Goal: Task Accomplishment & Management: Manage account settings

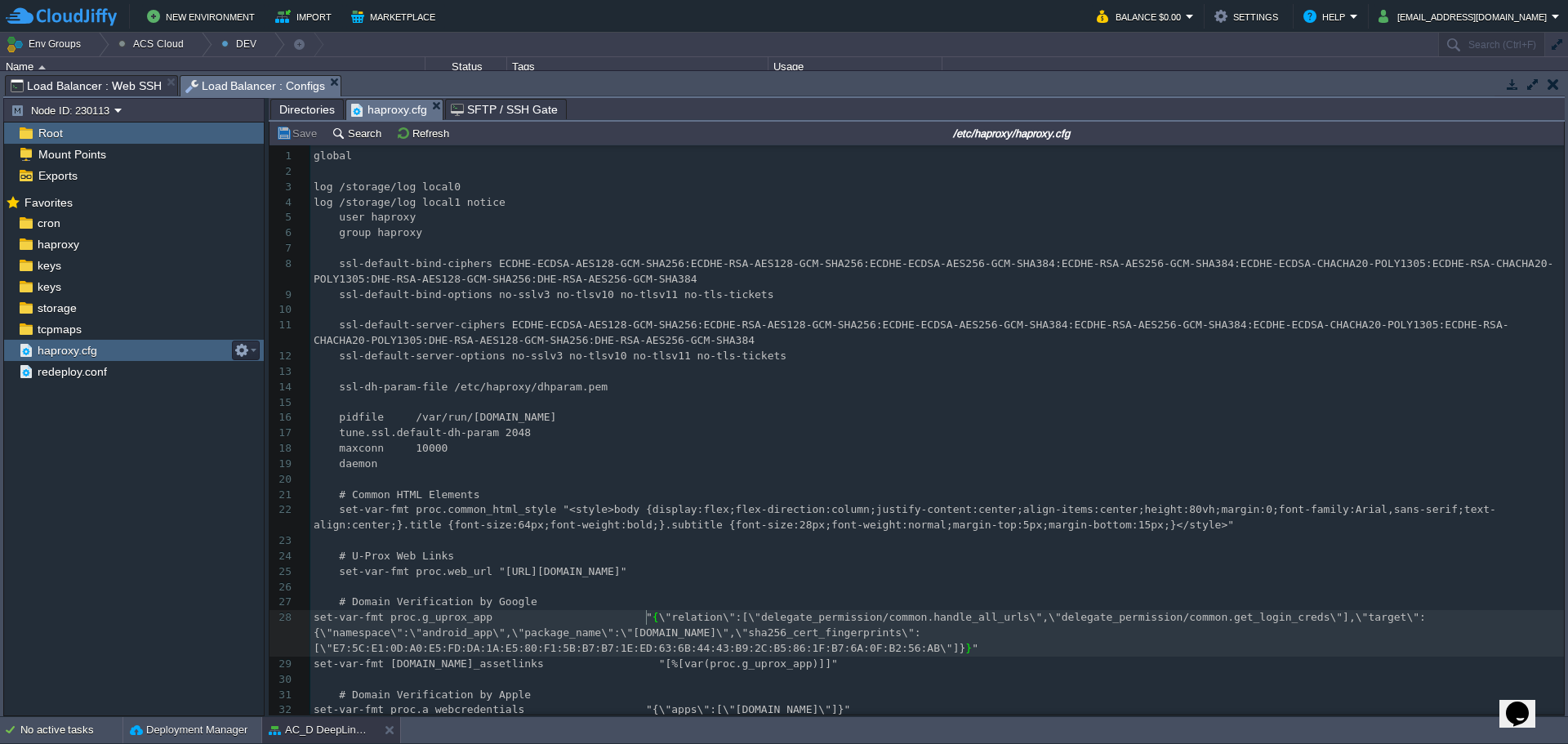
scroll to position [245, 0]
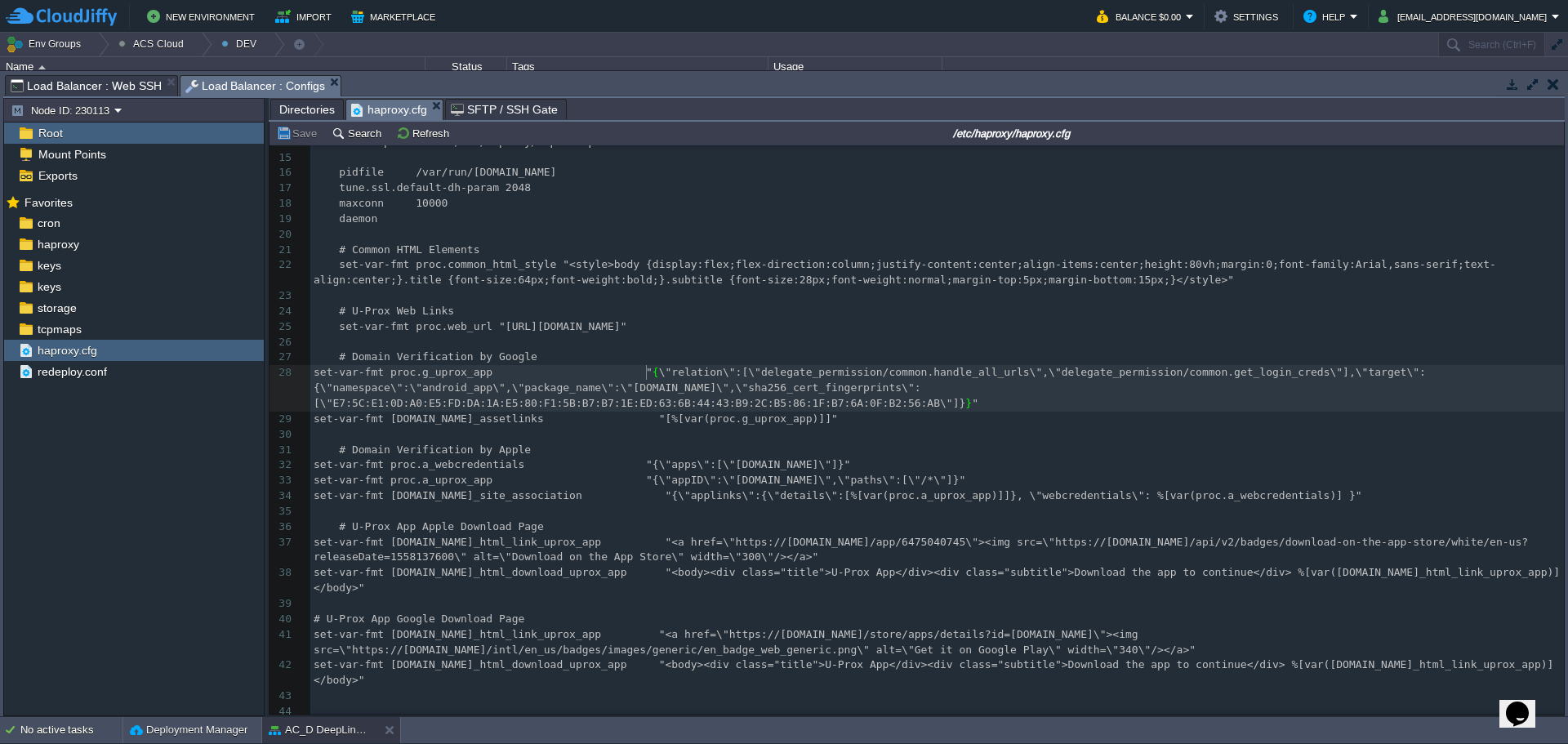
click at [1560, 87] on td at bounding box center [1553, 84] width 21 height 20
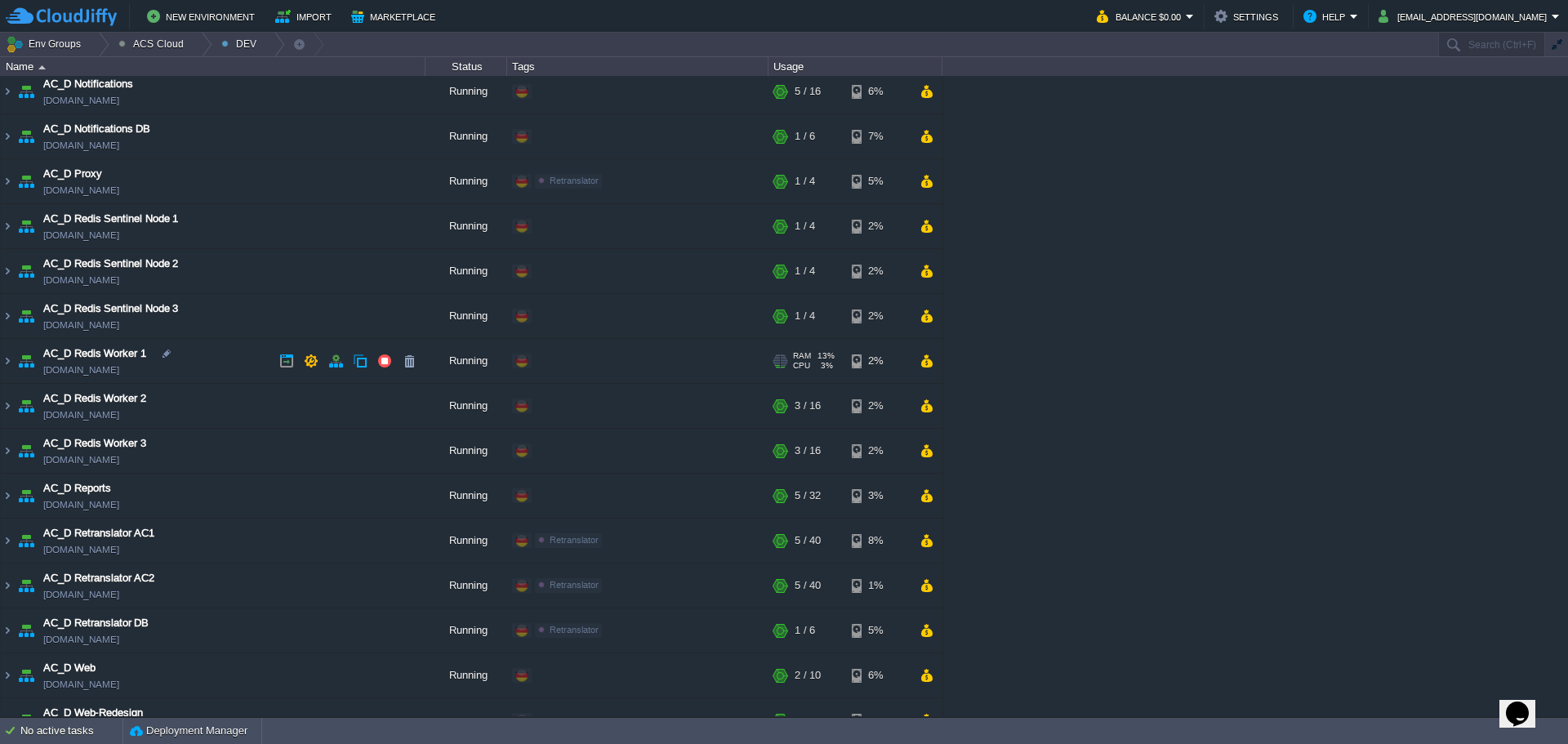
scroll to position [1134, 0]
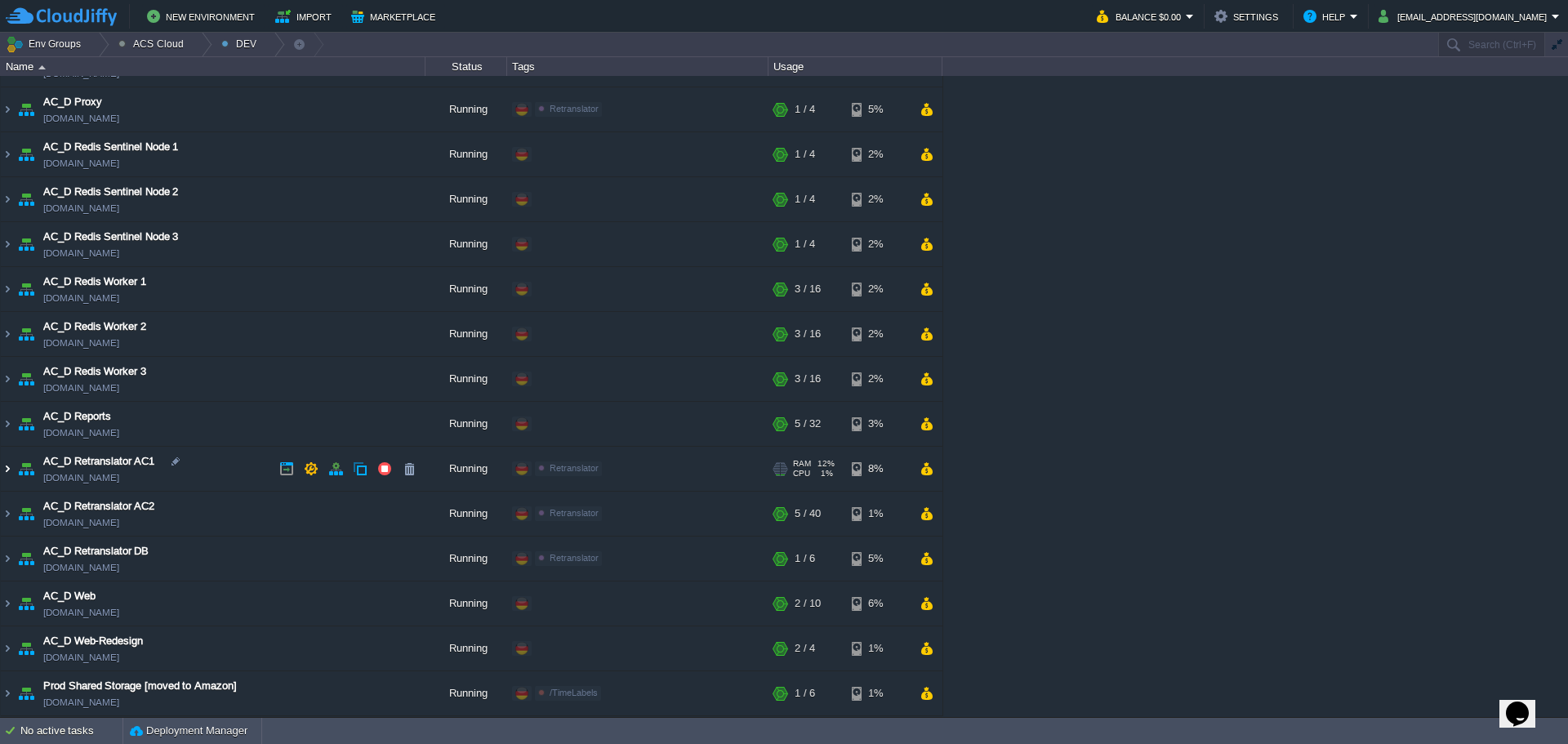
click at [12, 467] on img at bounding box center [7, 468] width 13 height 44
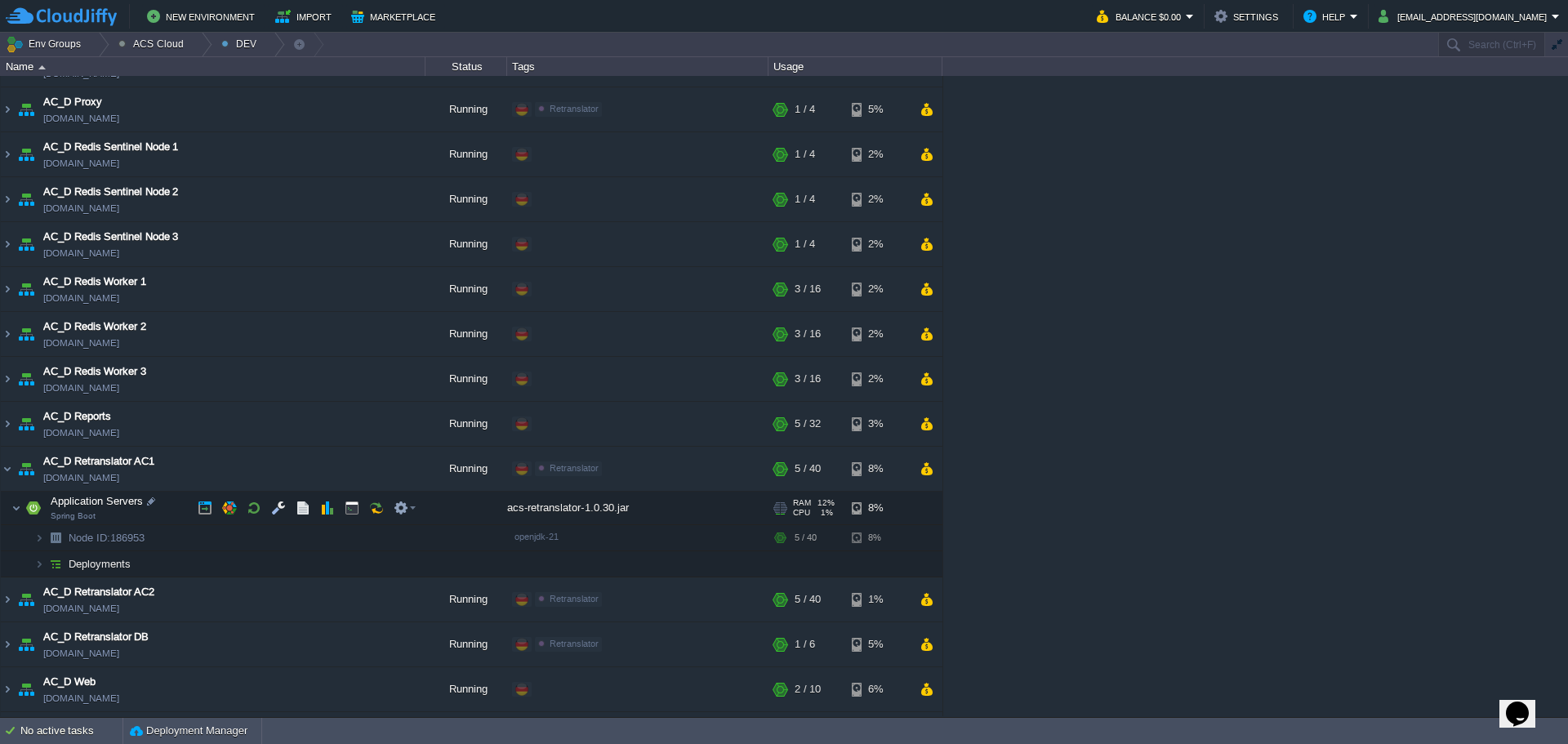
scroll to position [1216, 0]
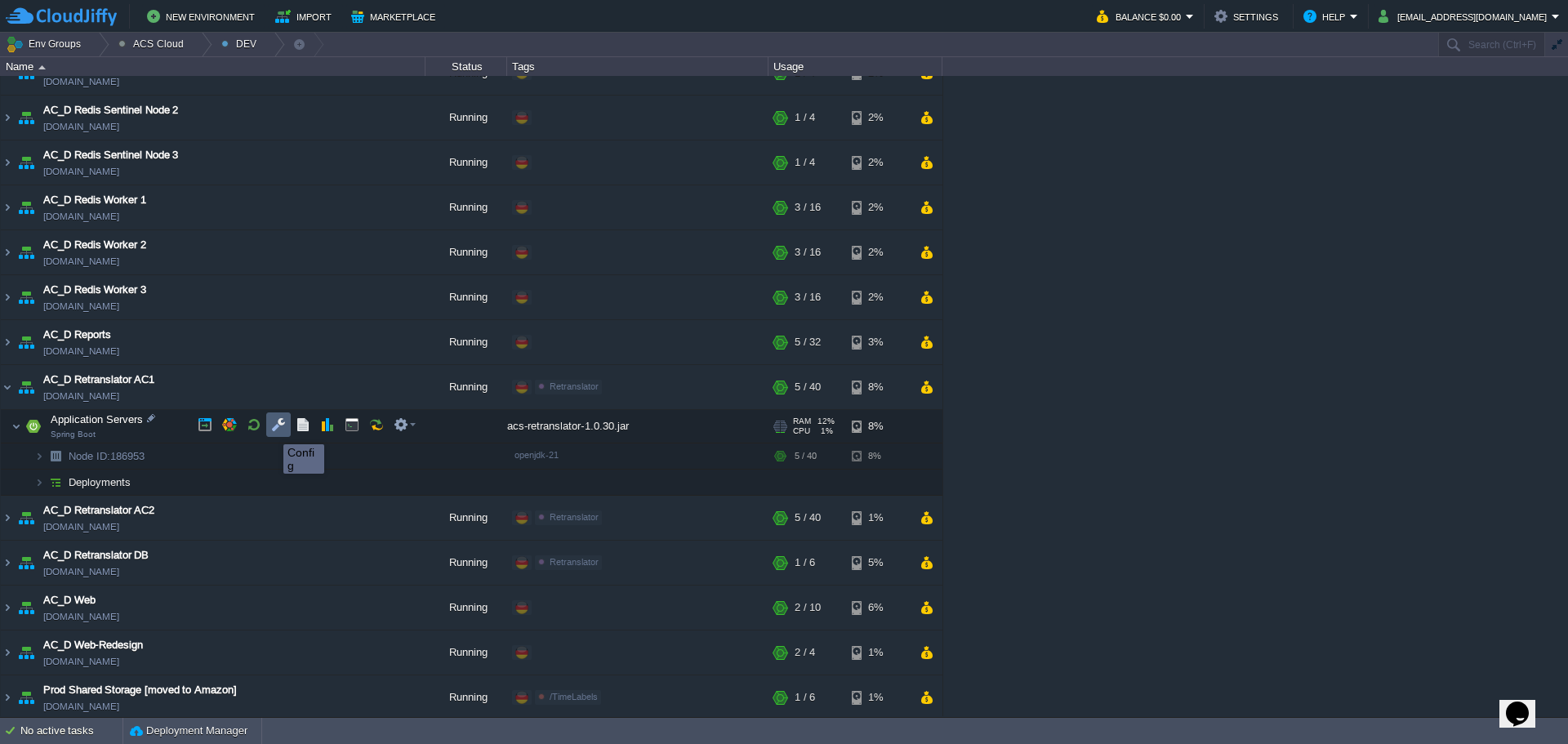
click at [276, 426] on button "button" at bounding box center [278, 425] width 14 height 14
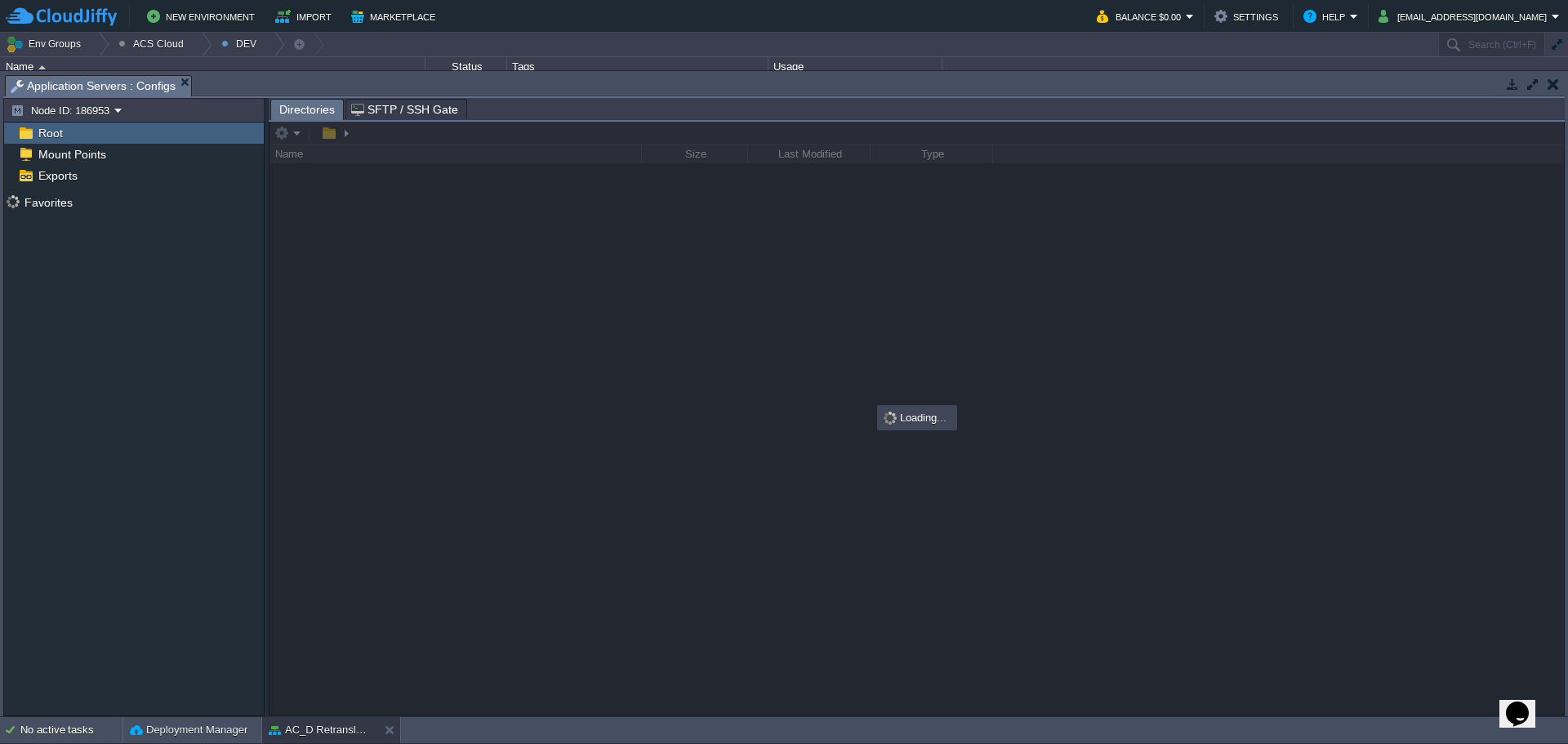
scroll to position [1189, 0]
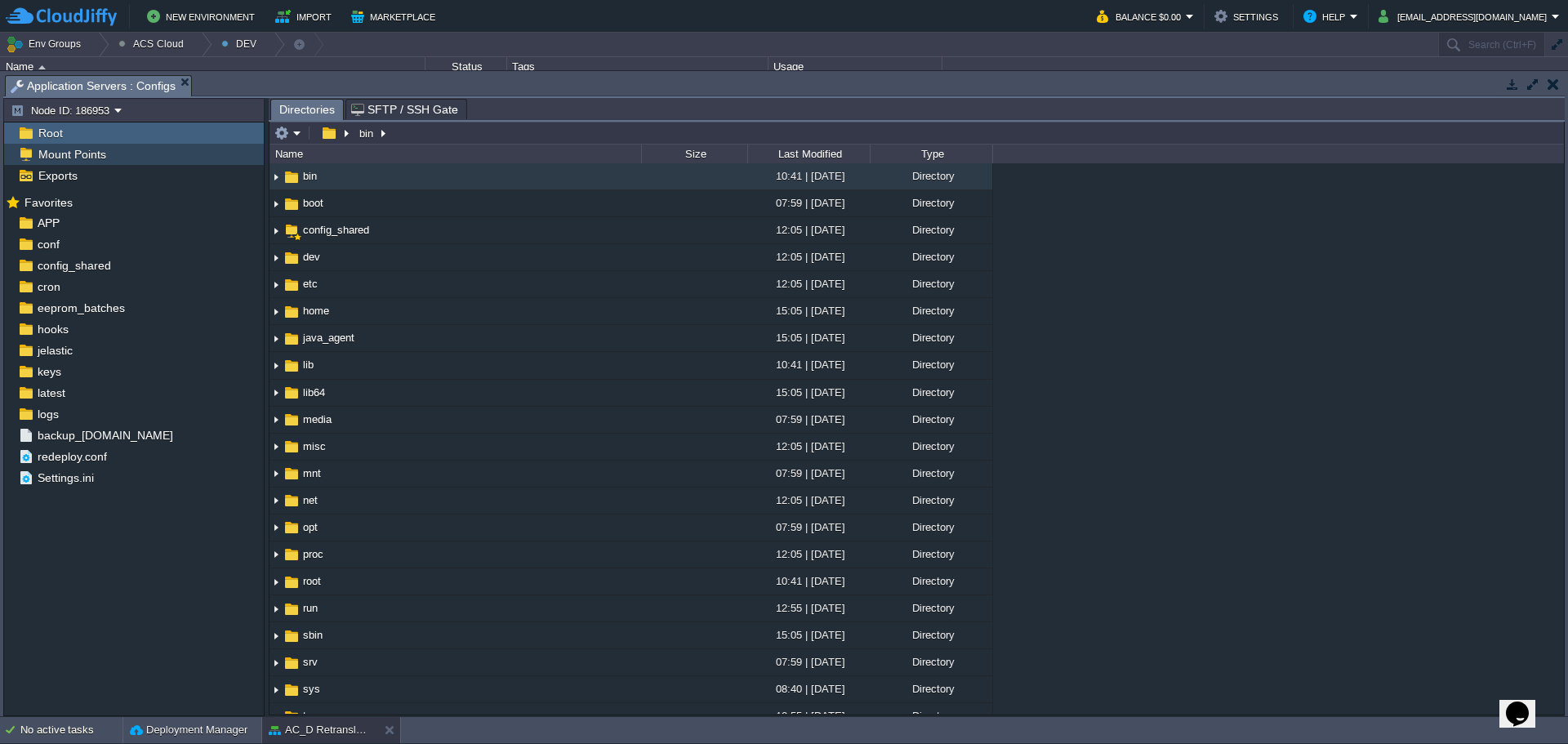
click at [144, 161] on div "Mount Points" at bounding box center [134, 154] width 260 height 21
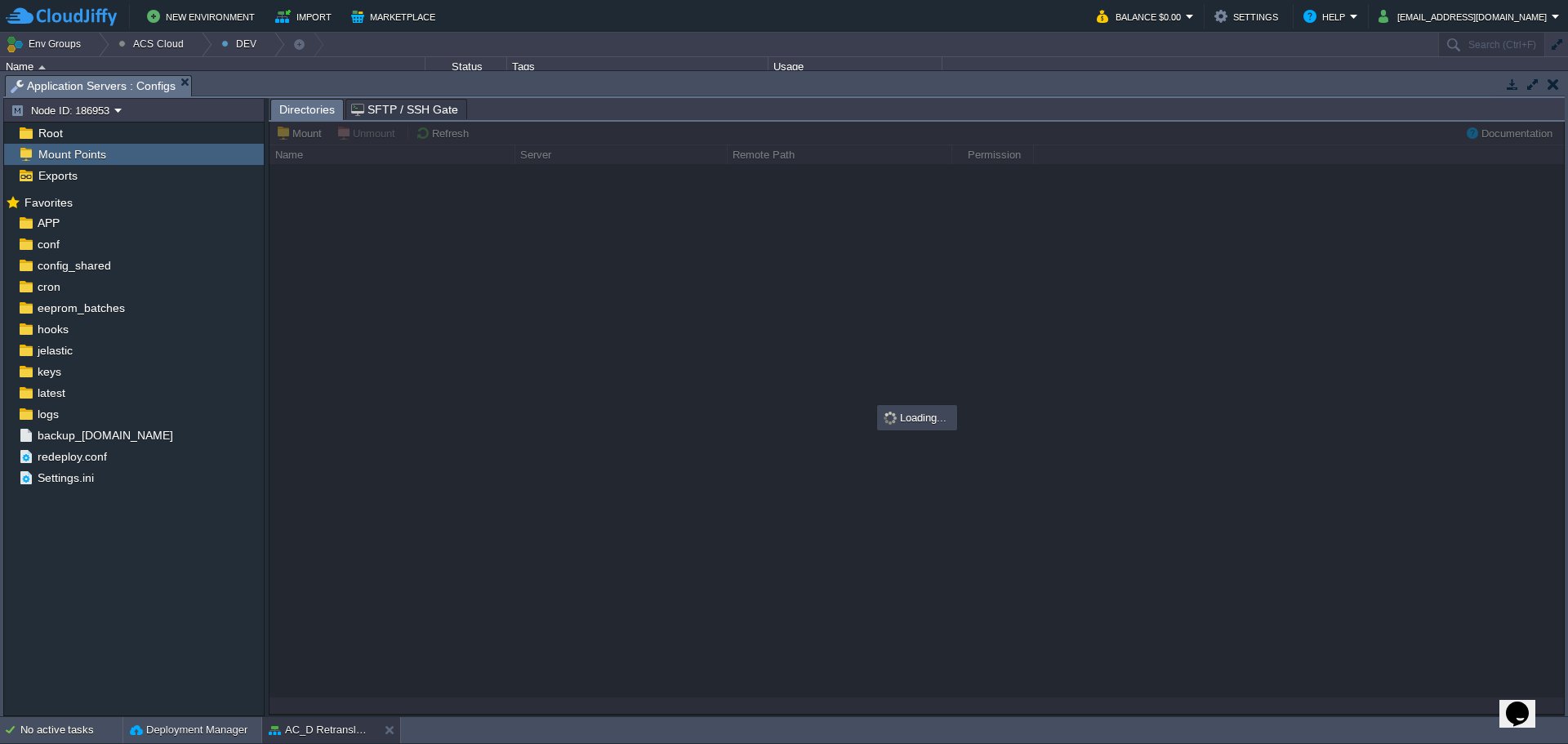
type input "/config_shared"
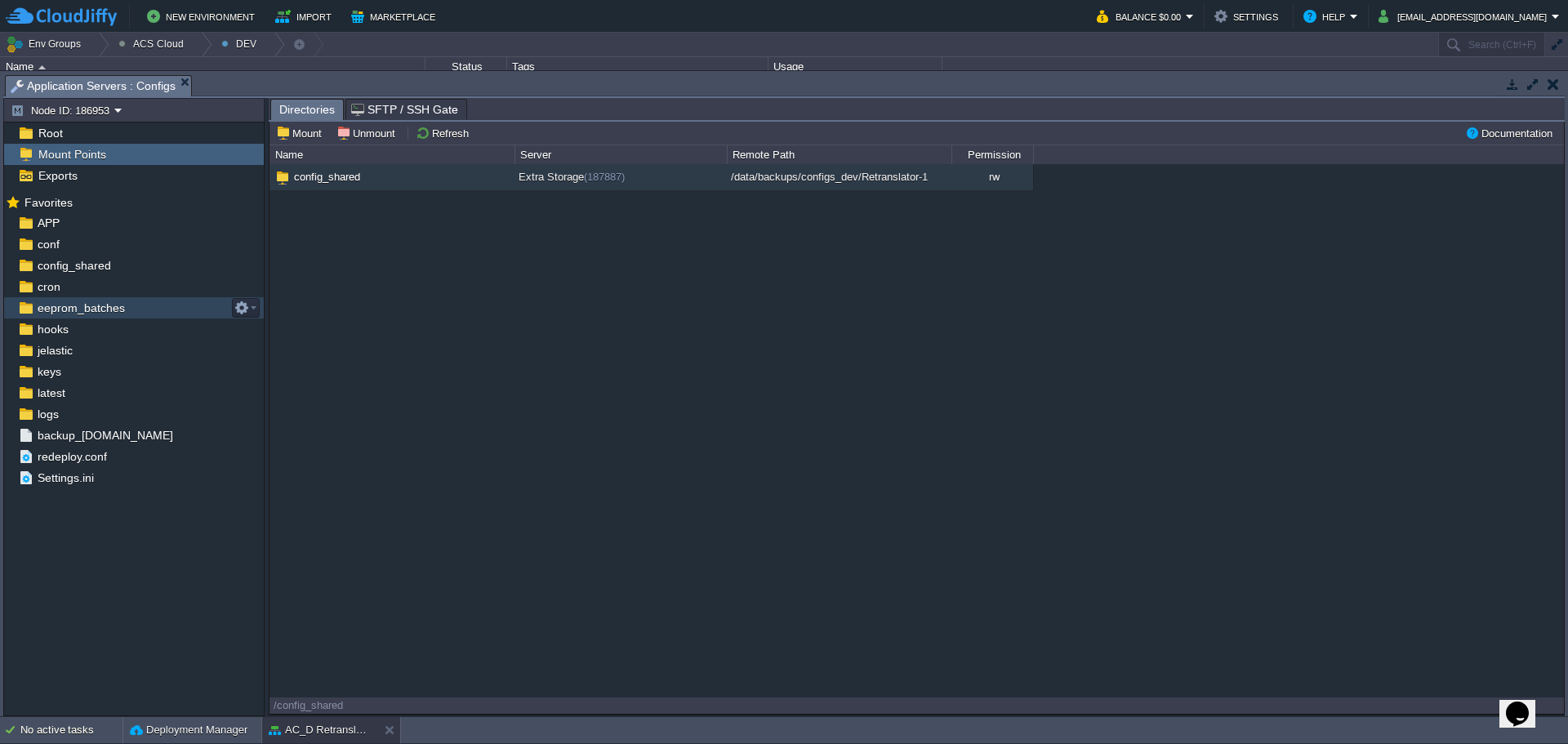
click at [118, 306] on span "eeprom_batches" at bounding box center [80, 308] width 93 height 14
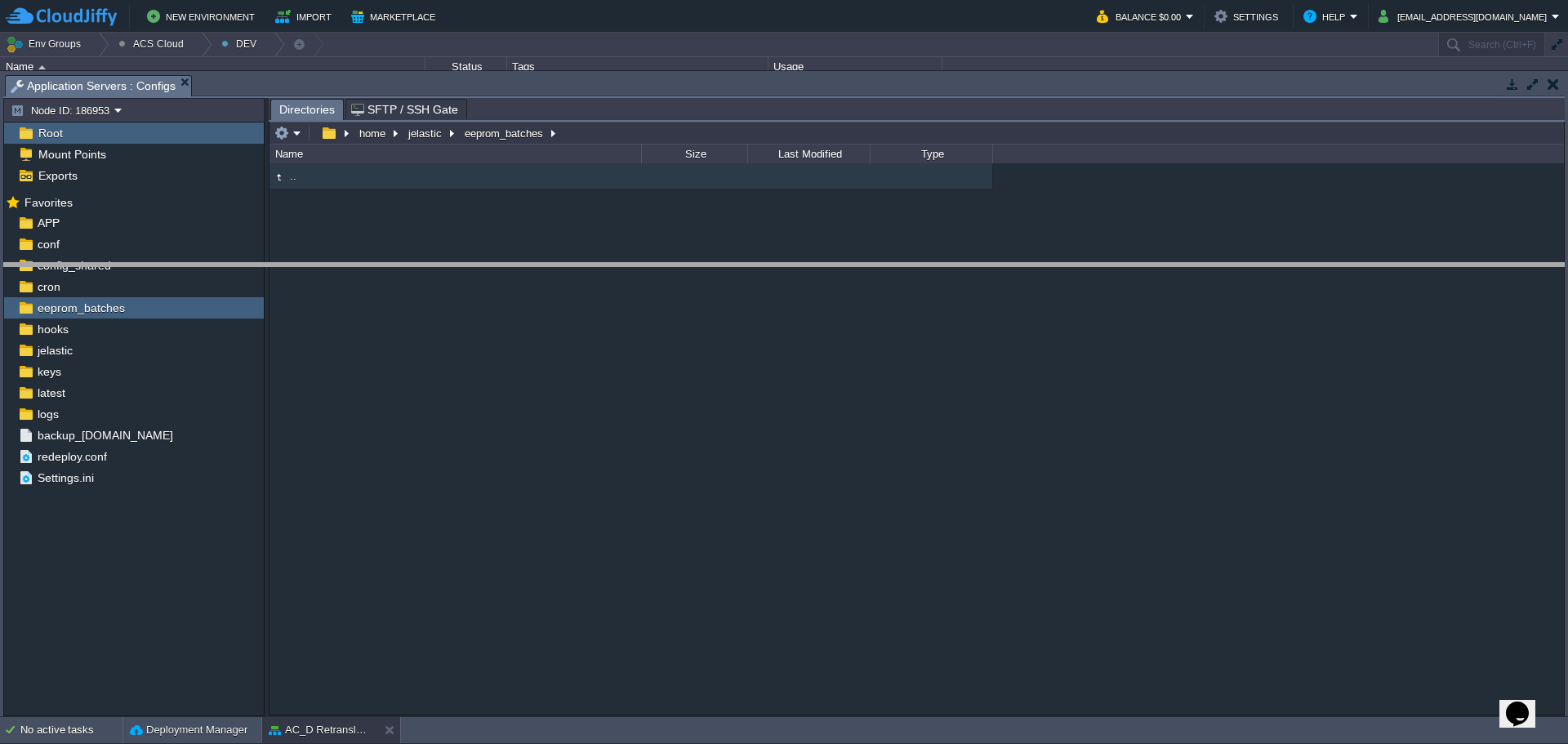
drag, startPoint x: 557, startPoint y: 92, endPoint x: 558, endPoint y: 289, distance: 197.0
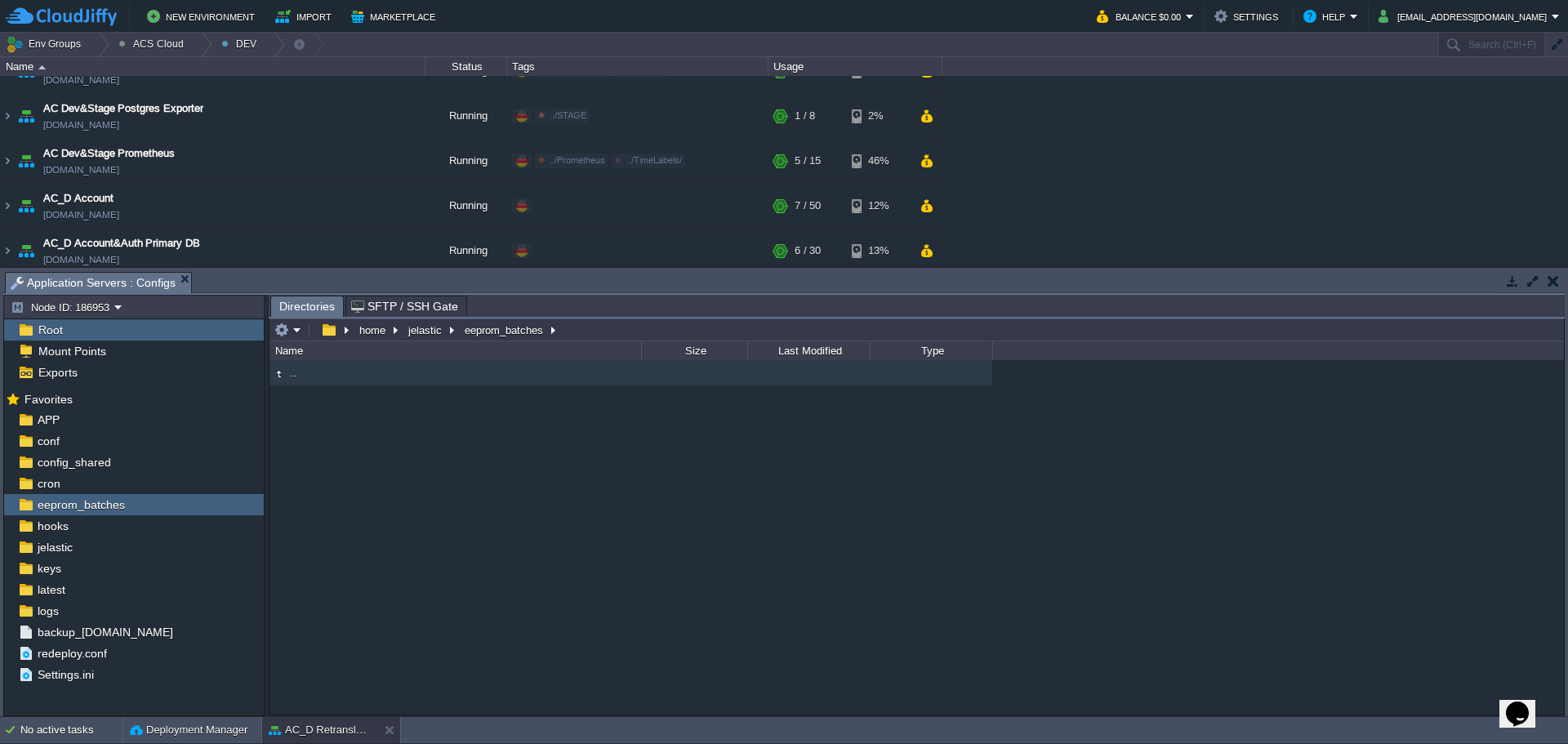
scroll to position [0, 0]
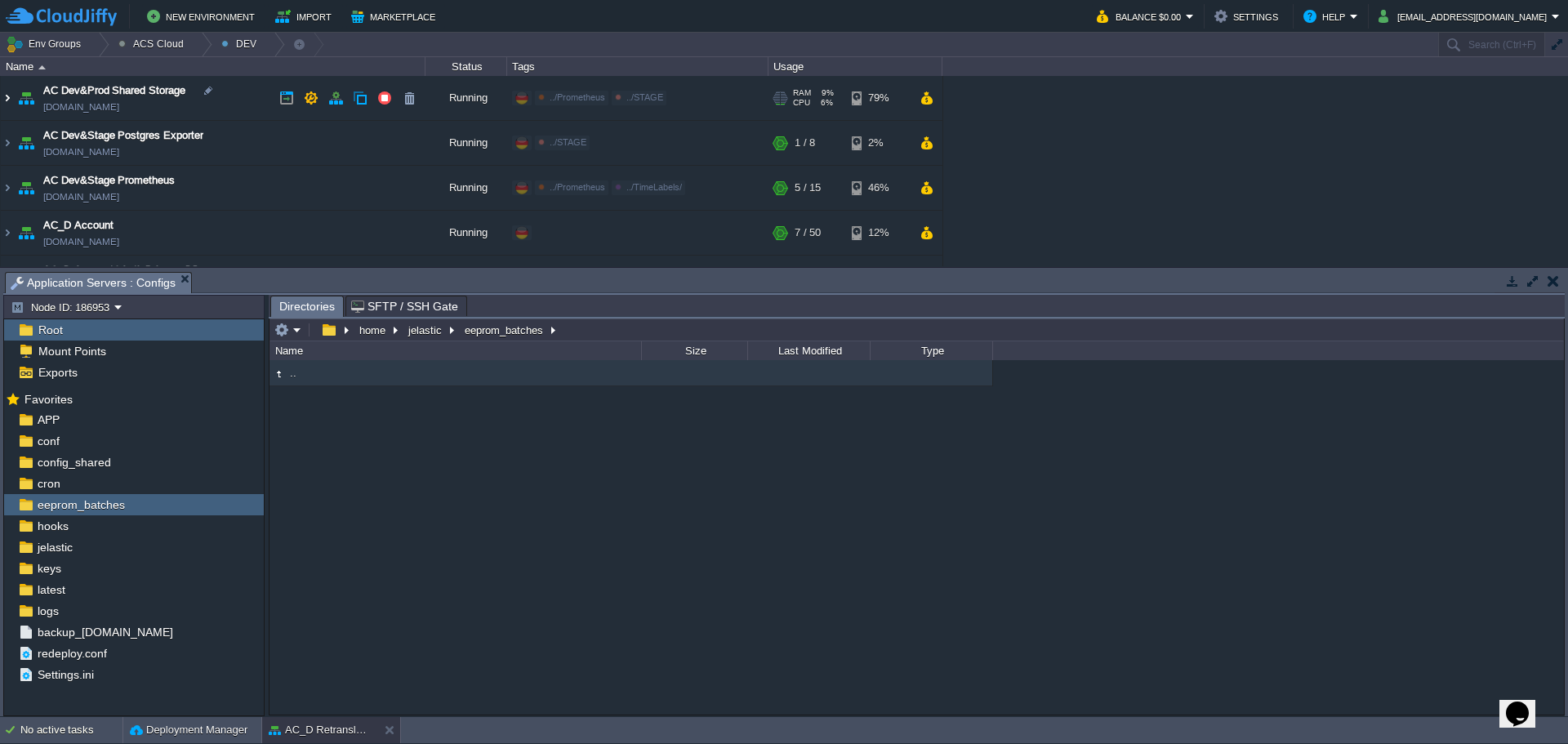
click at [7, 97] on img at bounding box center [7, 97] width 13 height 44
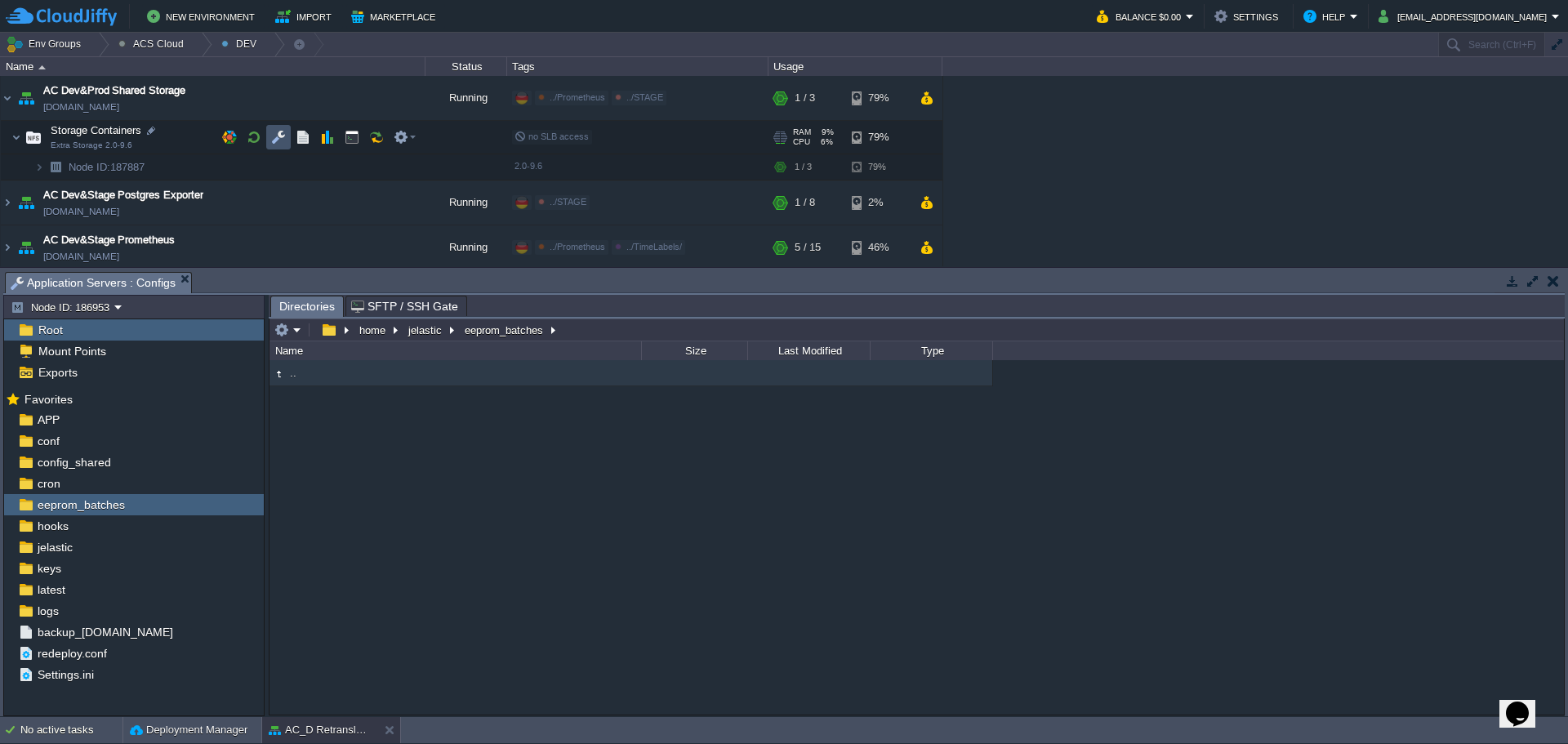
click at [280, 142] on button "button" at bounding box center [278, 137] width 14 height 14
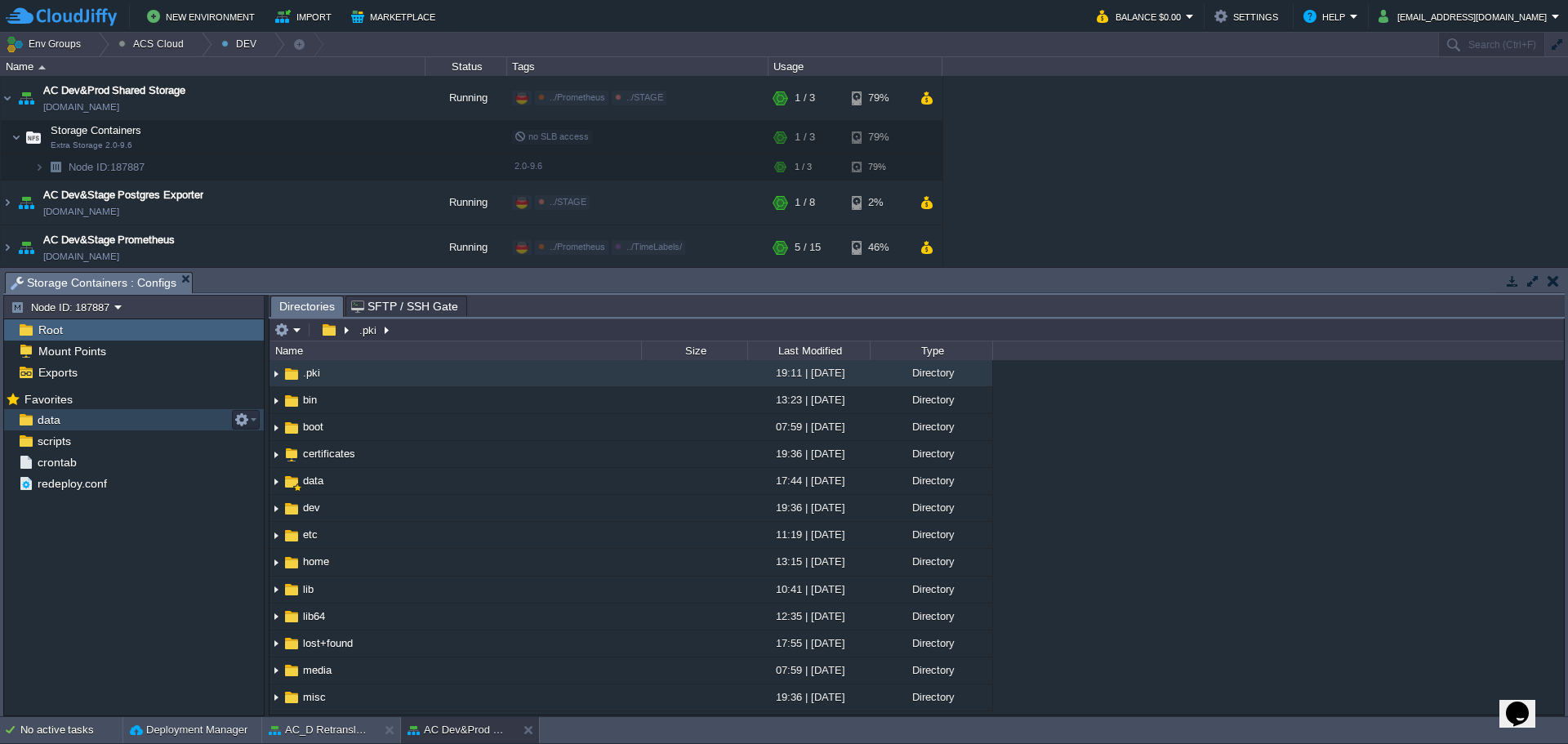
click at [54, 422] on span "data" at bounding box center [48, 420] width 29 height 14
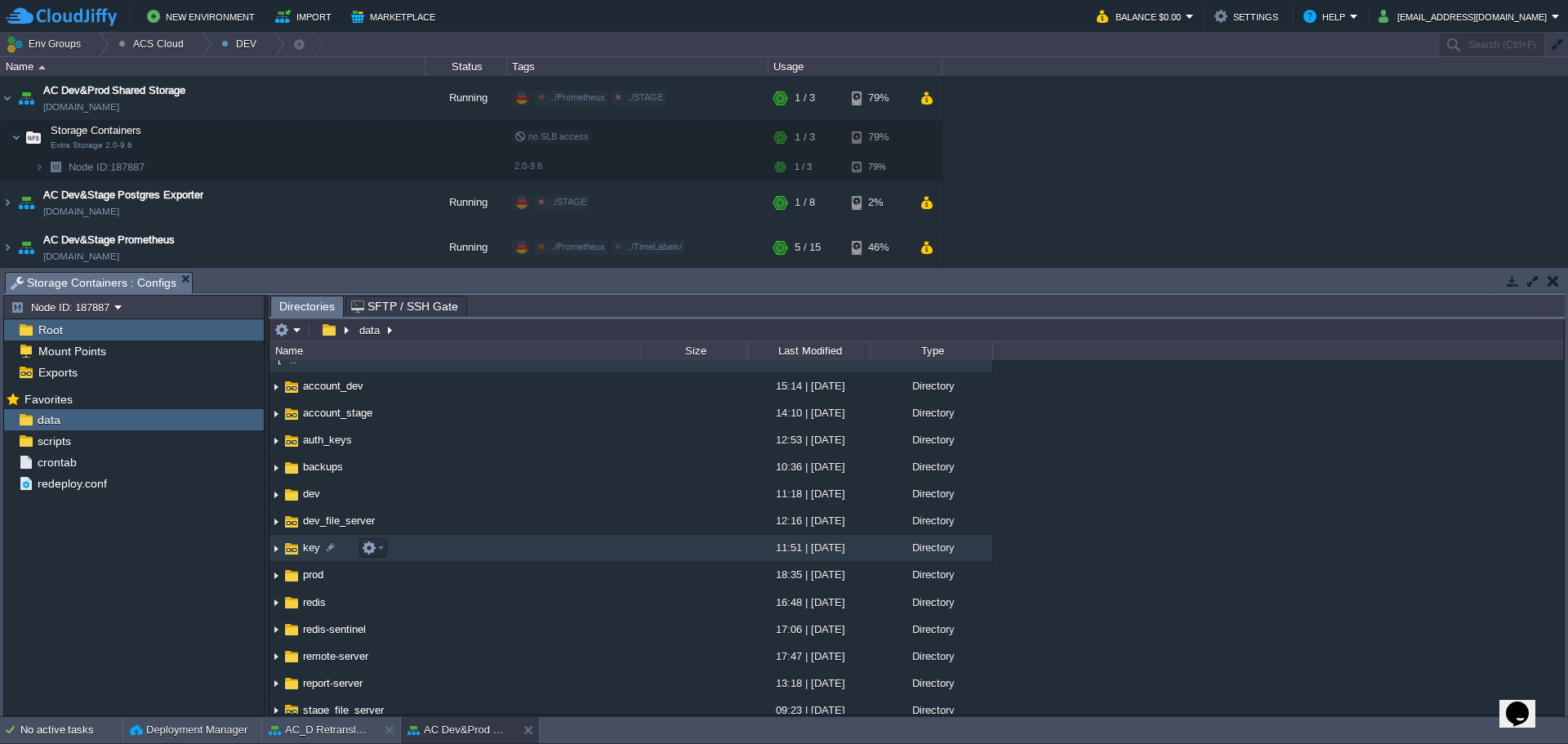
scroll to position [22, 0]
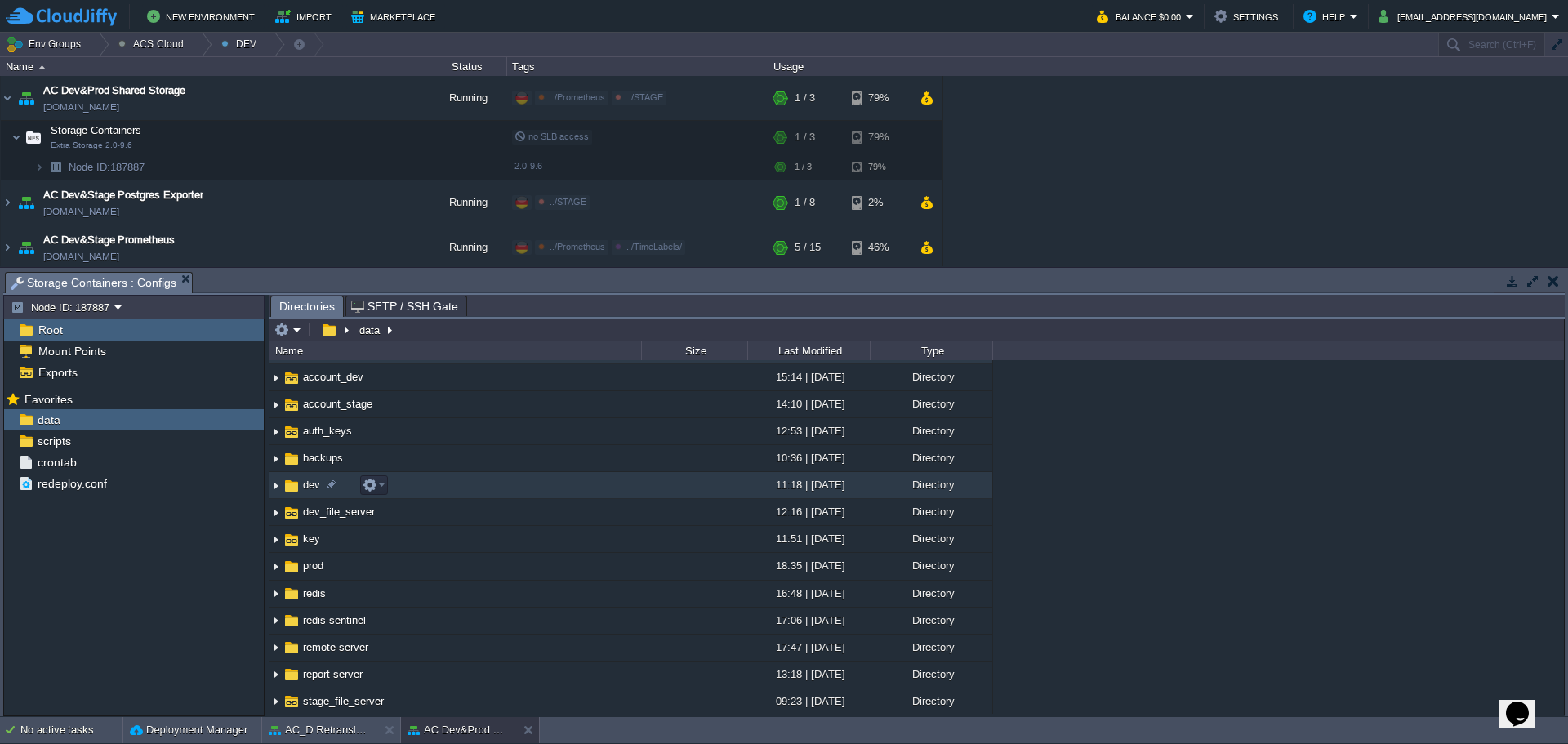
click at [276, 486] on img at bounding box center [276, 485] width 13 height 25
click at [276, 490] on img at bounding box center [276, 485] width 13 height 25
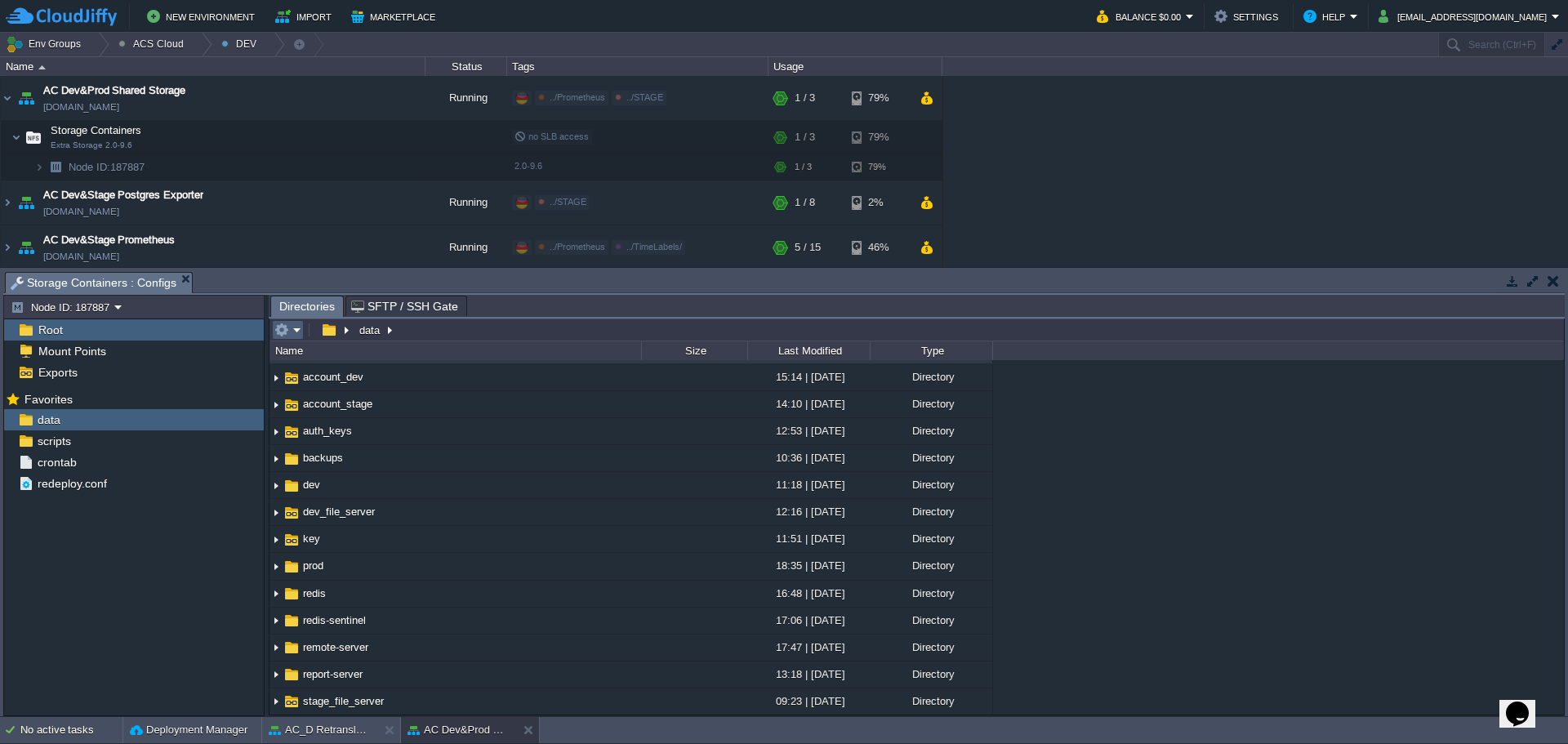
click at [299, 334] on em at bounding box center [288, 330] width 27 height 14
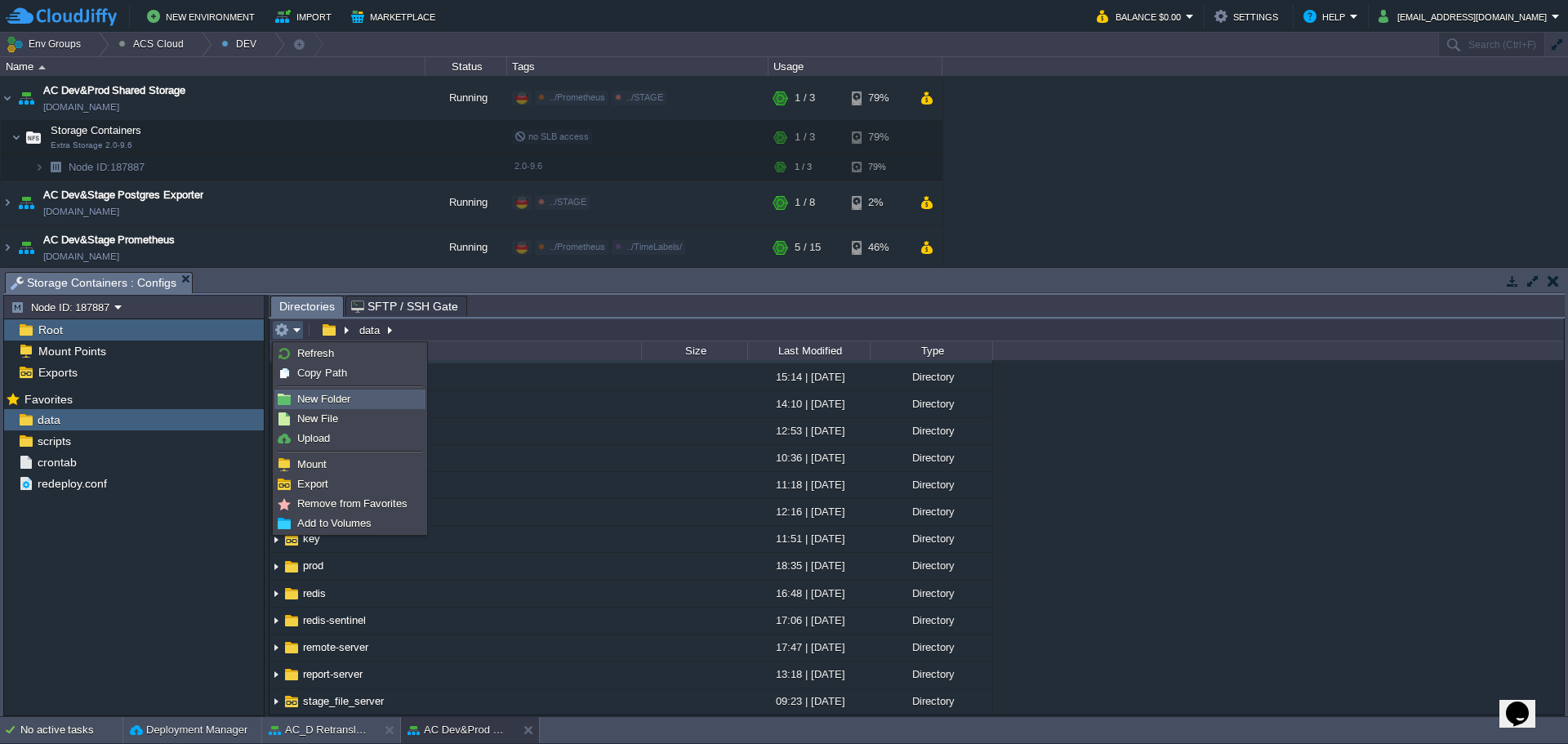
click at [329, 403] on span "New Folder" at bounding box center [324, 400] width 54 height 12
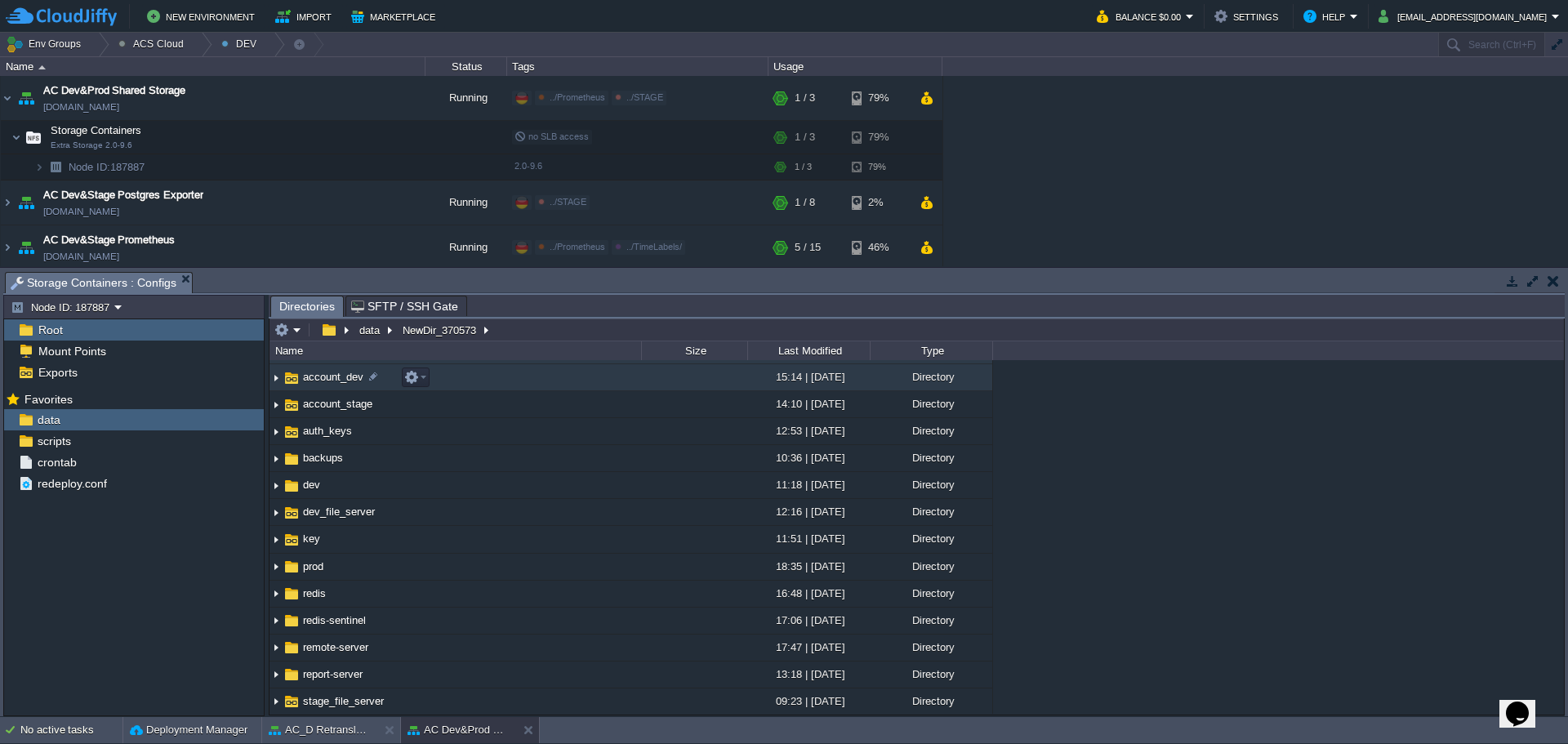
scroll to position [26, 0]
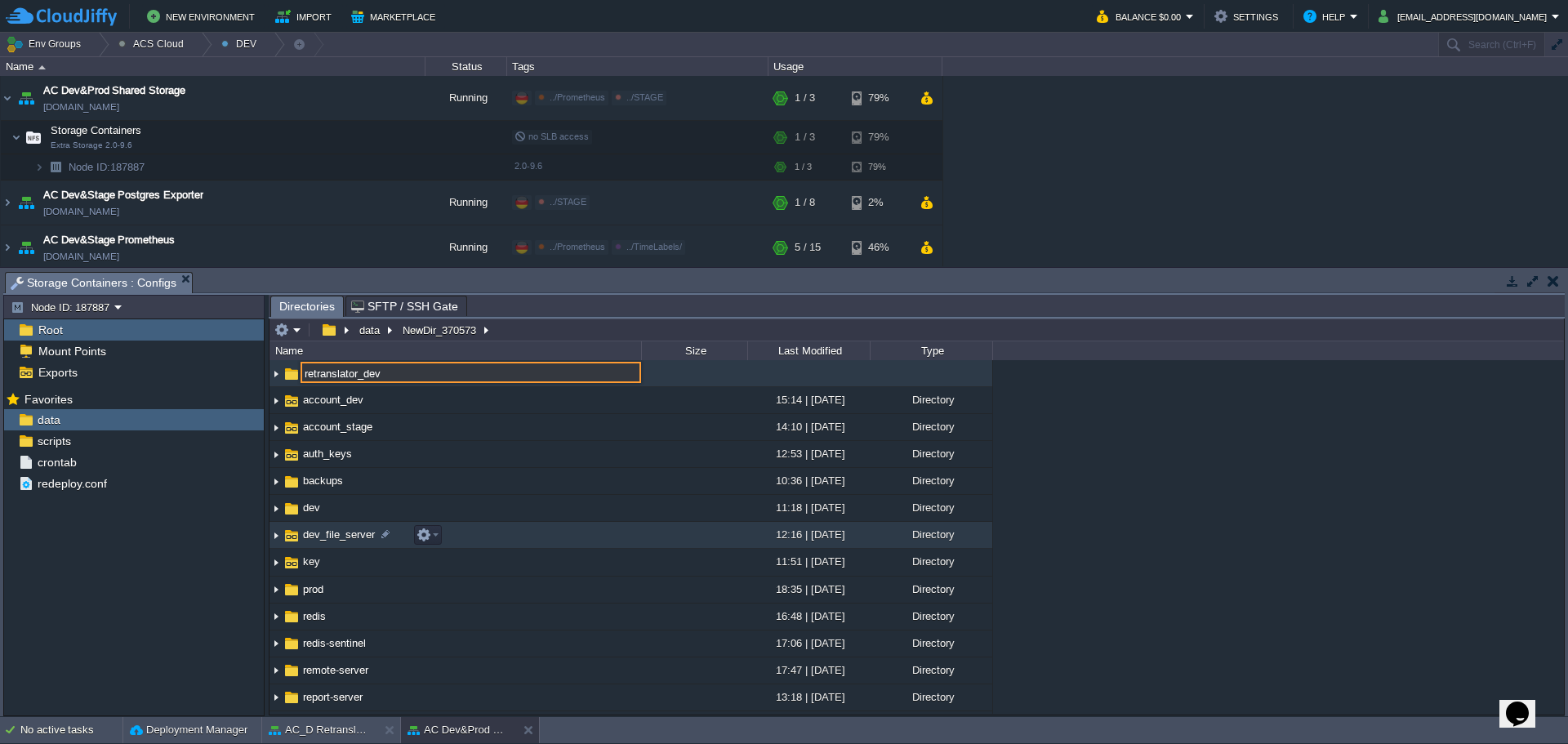
type input "retranslator_dev"
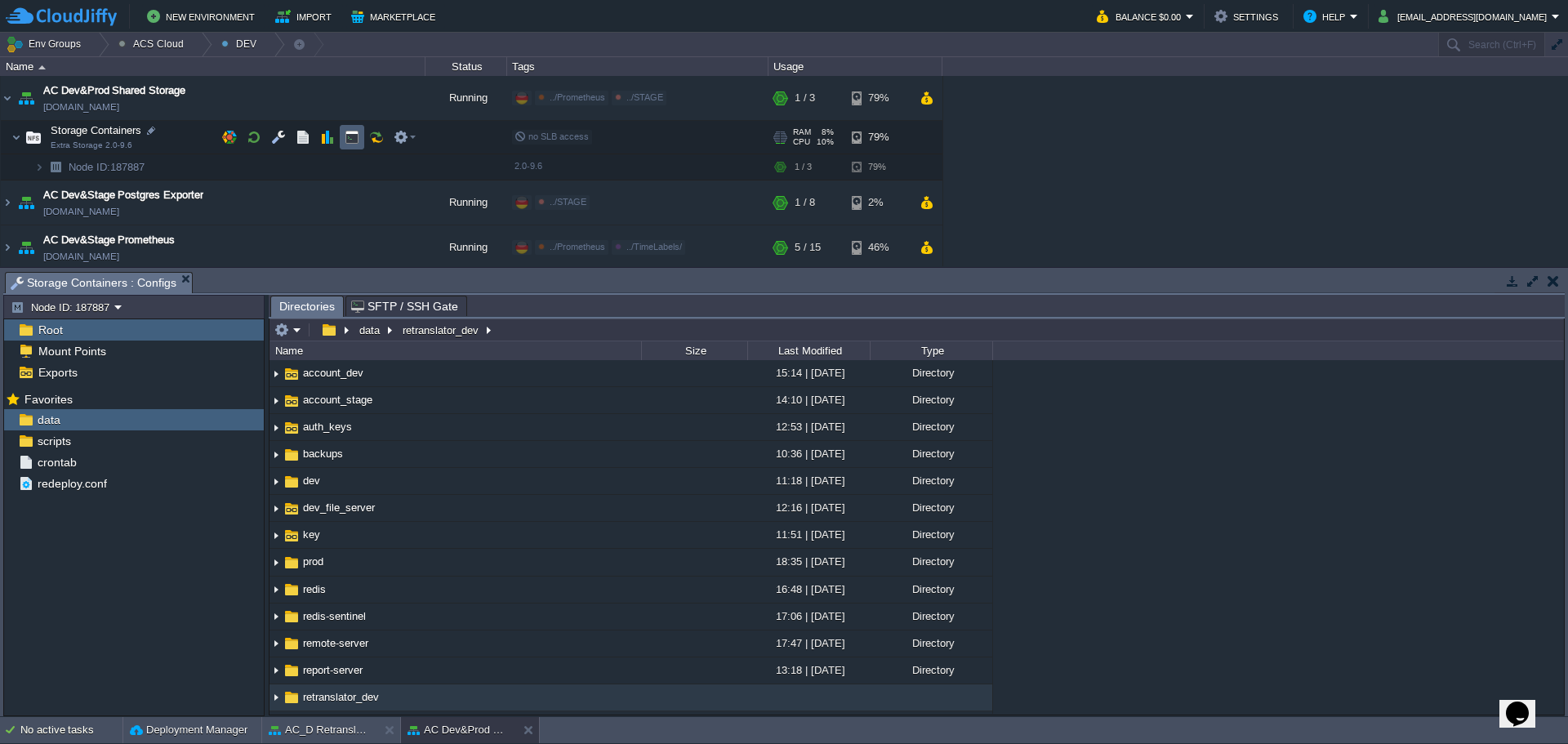
click at [344, 129] on td at bounding box center [351, 136] width 24 height 24
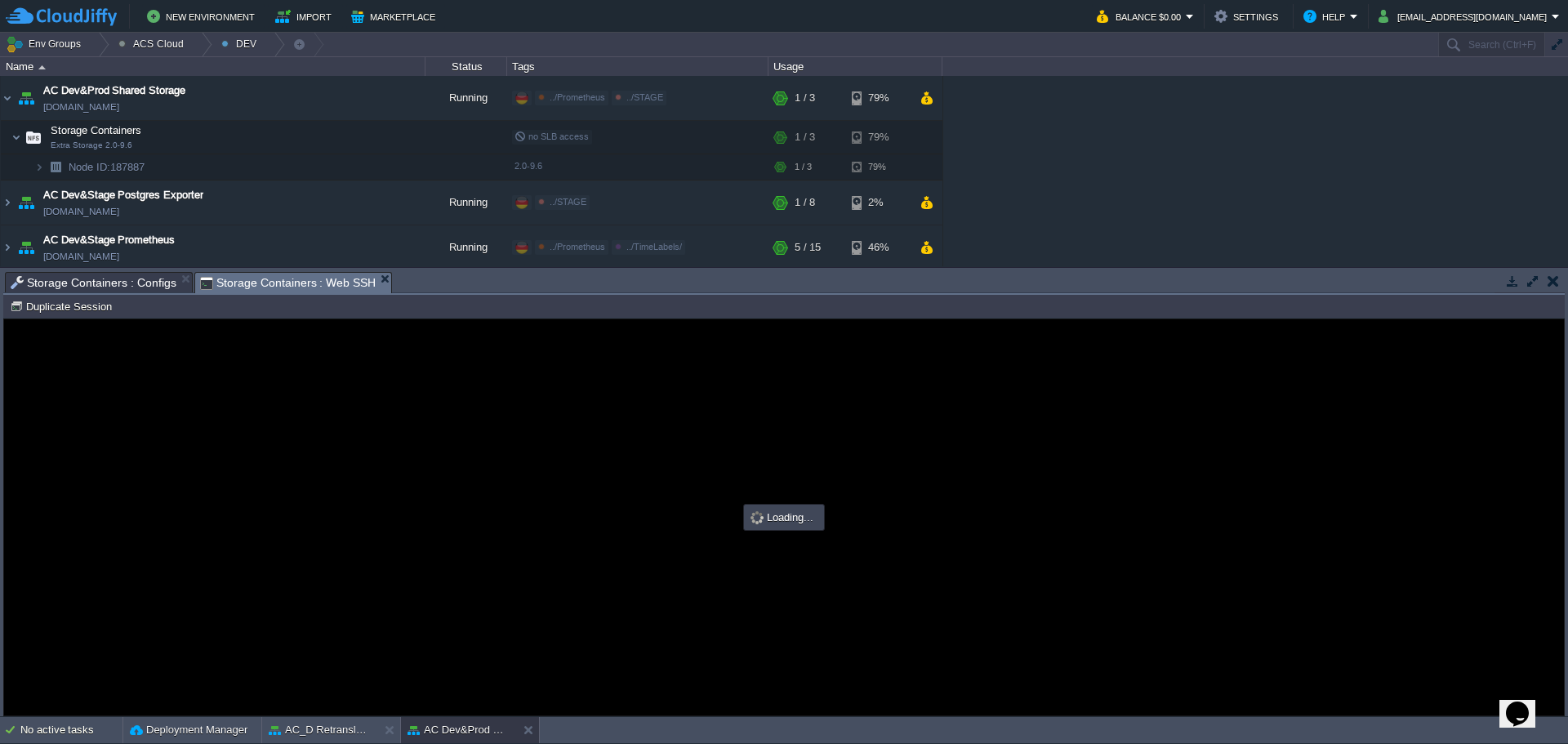
scroll to position [0, 0]
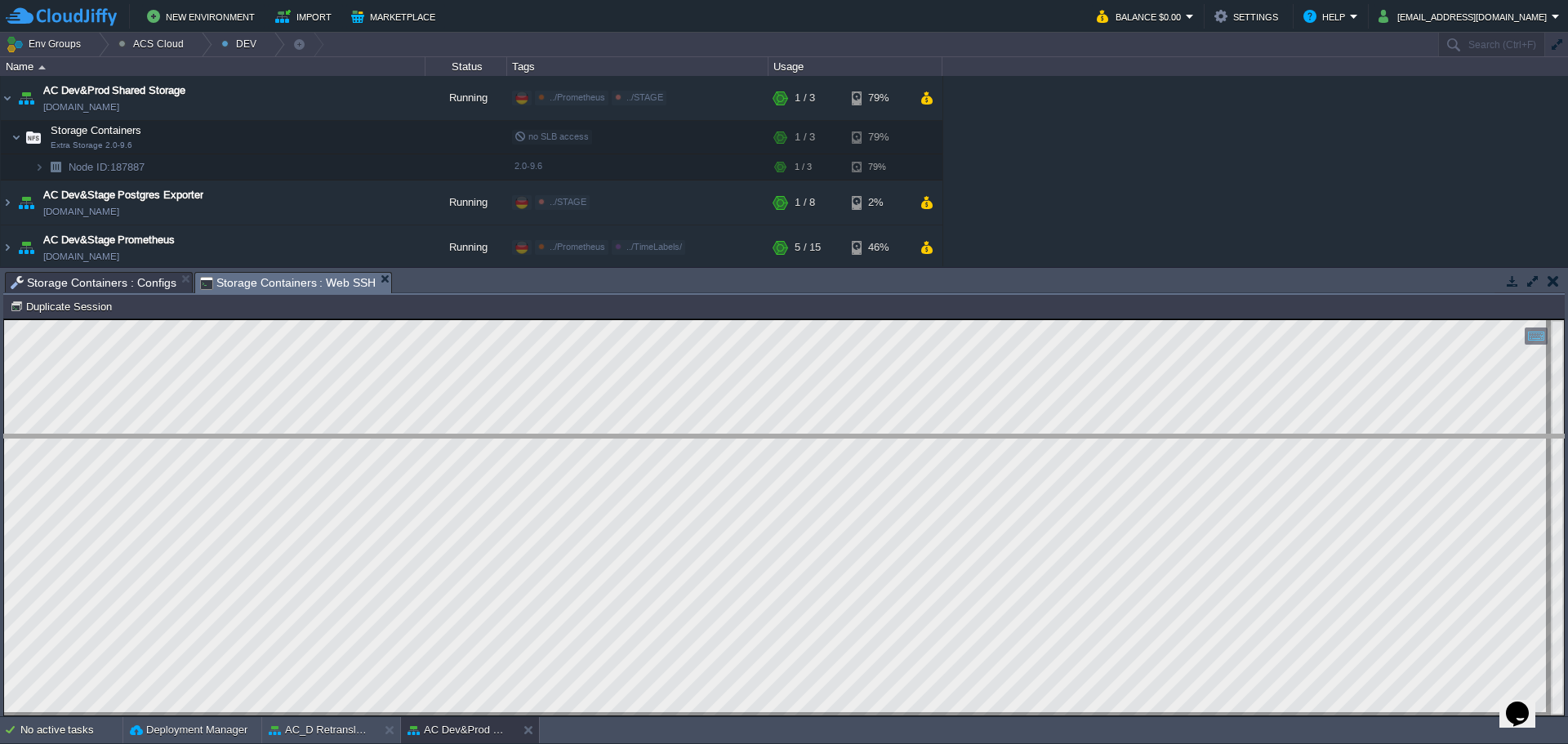
drag, startPoint x: 468, startPoint y: 281, endPoint x: 413, endPoint y: 324, distance: 69.8
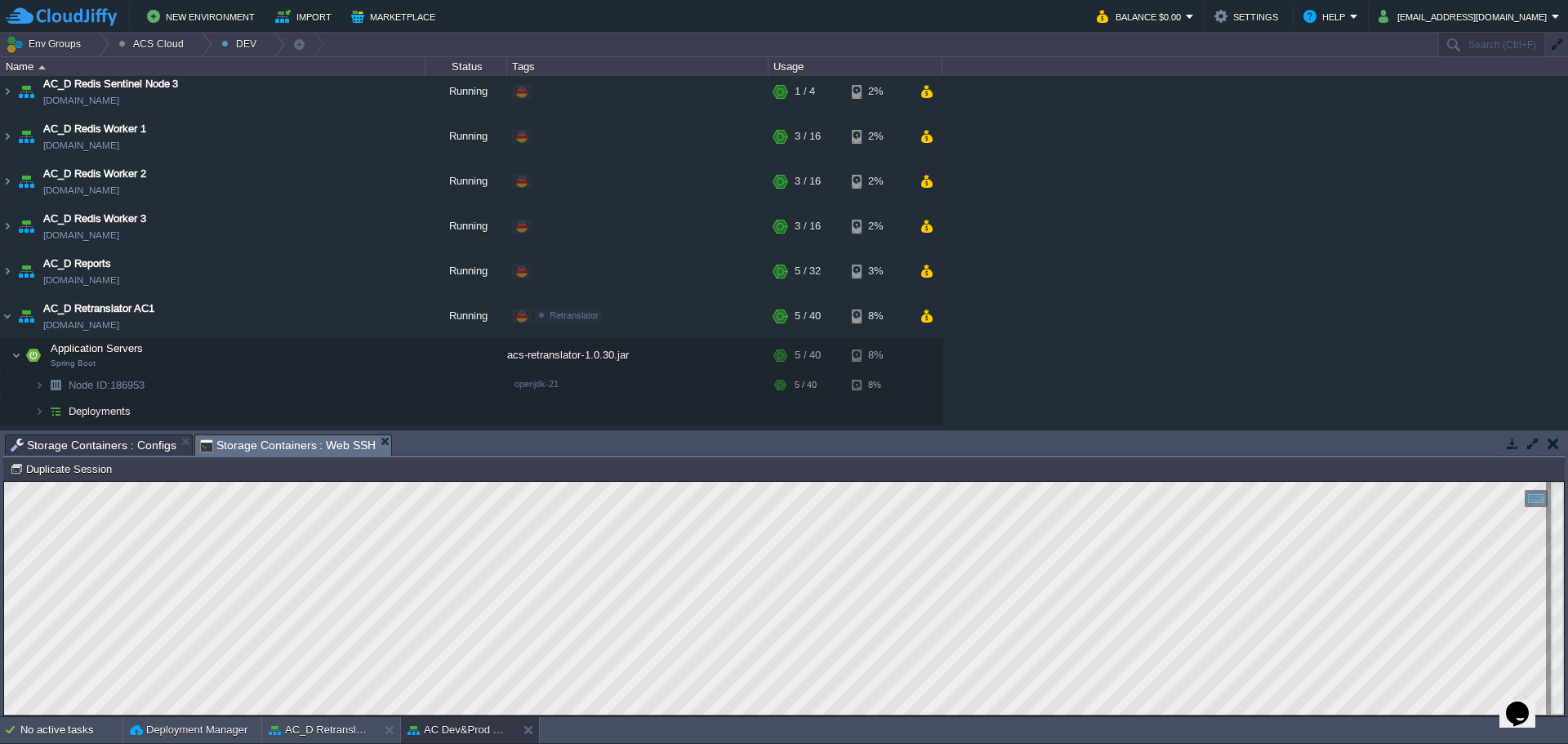
scroll to position [1389, 0]
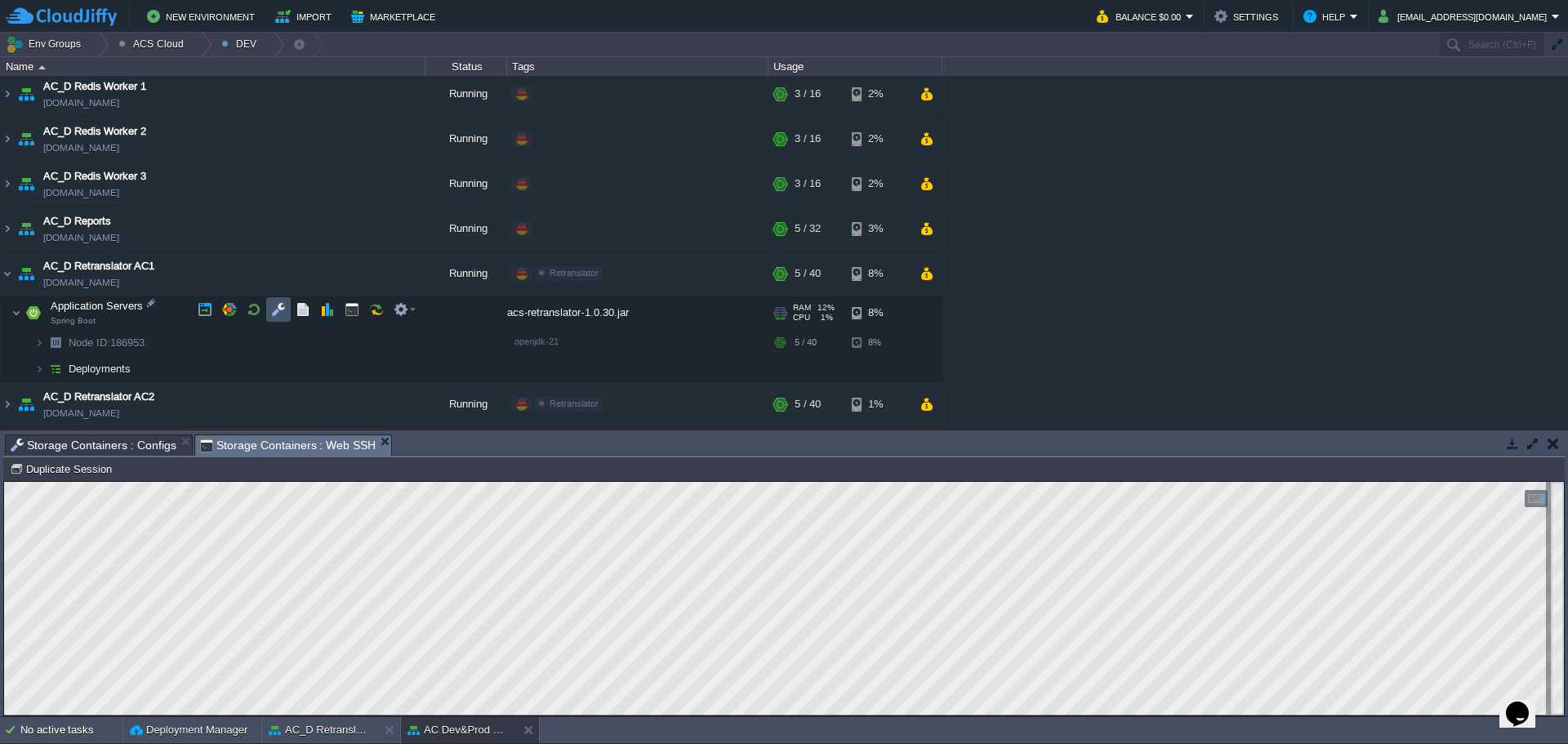
click at [279, 313] on button "button" at bounding box center [278, 310] width 14 height 14
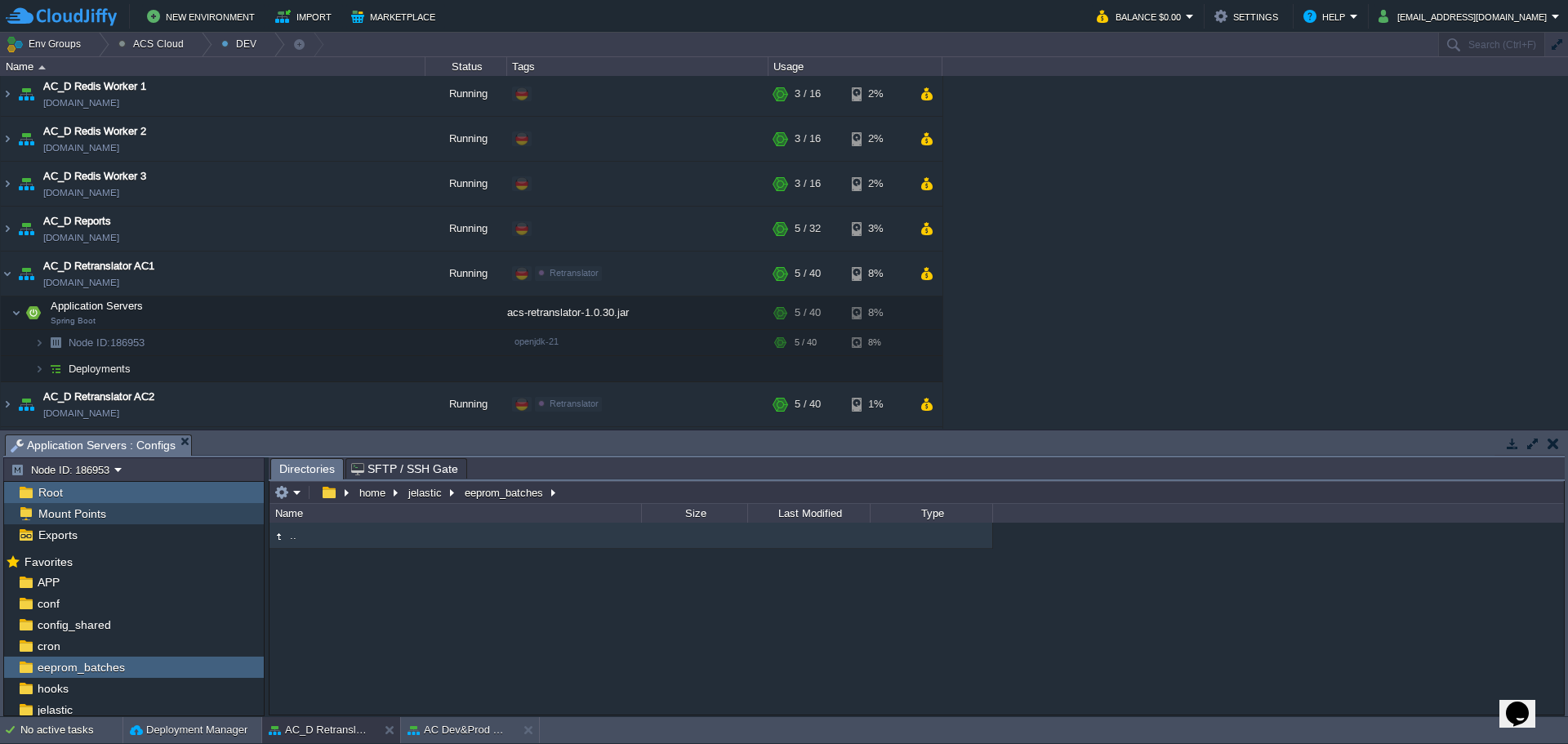
click at [114, 510] on div "Mount Points" at bounding box center [134, 514] width 260 height 21
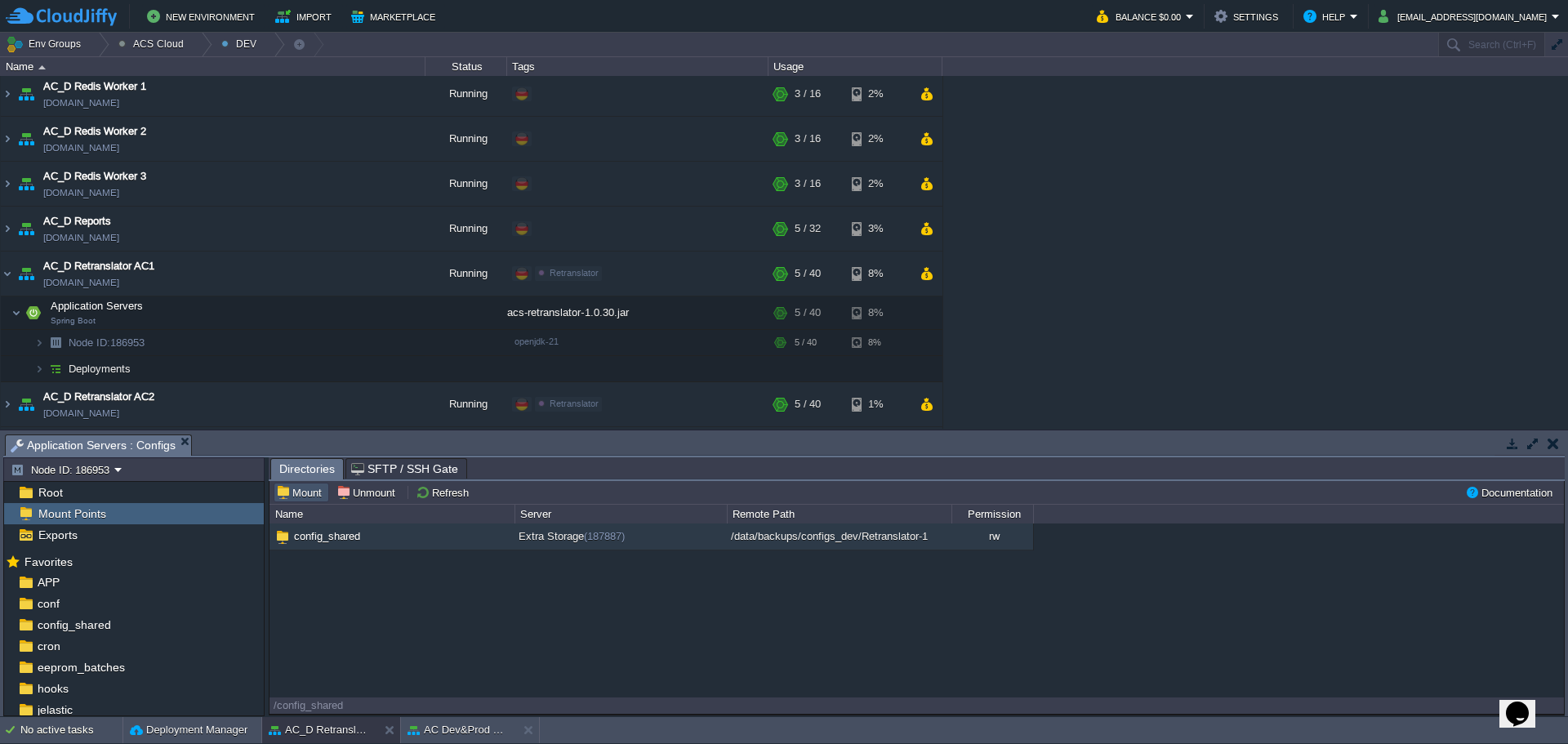
click at [318, 499] on button "Mount" at bounding box center [301, 492] width 51 height 14
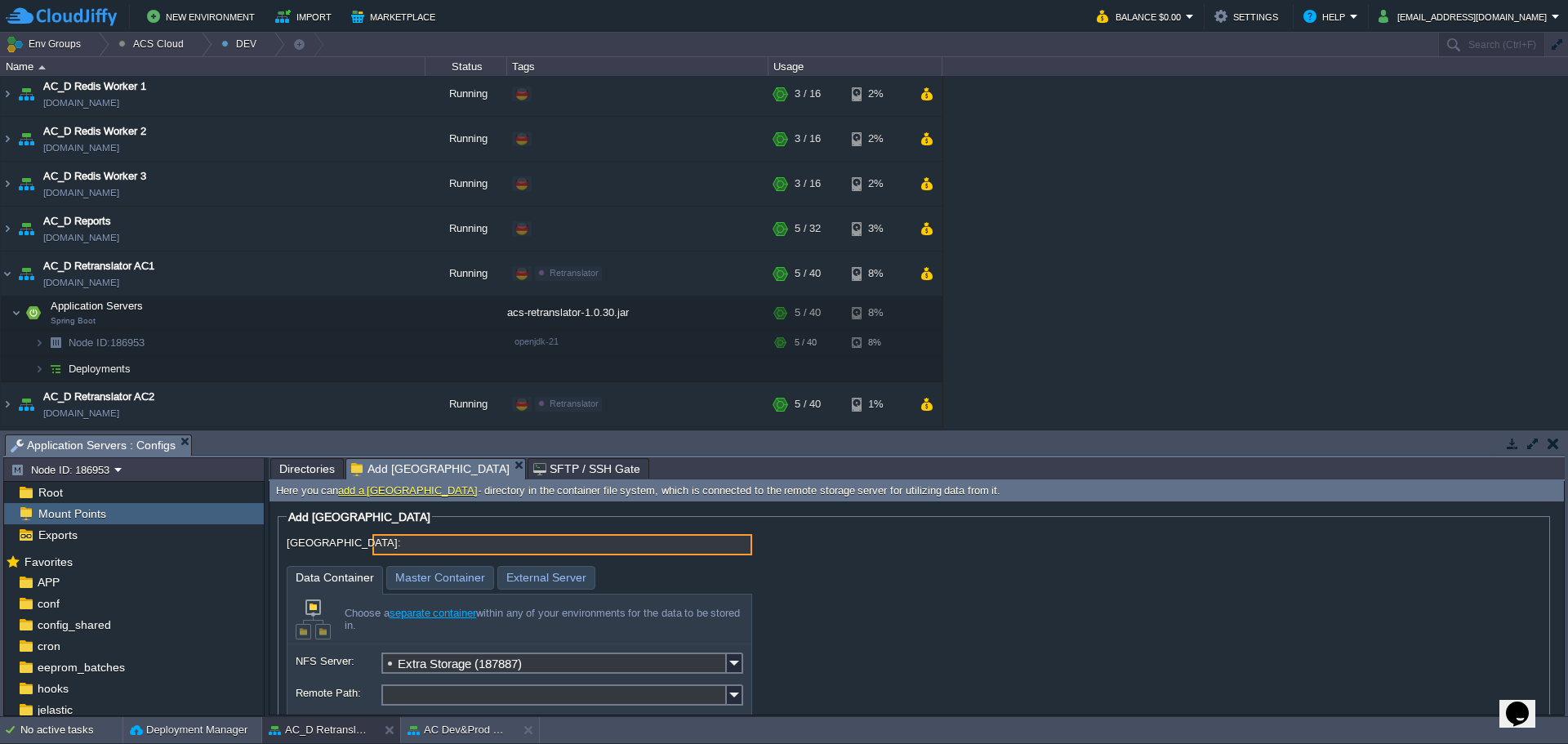
click at [485, 546] on input "[GEOGRAPHIC_DATA]:" at bounding box center [563, 545] width 380 height 21
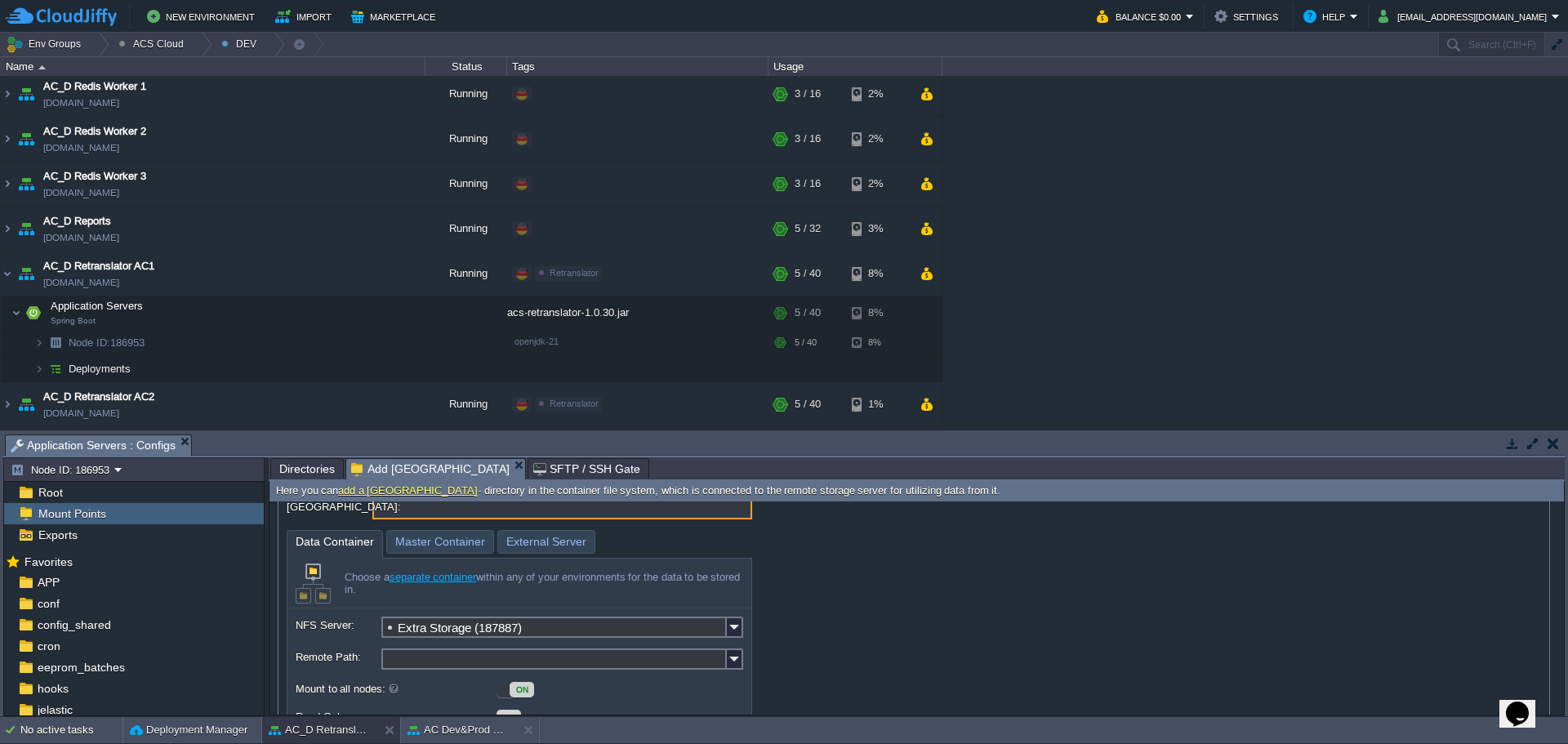
scroll to position [0, 0]
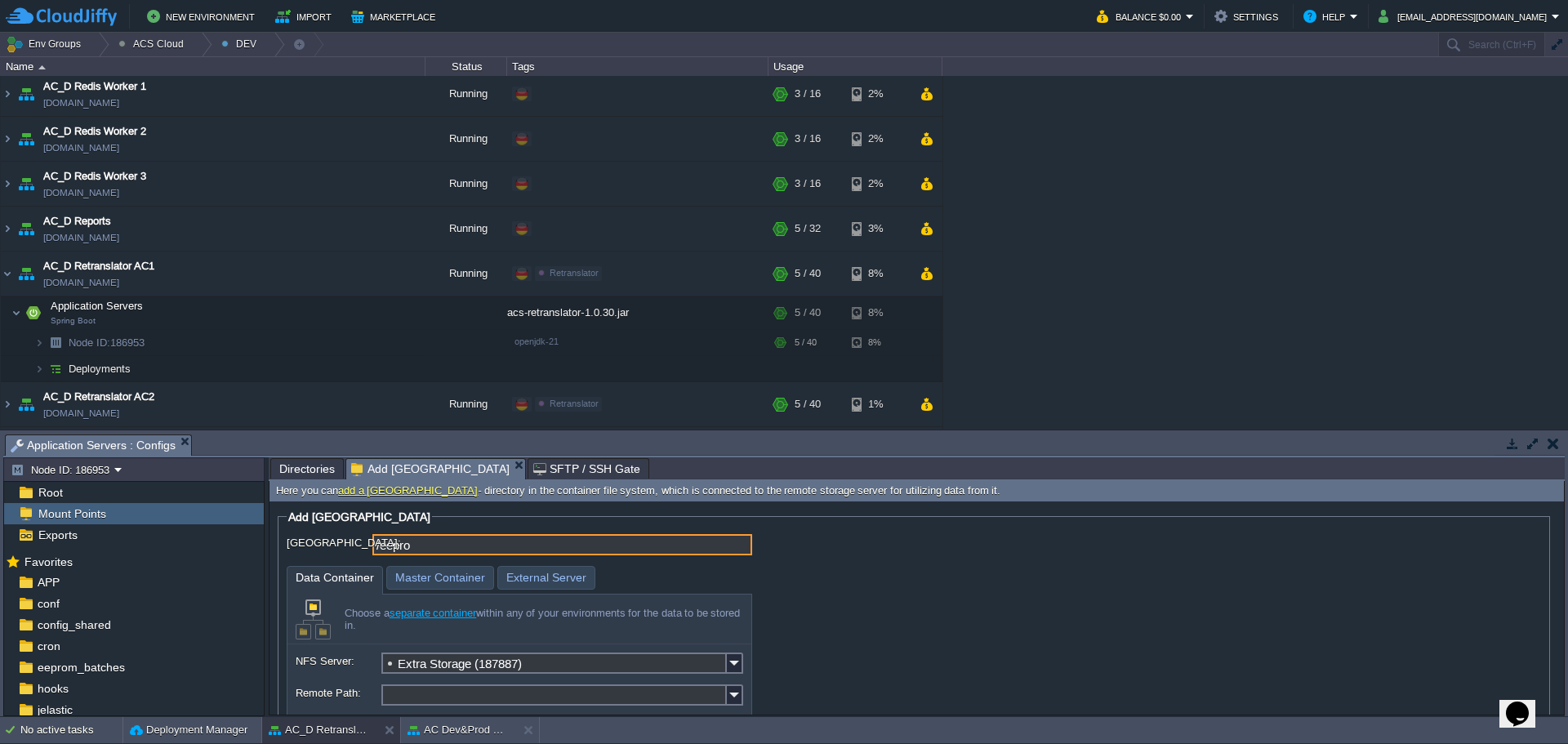
type input "/eeprom"
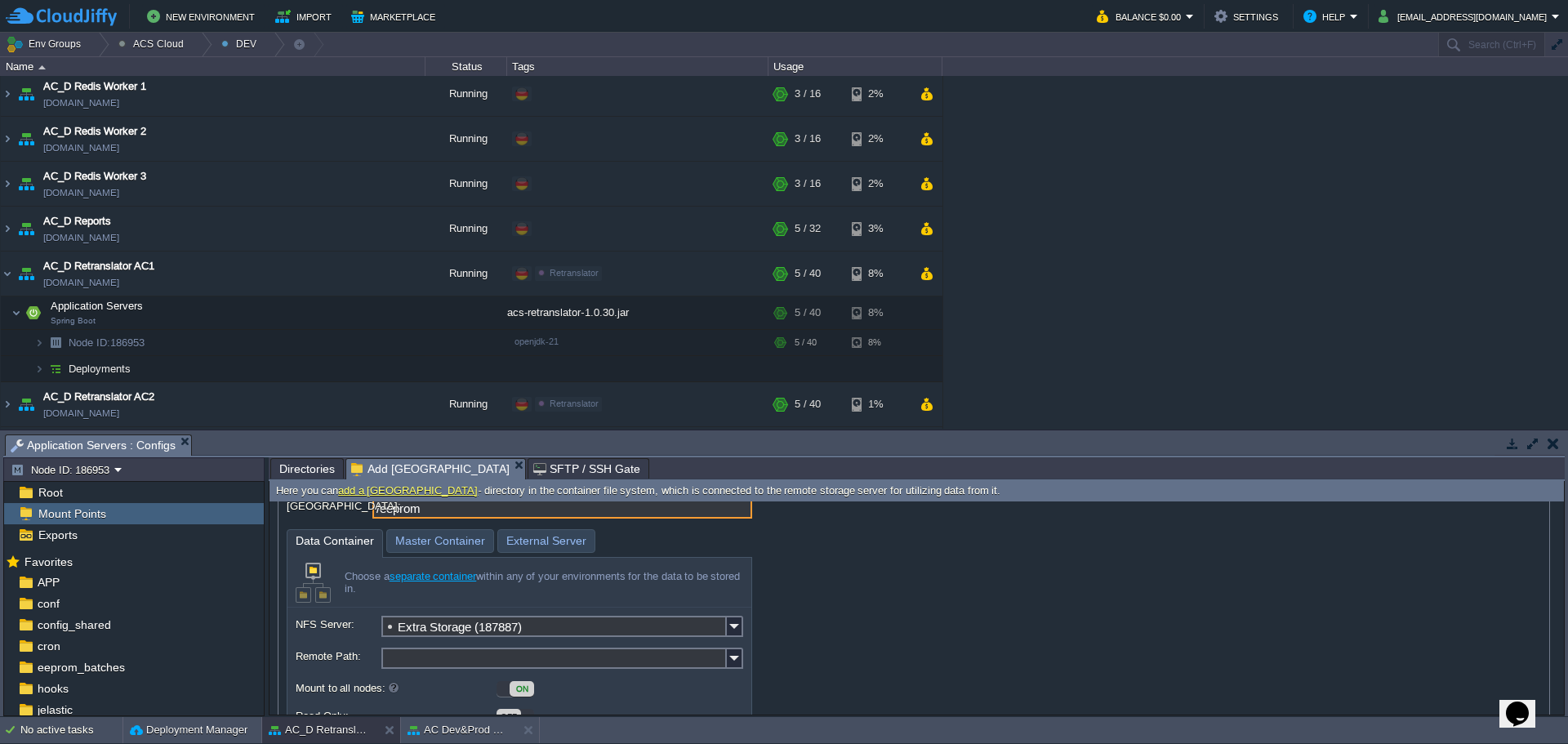
scroll to position [82, 0]
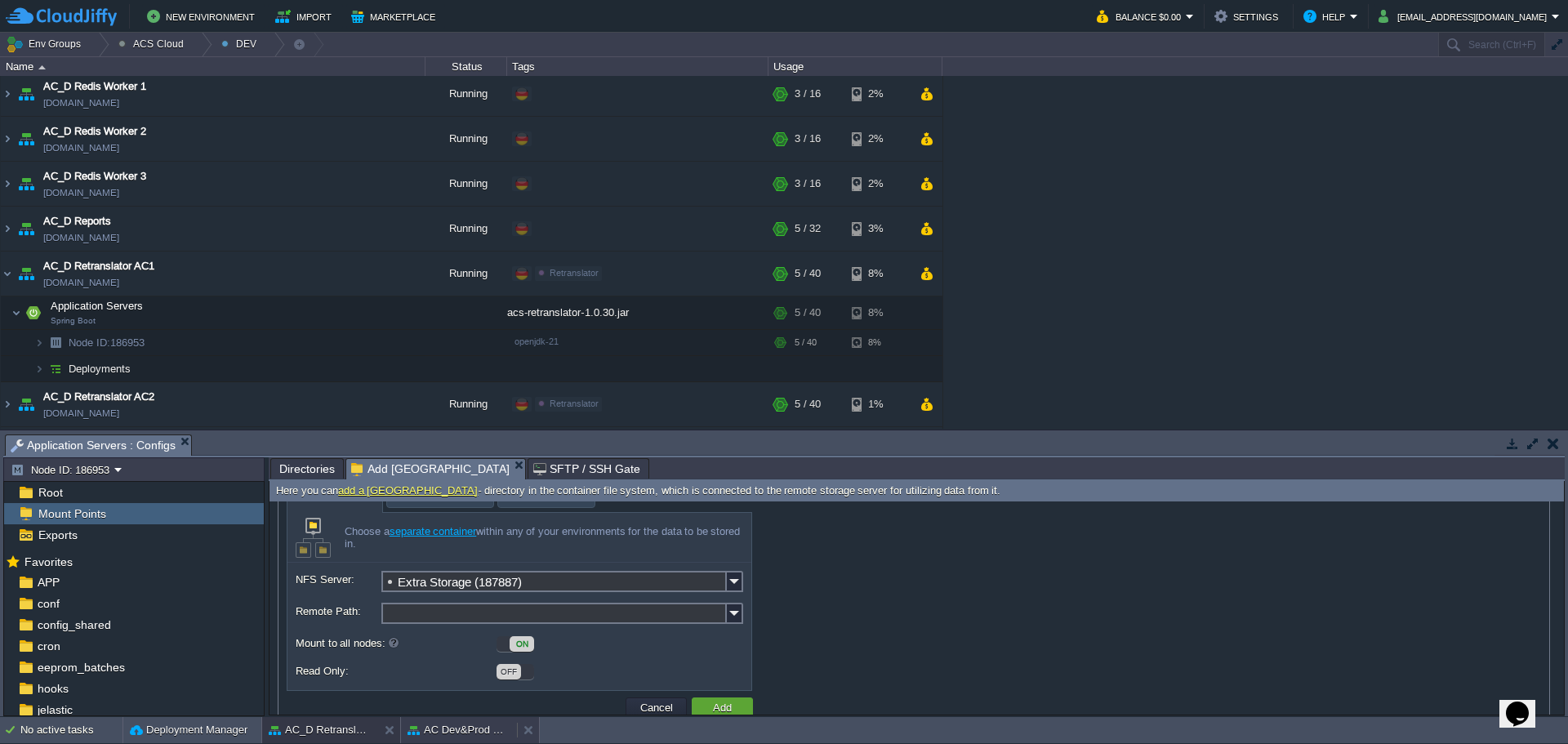
click at [431, 739] on div "AC Dev&Prod Shared Storage" at bounding box center [459, 730] width 116 height 26
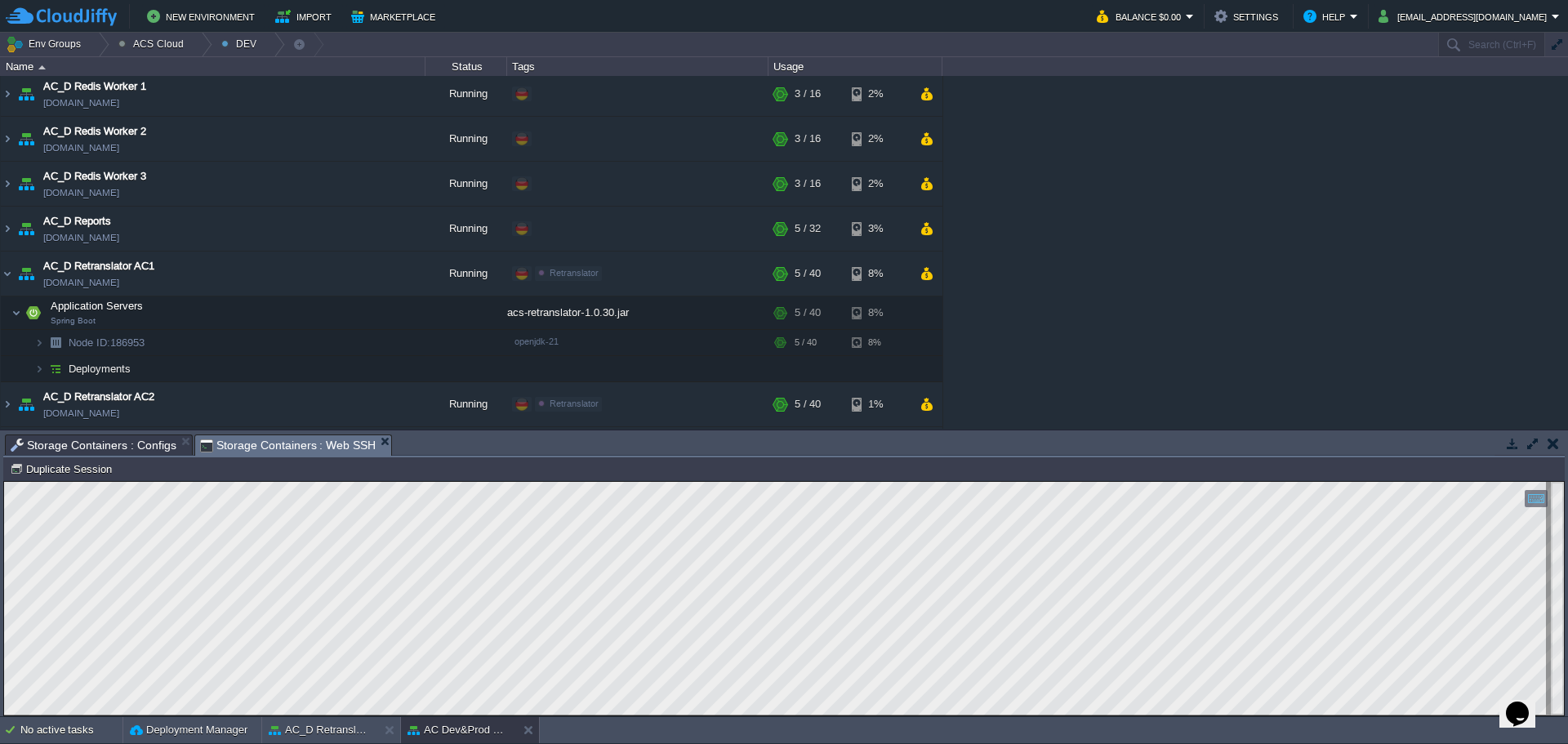
click at [130, 448] on span "Storage Containers : Configs" at bounding box center [94, 445] width 166 height 20
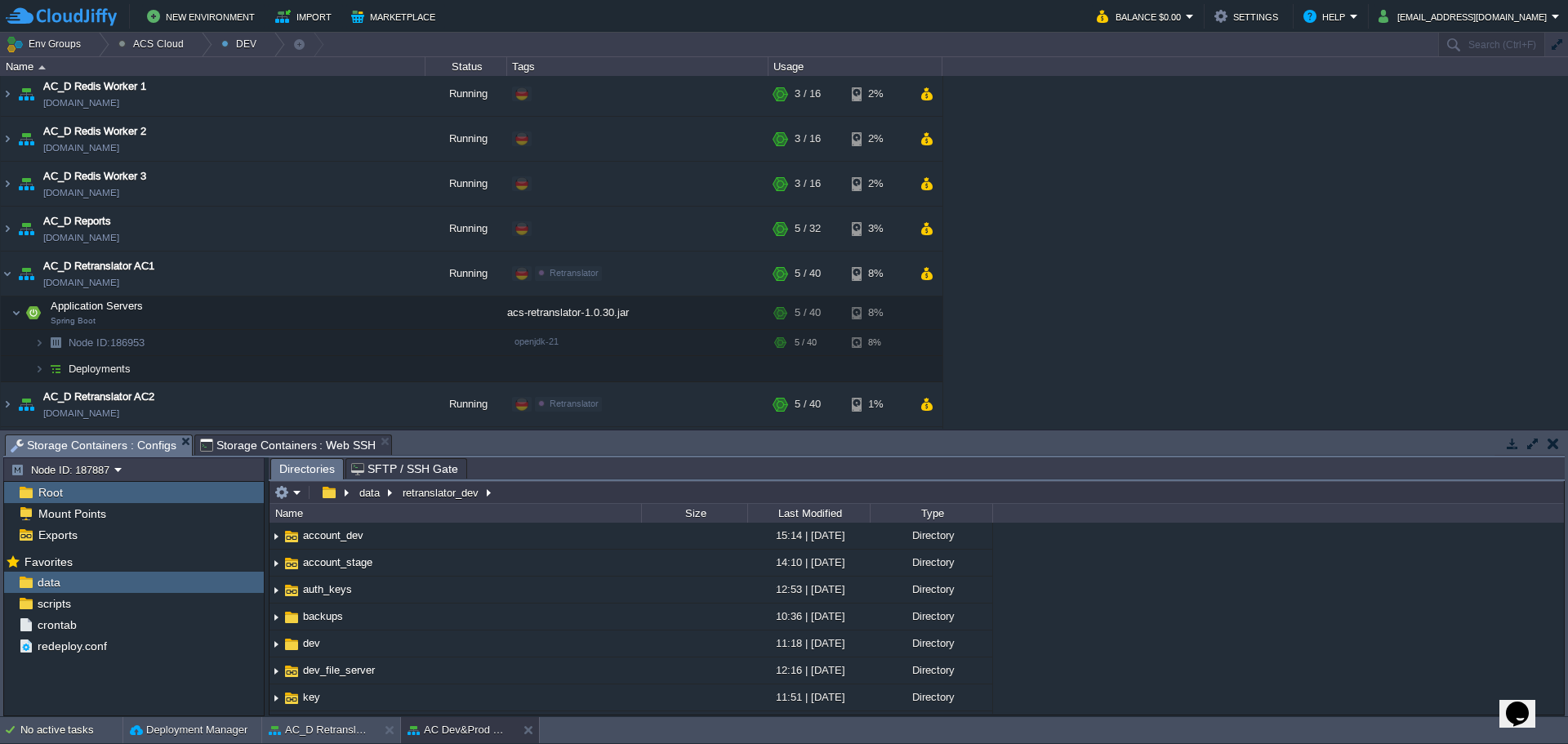
type input "/data/retranslator_dev"
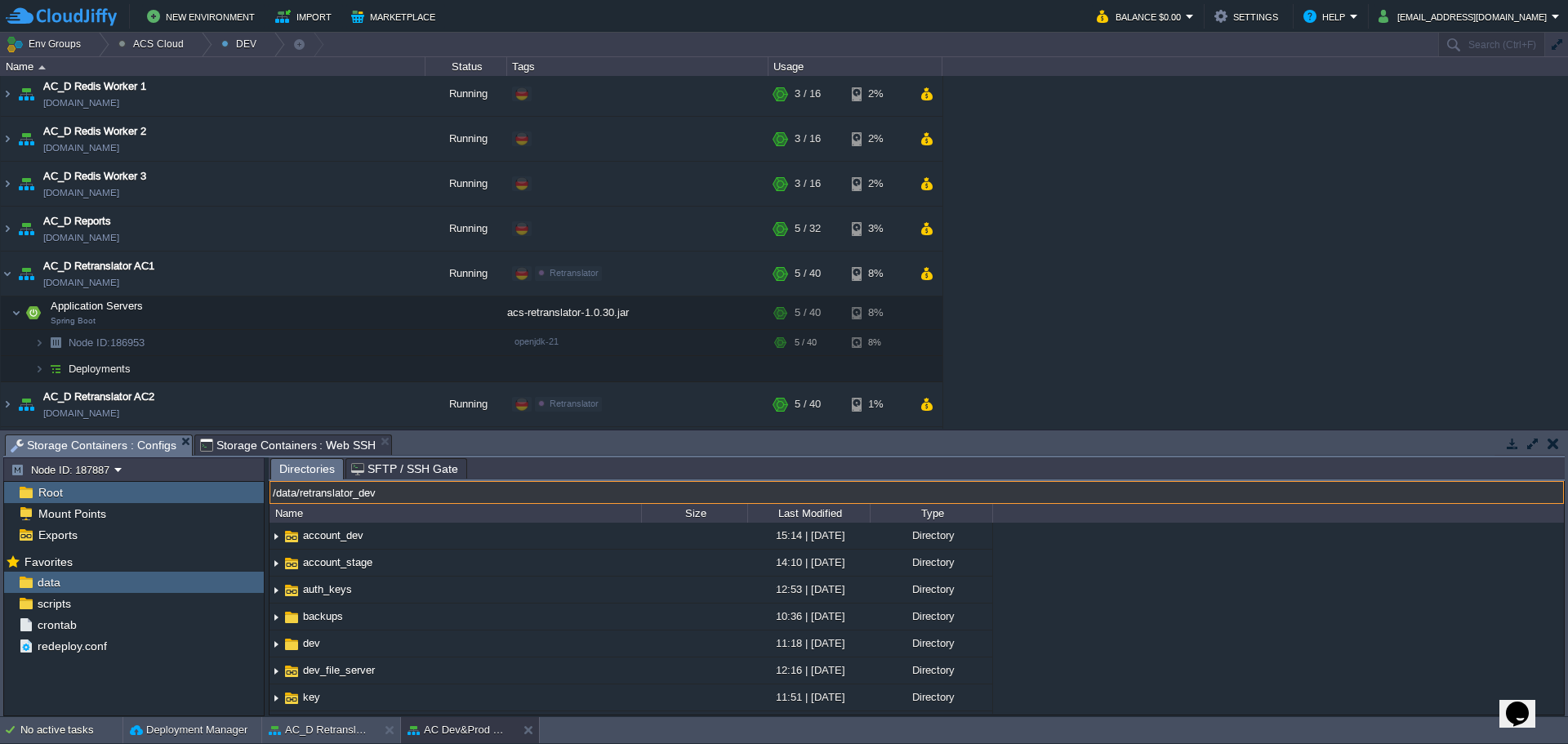
click at [515, 492] on input "/data/retranslator_dev" at bounding box center [917, 492] width 1295 height 23
click at [335, 732] on button "AC_D Retranslator AC1" at bounding box center [319, 731] width 103 height 16
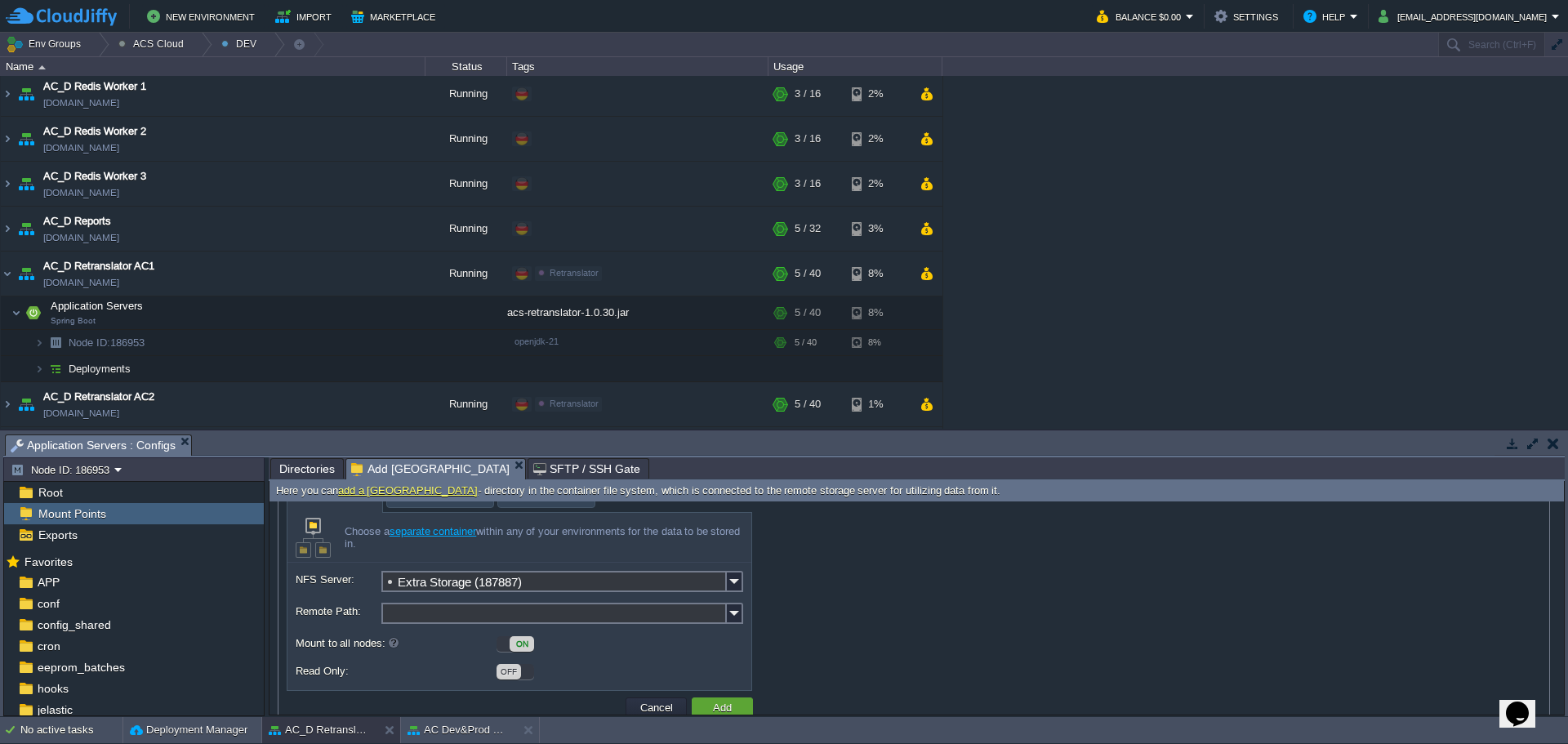
click at [449, 619] on input "Remote Path:" at bounding box center [554, 614] width 345 height 21
paste input "/data/retranslator_dev"
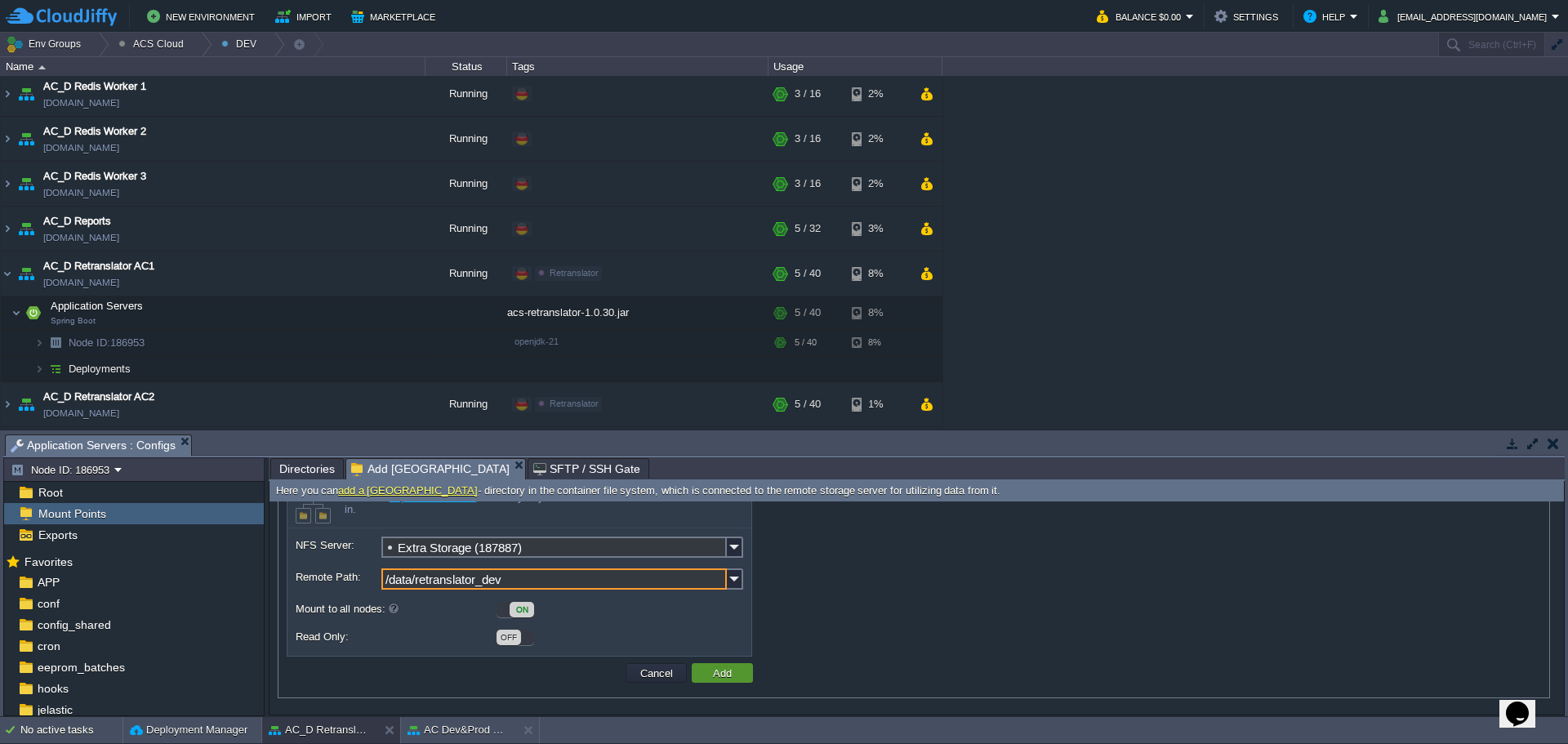
type input "/data/retranslator_dev"
click at [722, 674] on button "Add" at bounding box center [722, 673] width 29 height 14
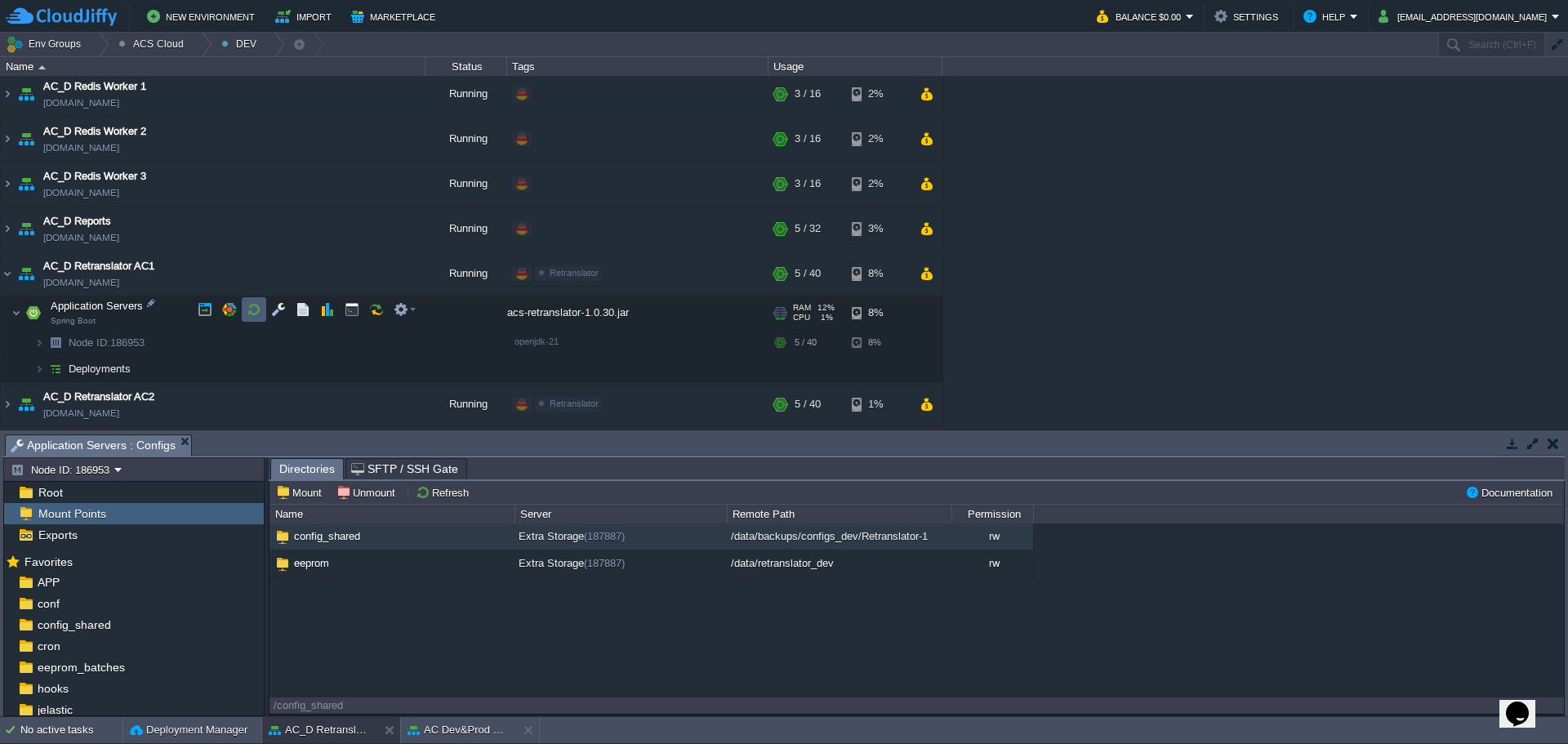
scroll to position [1471, 0]
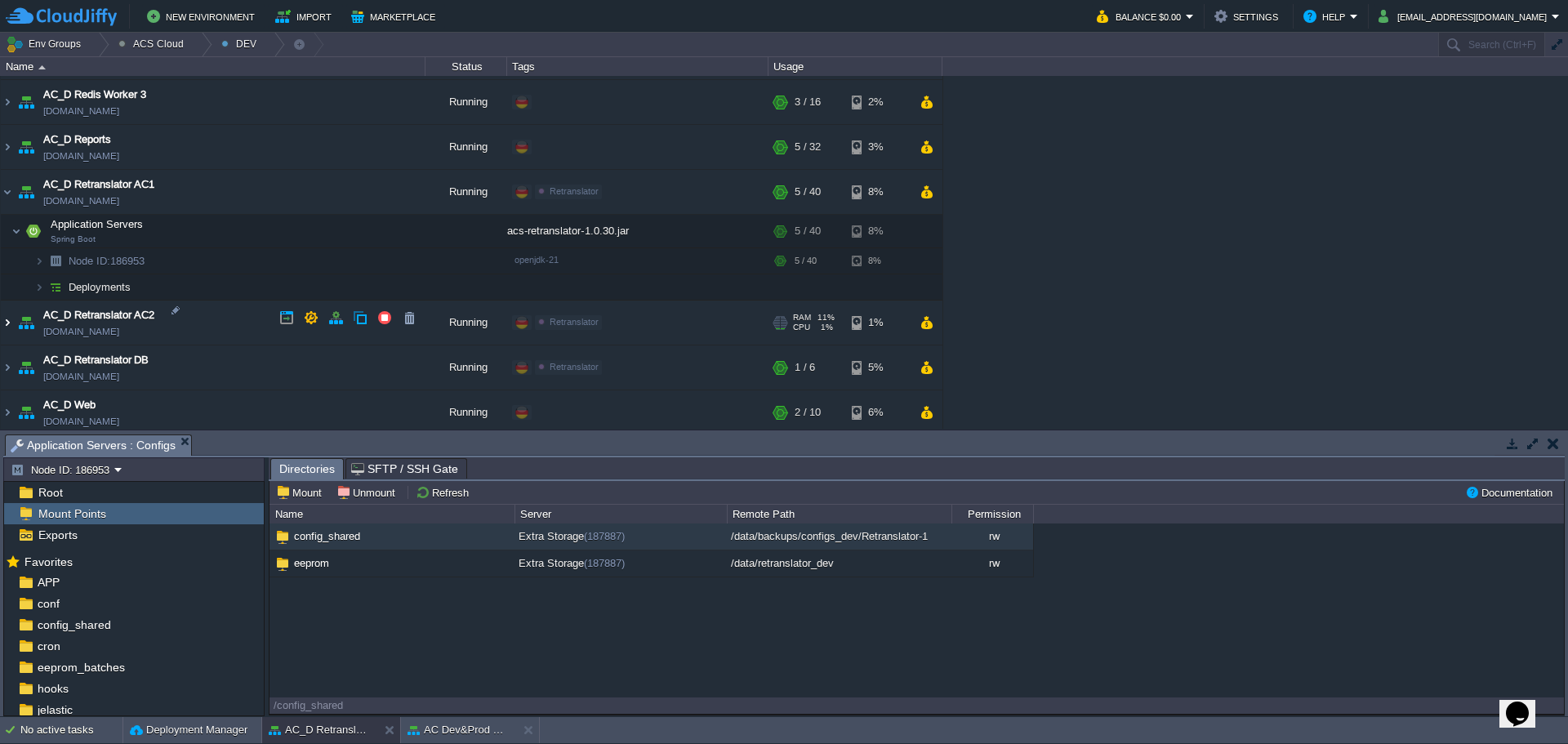
click at [10, 321] on img at bounding box center [7, 322] width 13 height 44
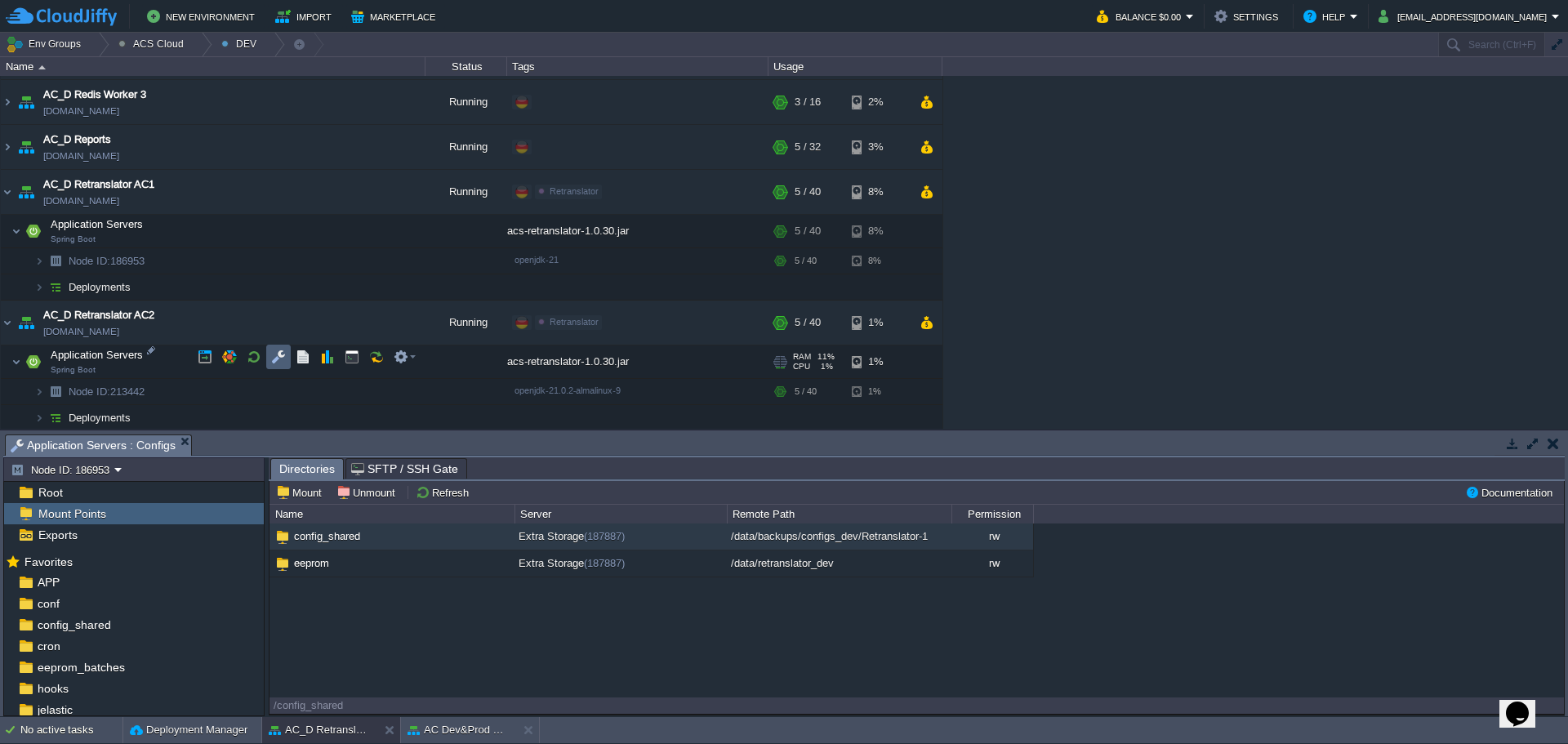
click at [282, 358] on button "button" at bounding box center [278, 357] width 14 height 14
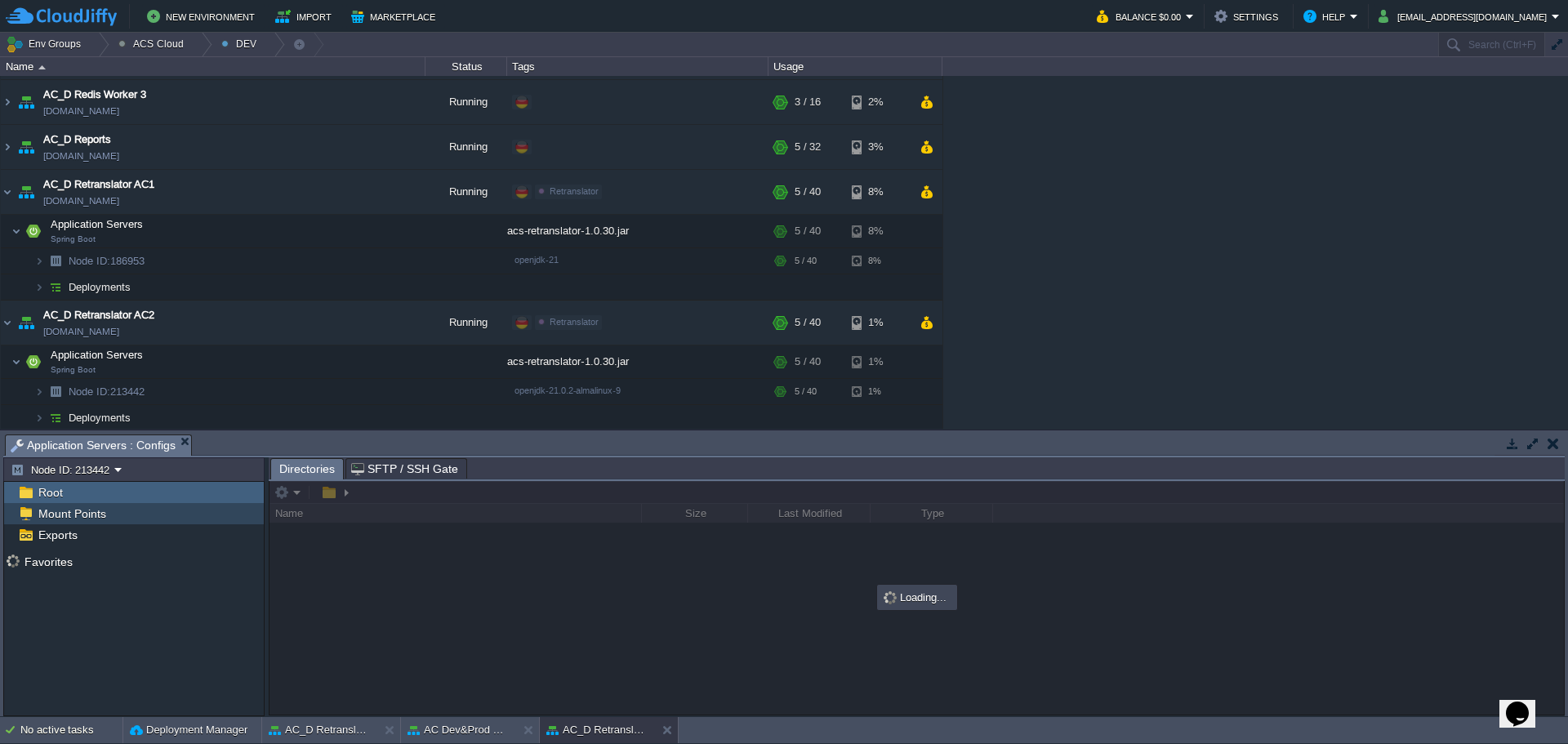
click at [129, 517] on div "Mount Points" at bounding box center [134, 514] width 260 height 21
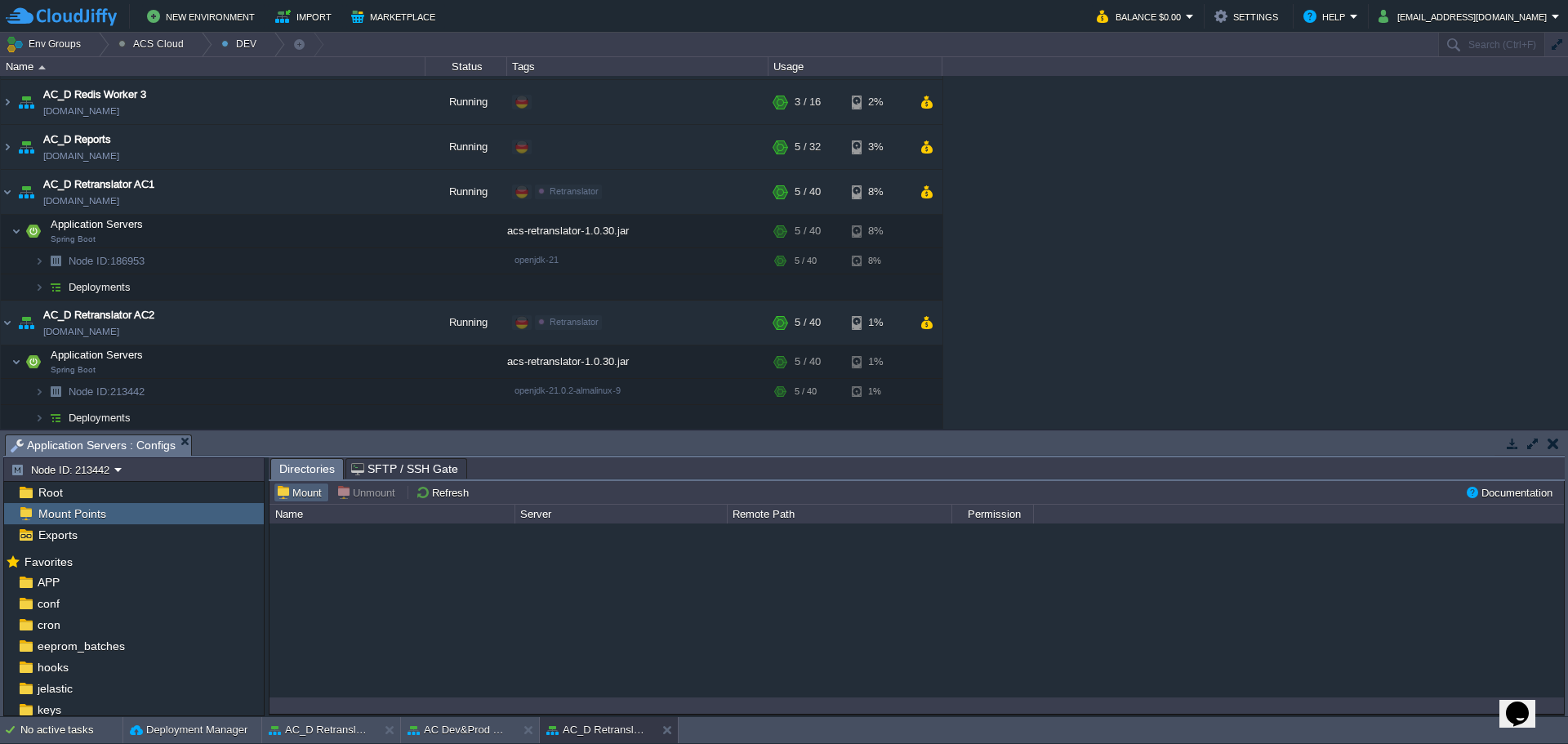
click at [316, 499] on button "Mount" at bounding box center [301, 492] width 51 height 14
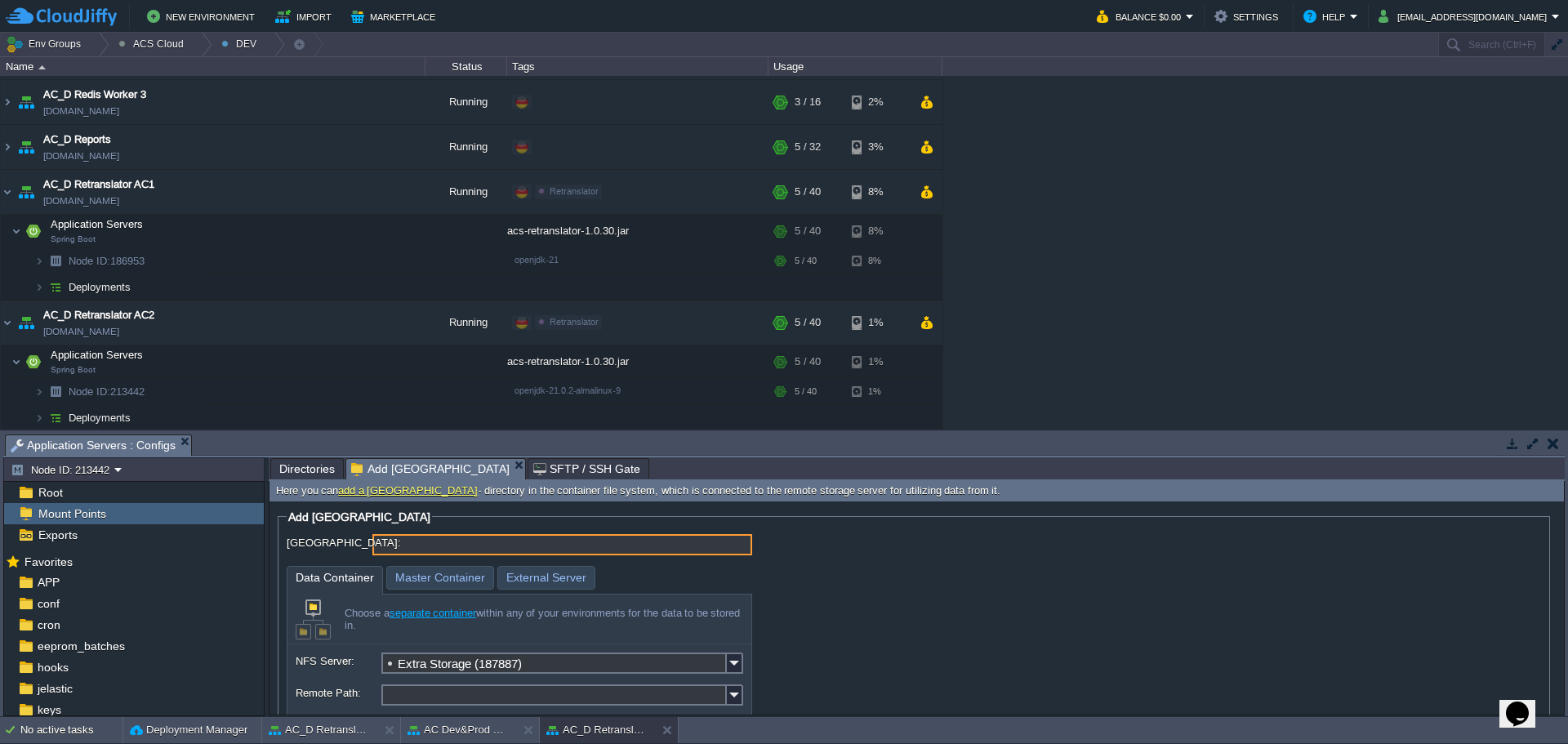
click at [422, 548] on input "[GEOGRAPHIC_DATA]:" at bounding box center [563, 545] width 380 height 21
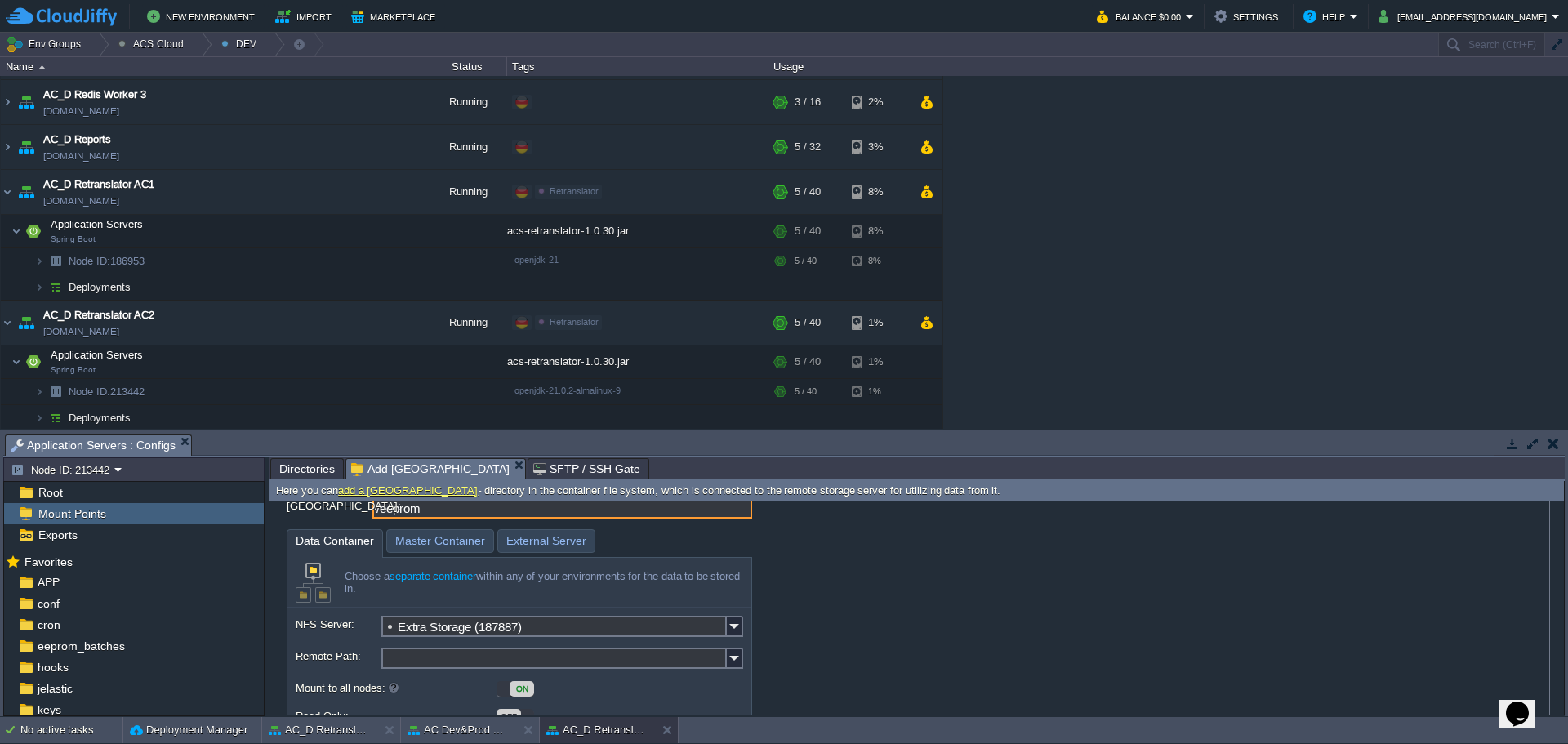
scroll to position [117, 0]
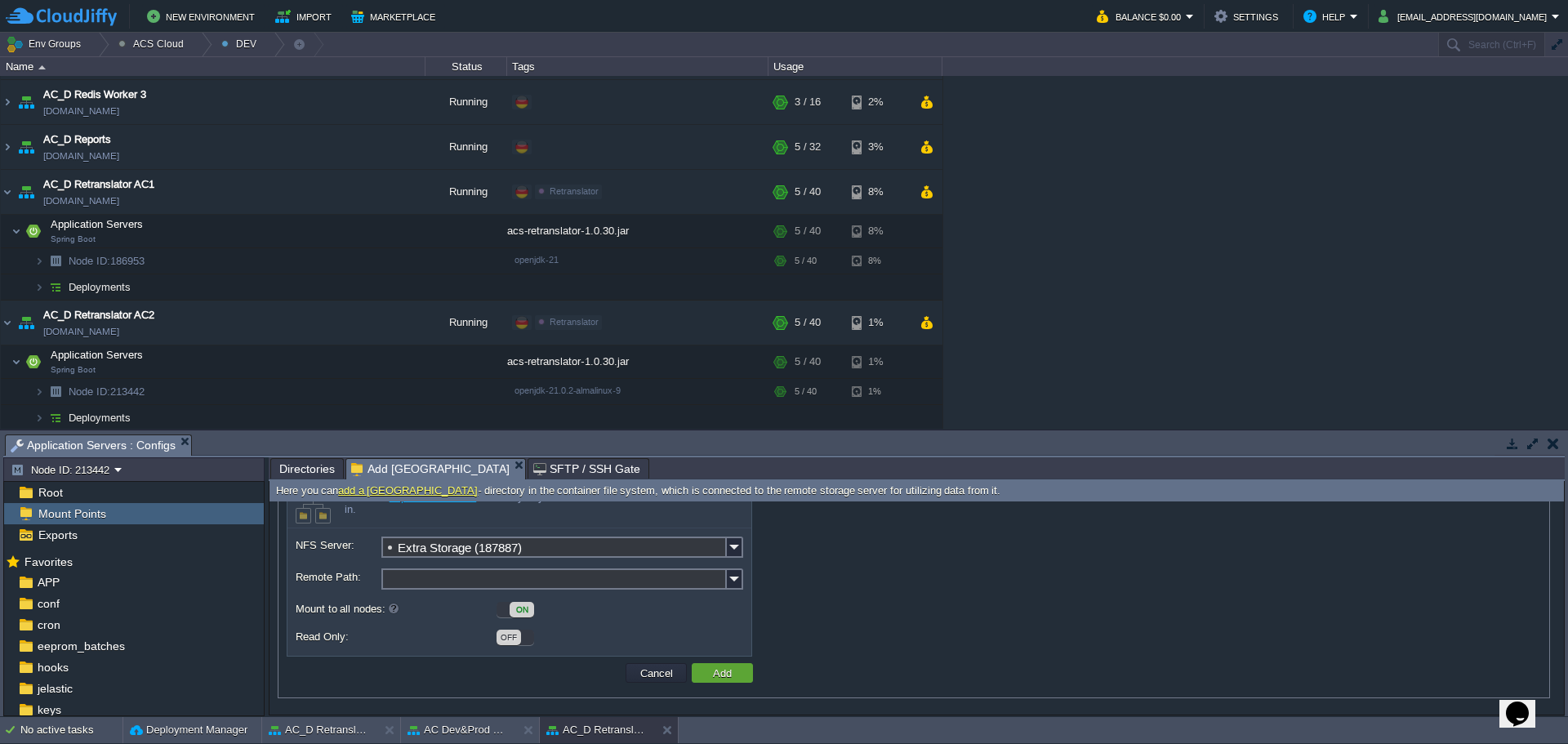
type input "/eeprom"
click at [701, 577] on input "Remote Path:" at bounding box center [554, 579] width 345 height 21
paste input "/data/retranslator_dev"
type input "/data/retranslator_dev"
click at [739, 674] on td "Add" at bounding box center [722, 674] width 62 height 20
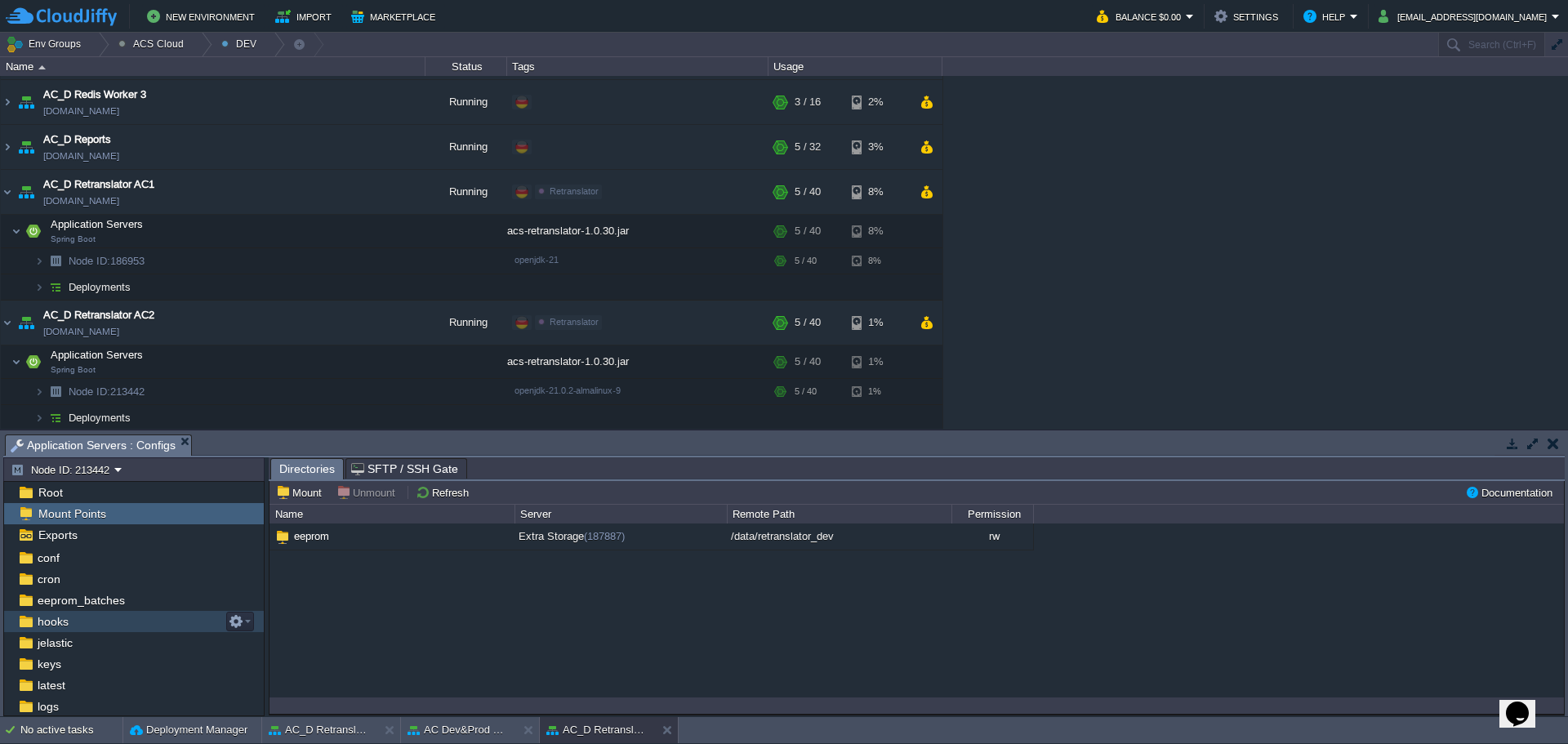
scroll to position [82, 0]
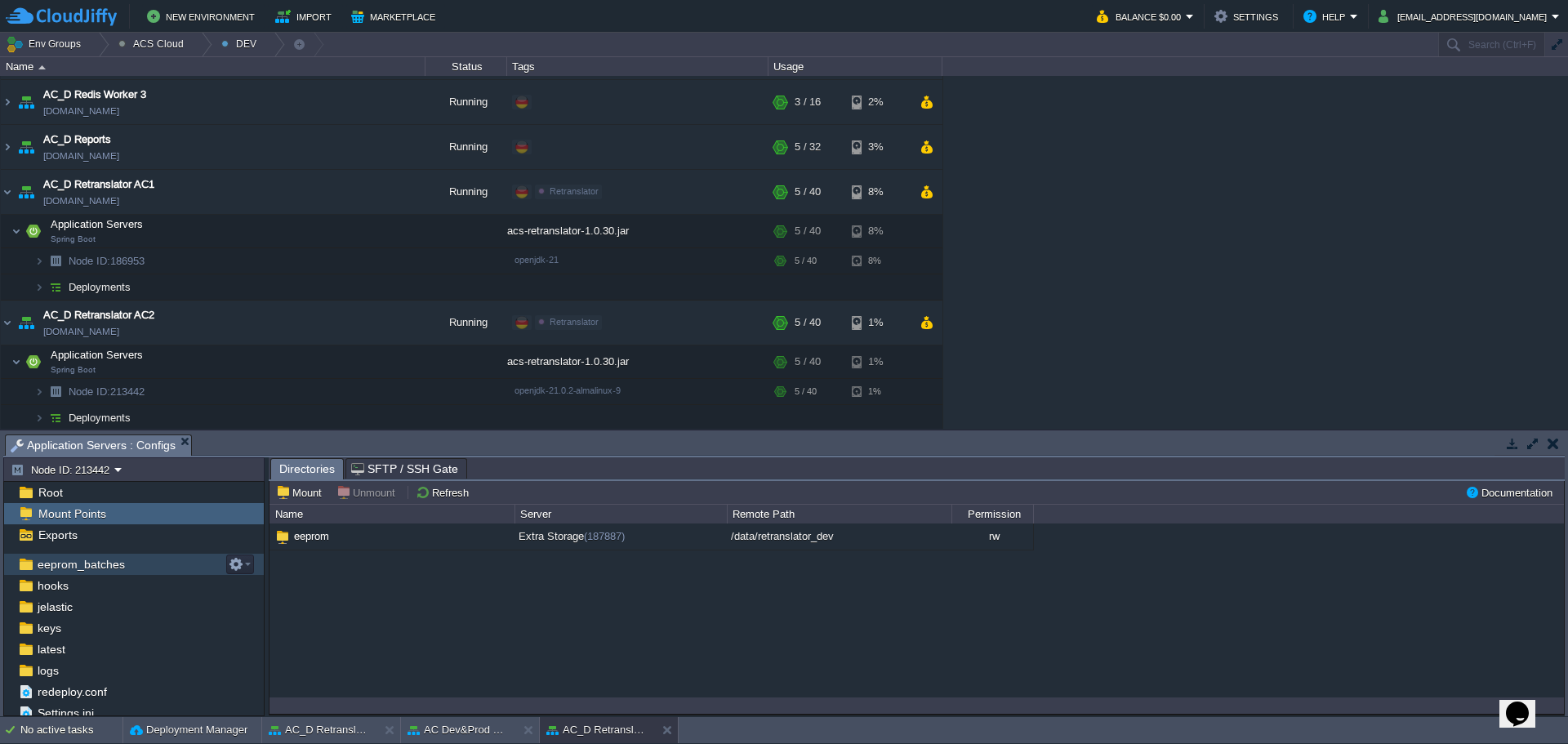
click at [128, 569] on div "eeprom_batches" at bounding box center [134, 565] width 260 height 21
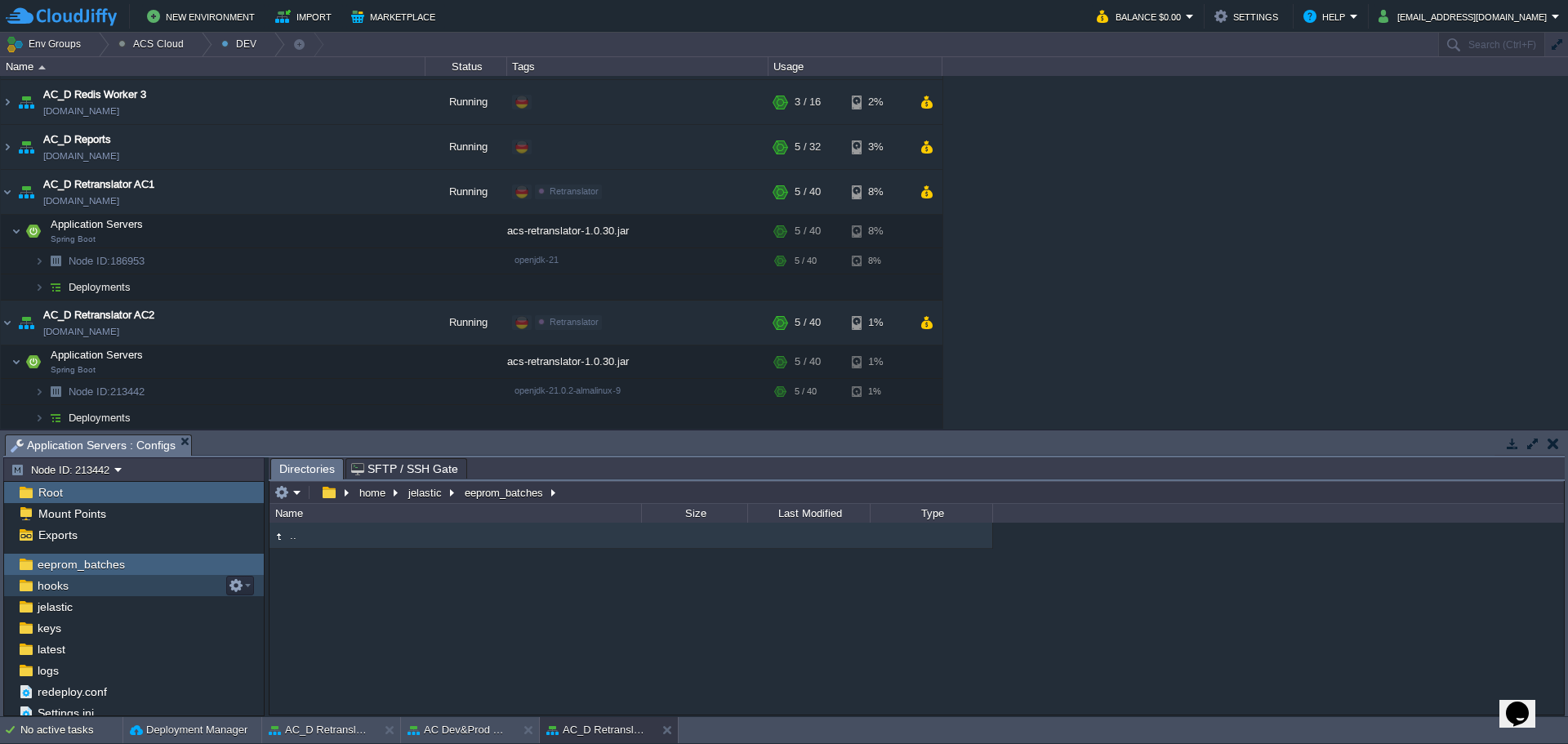
scroll to position [87, 0]
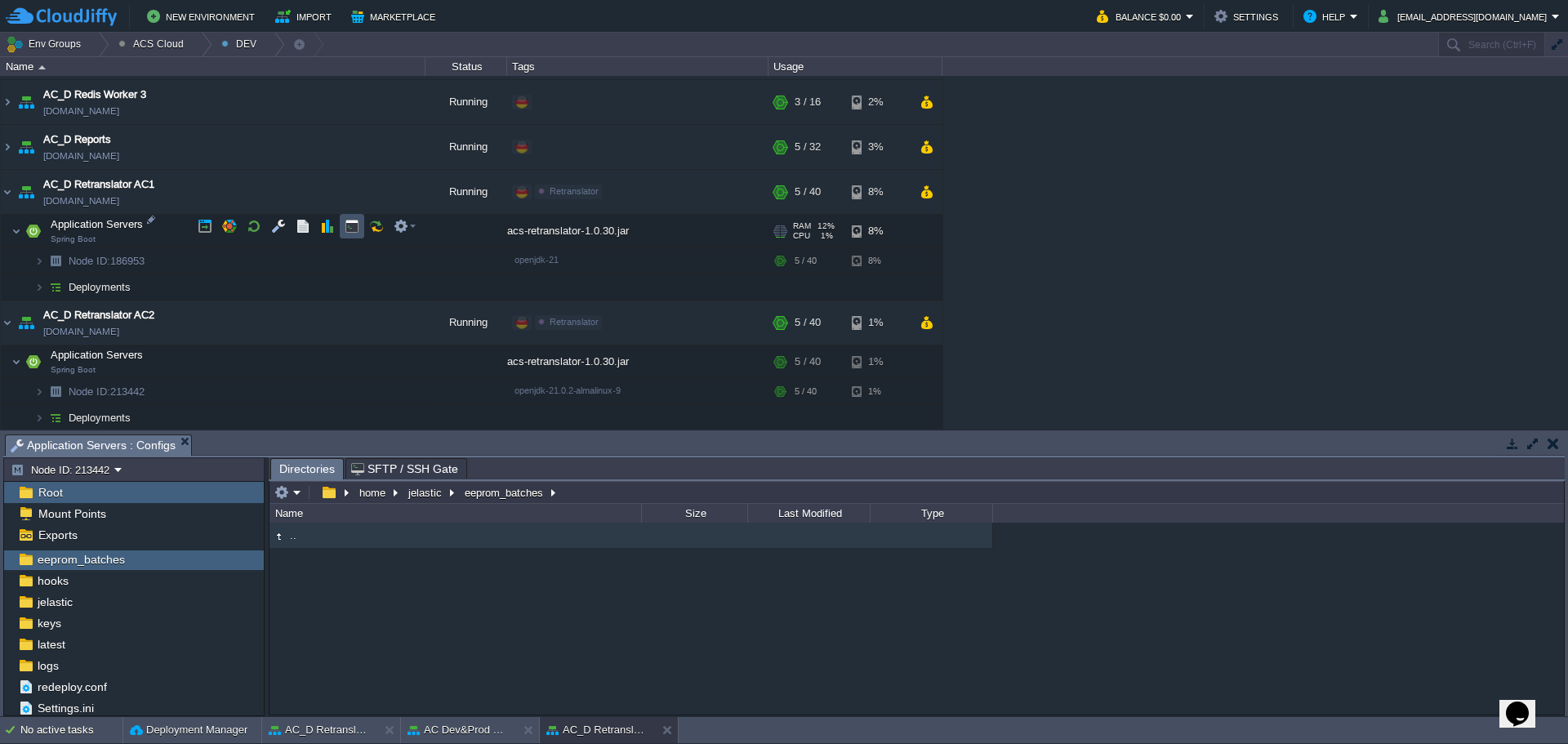
click at [348, 228] on button "button" at bounding box center [351, 226] width 14 height 14
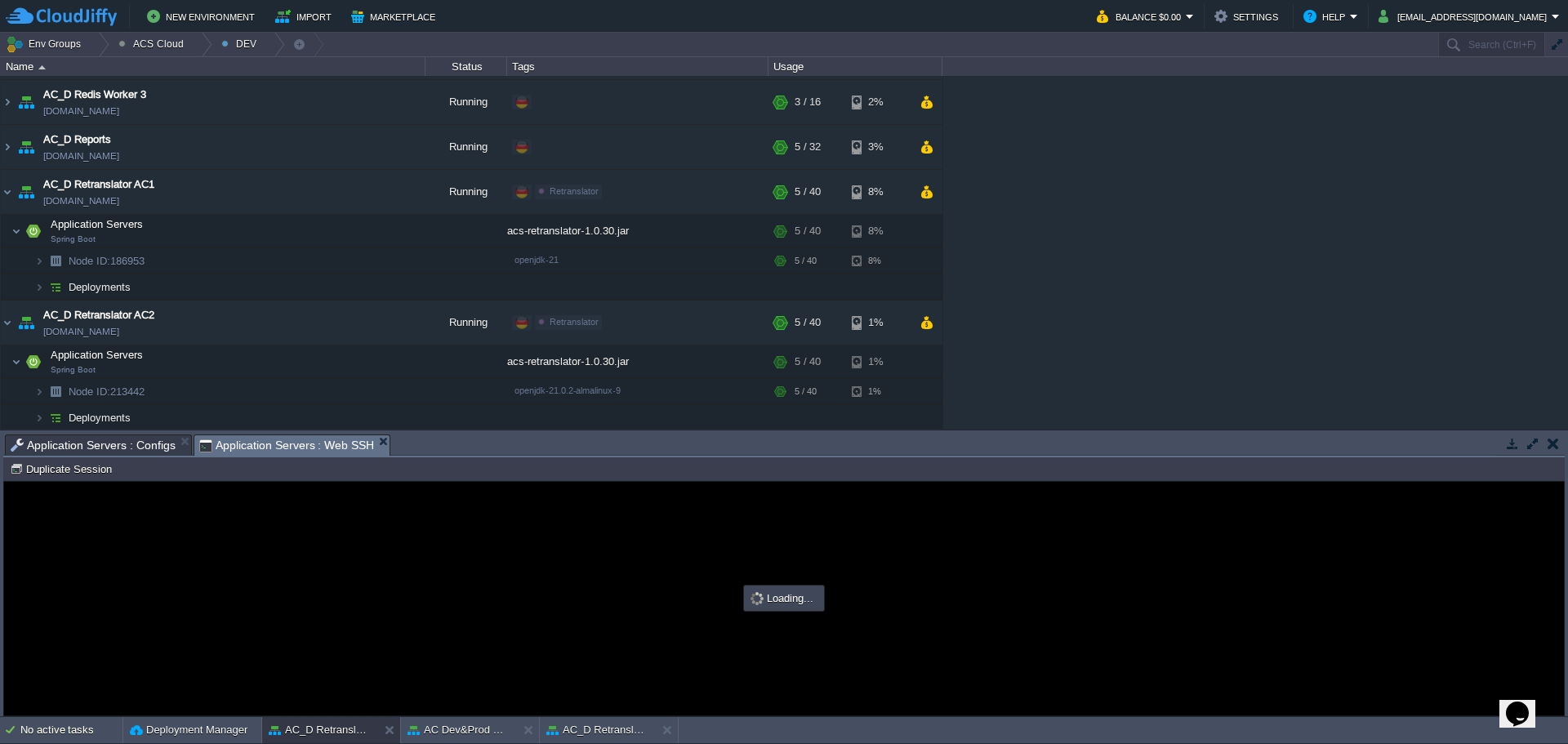
scroll to position [0, 0]
type input "#000000"
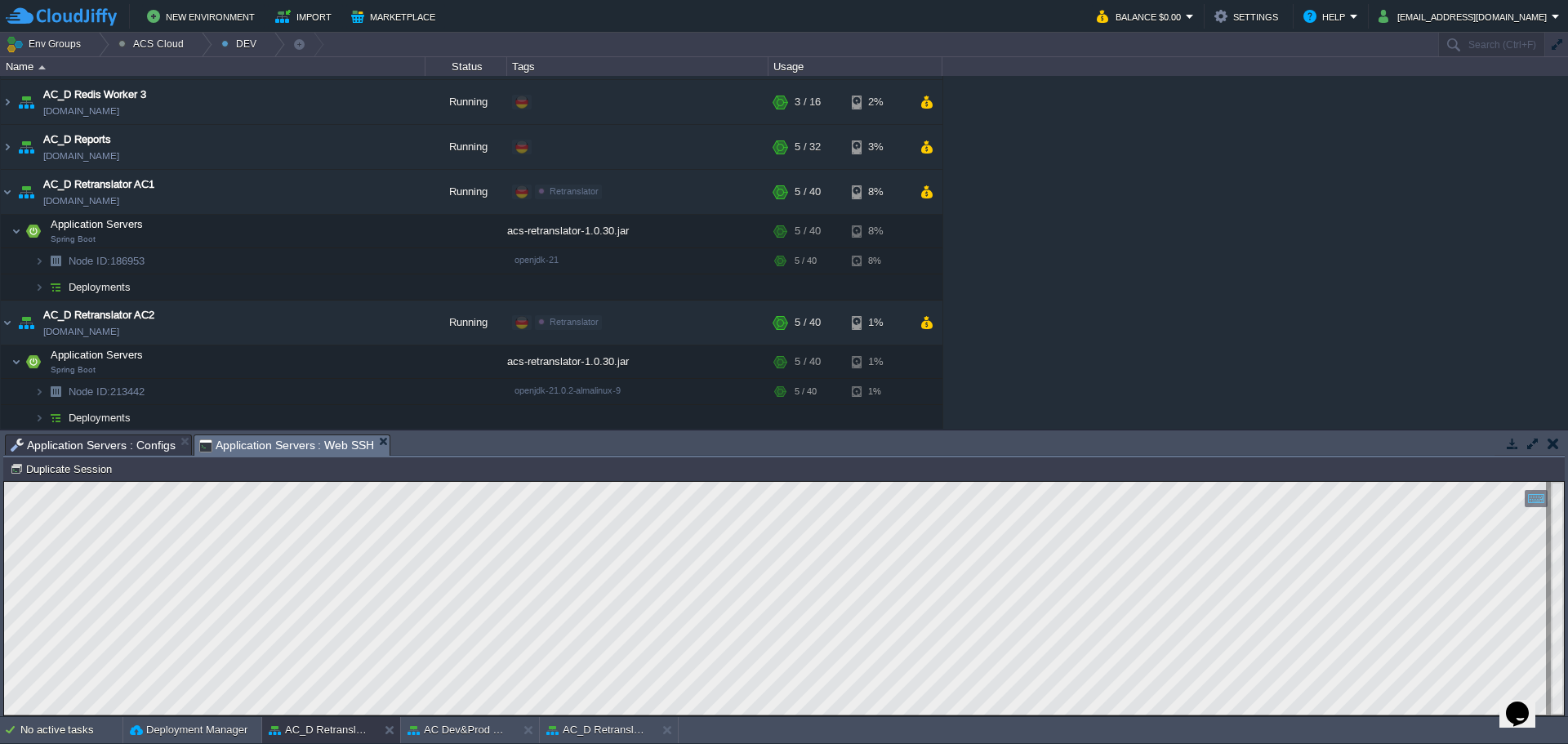
click at [98, 442] on span "Application Servers : Configs" at bounding box center [93, 445] width 165 height 20
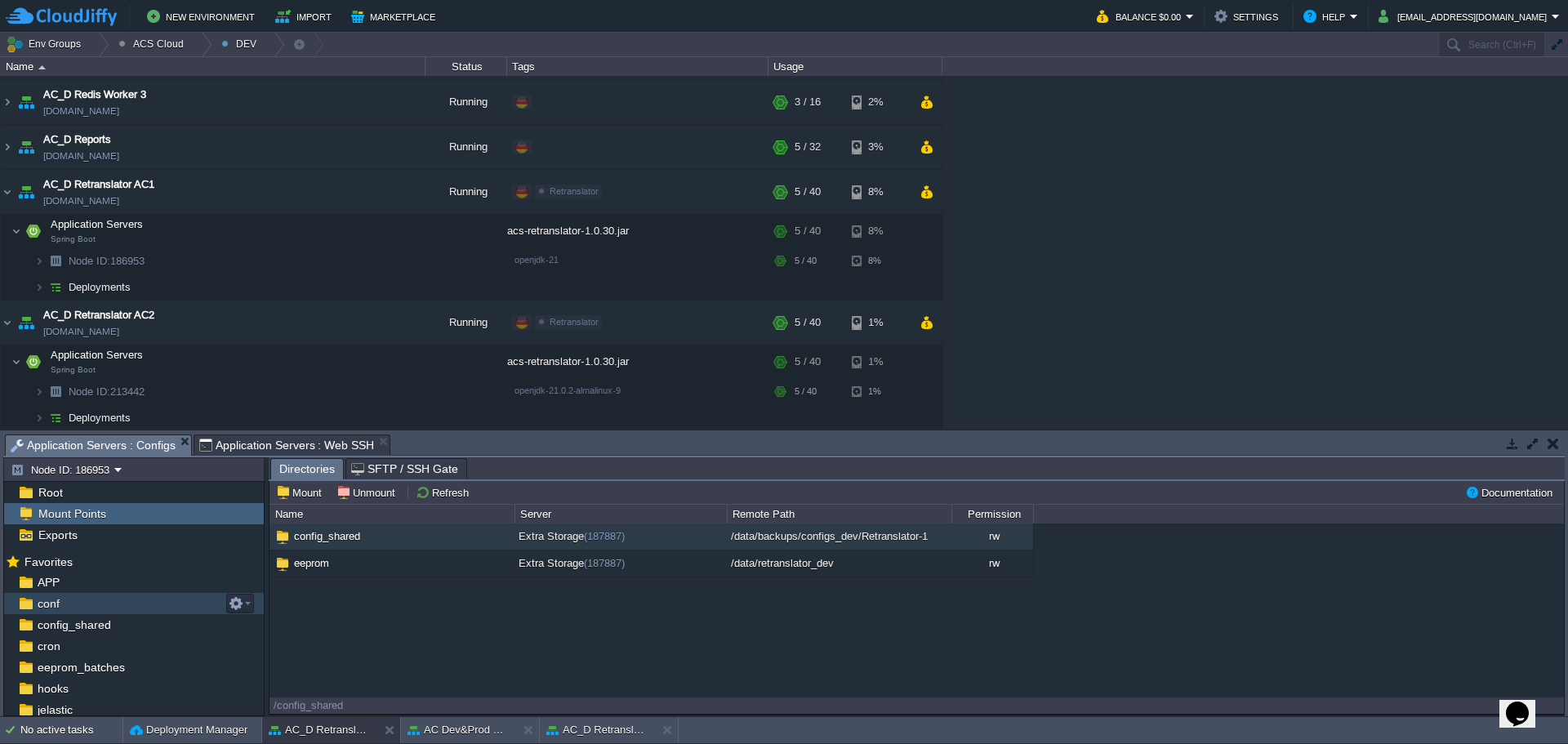
click at [122, 612] on div "conf" at bounding box center [134, 604] width 260 height 21
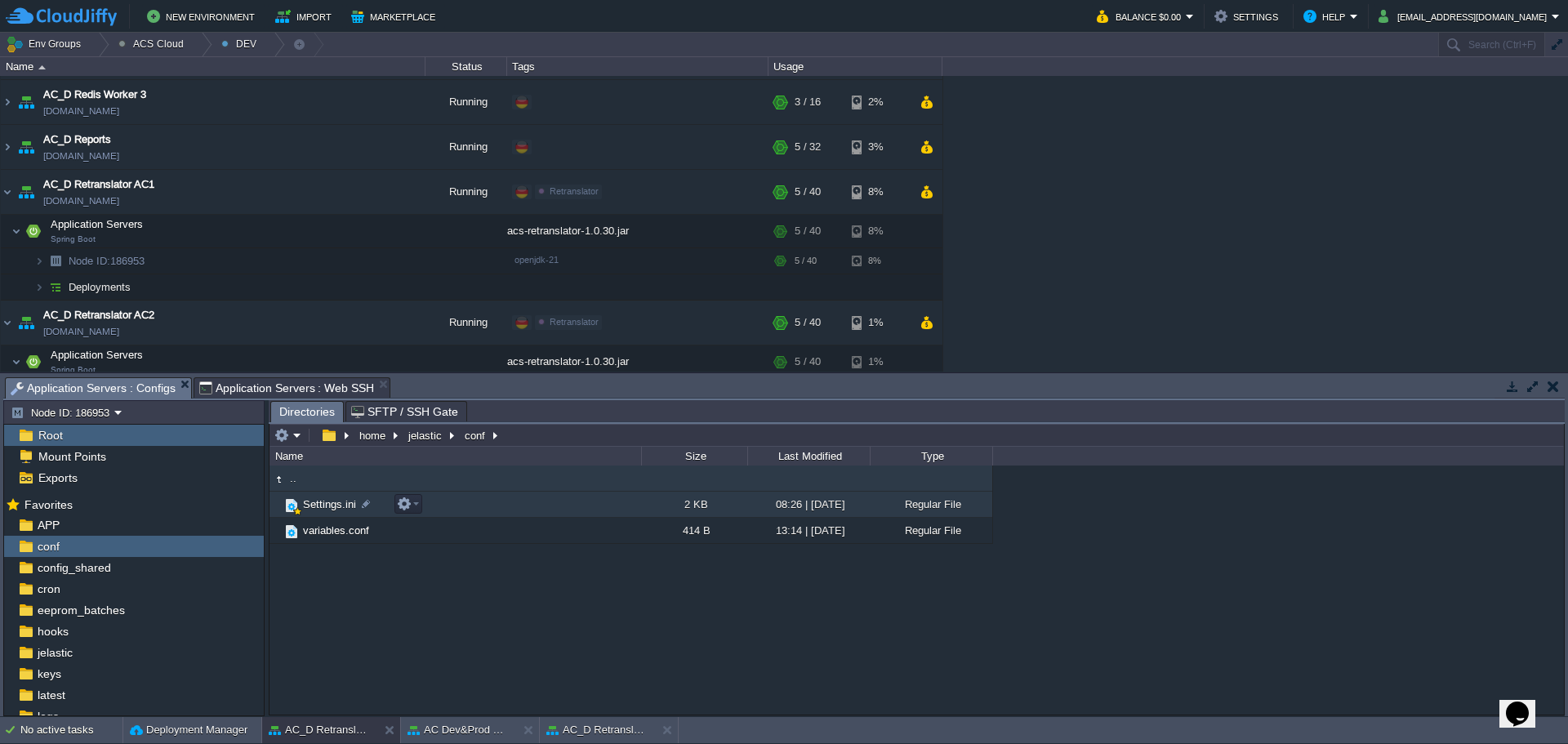
click at [326, 515] on td "Settings.ini" at bounding box center [455, 504] width 372 height 26
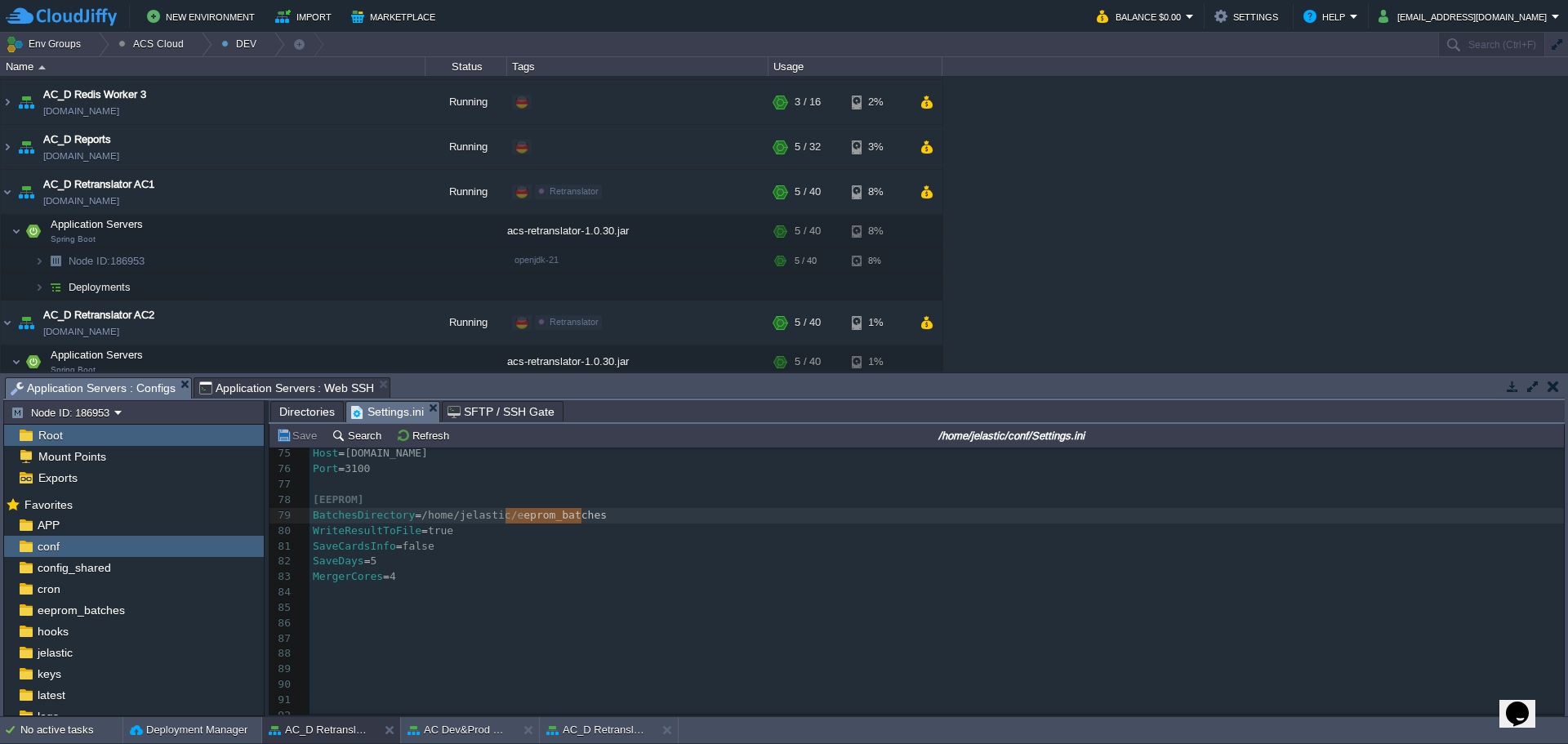
type textarea "eeprom_batches"
drag, startPoint x: 580, startPoint y: 517, endPoint x: 502, endPoint y: 517, distance: 78.0
click at [313, 389] on span "Application Servers : Web SSH" at bounding box center [286, 388] width 176 height 20
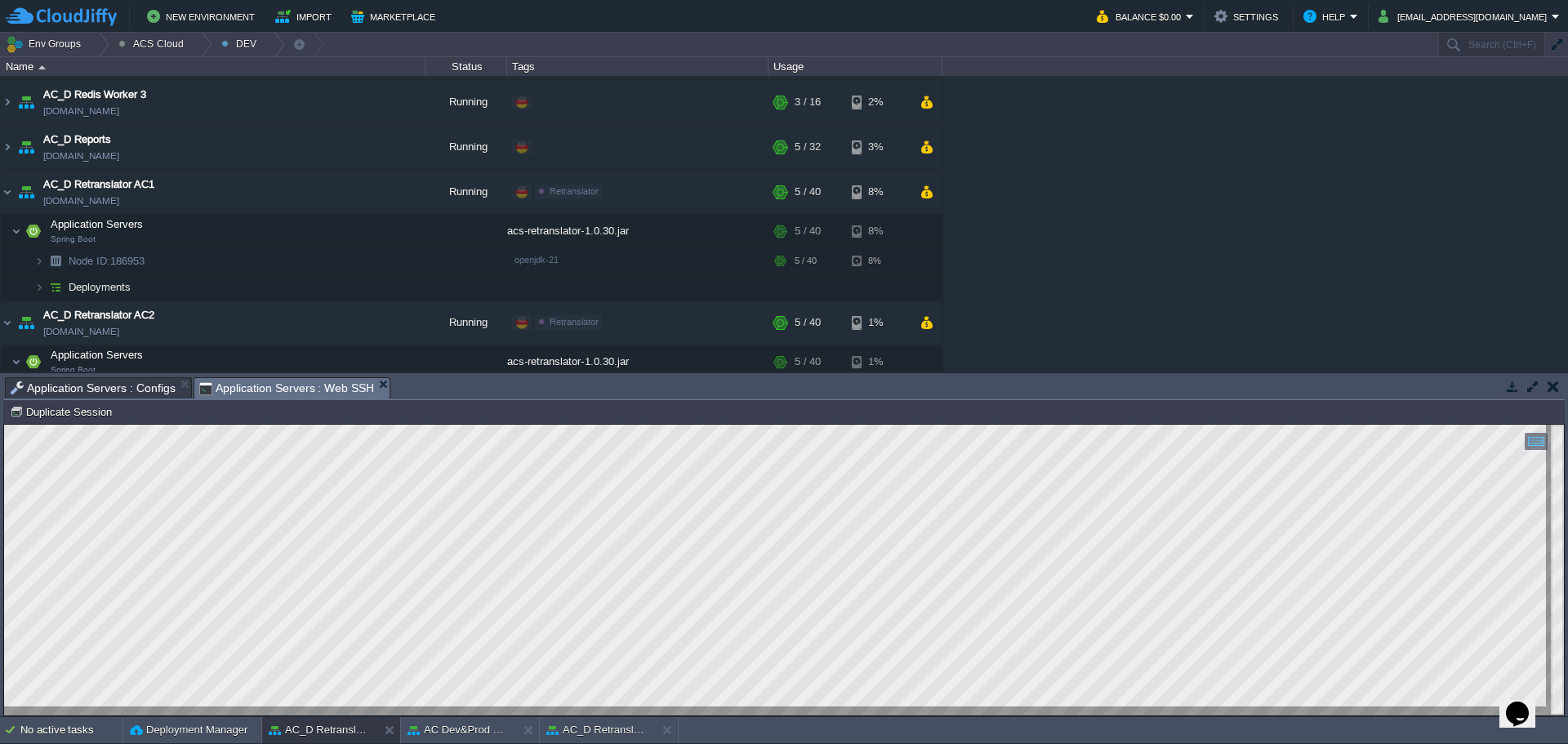
click at [105, 384] on span "Application Servers : Configs" at bounding box center [93, 388] width 165 height 20
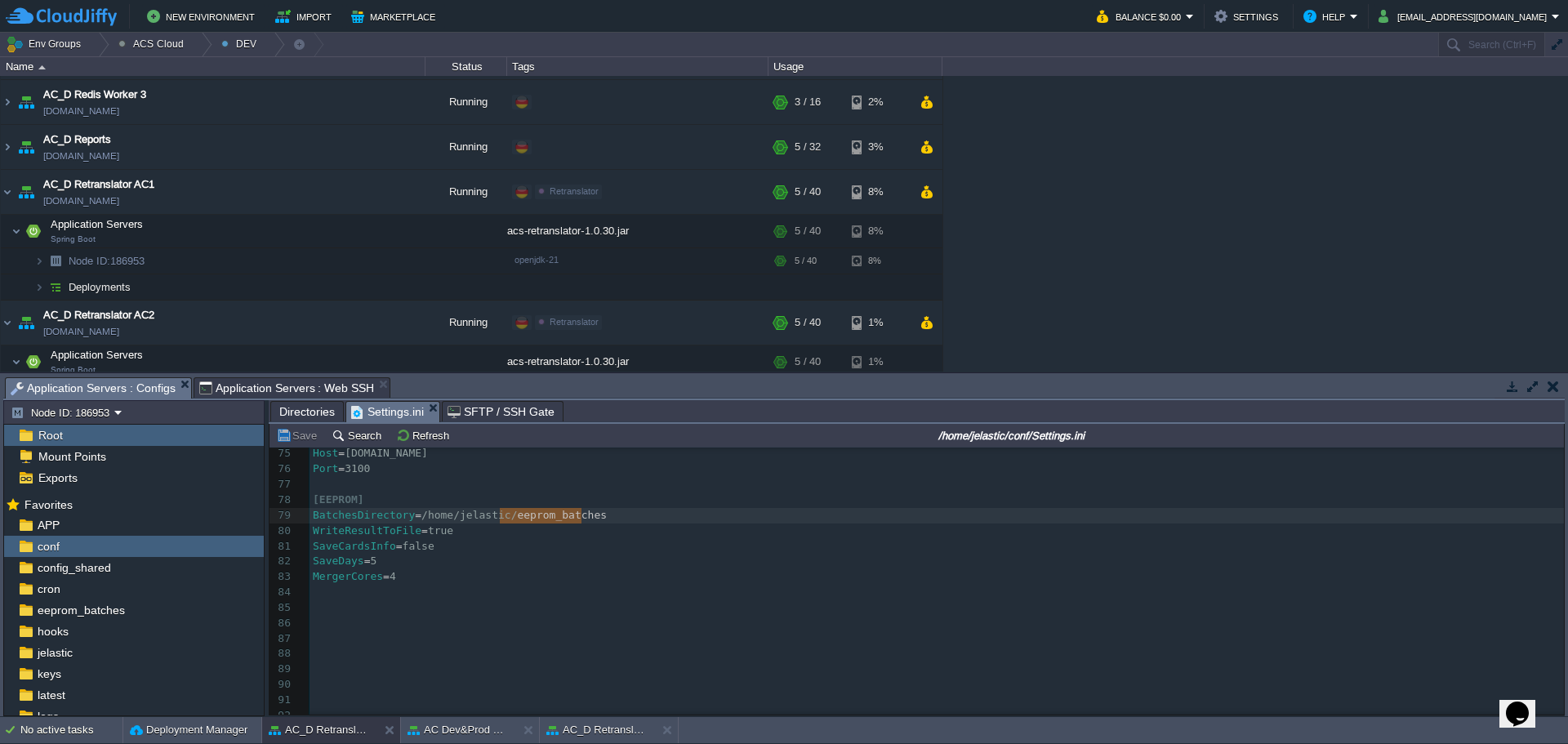
click at [301, 410] on span "Directories" at bounding box center [307, 412] width 55 height 20
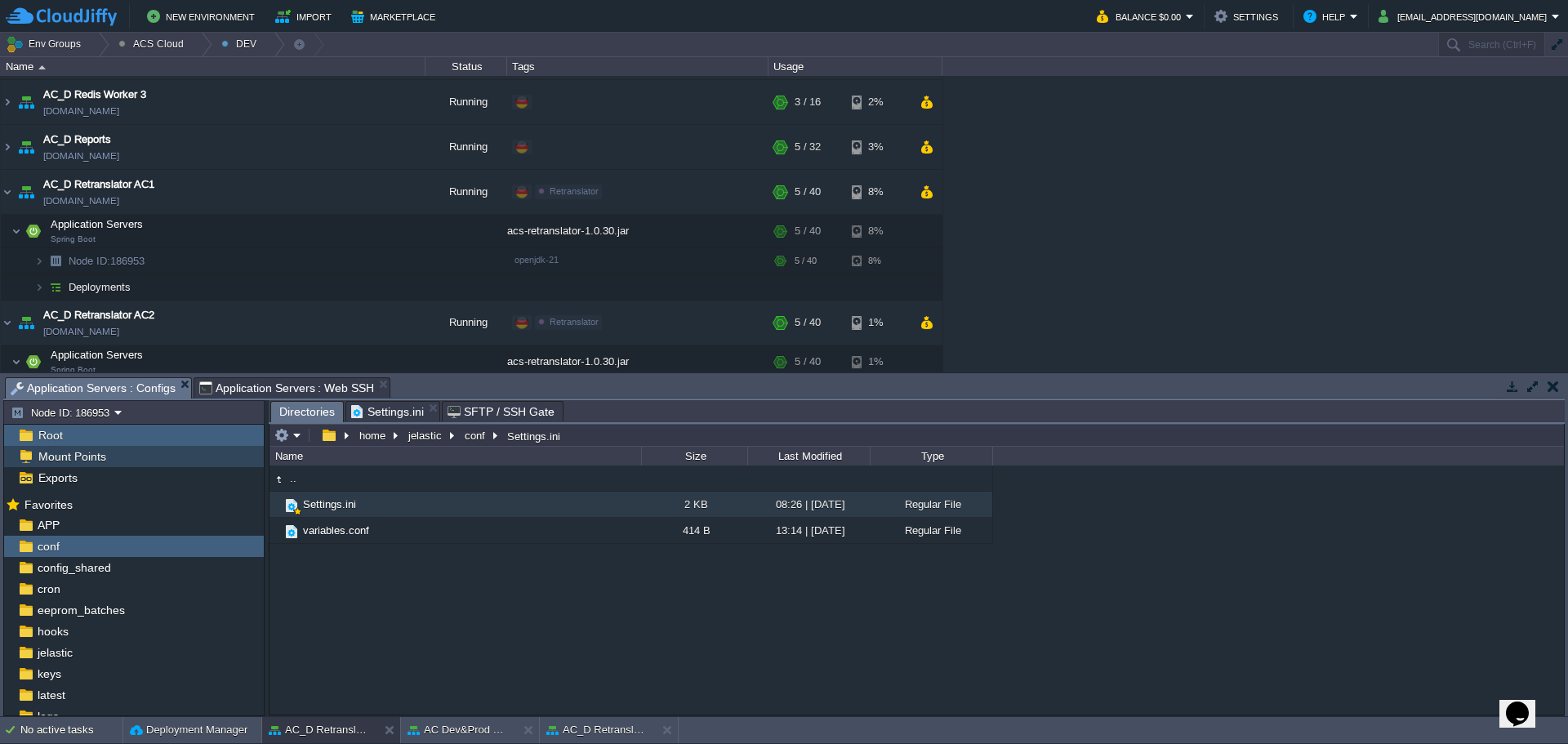
click at [113, 453] on div "Mount Points" at bounding box center [134, 457] width 260 height 21
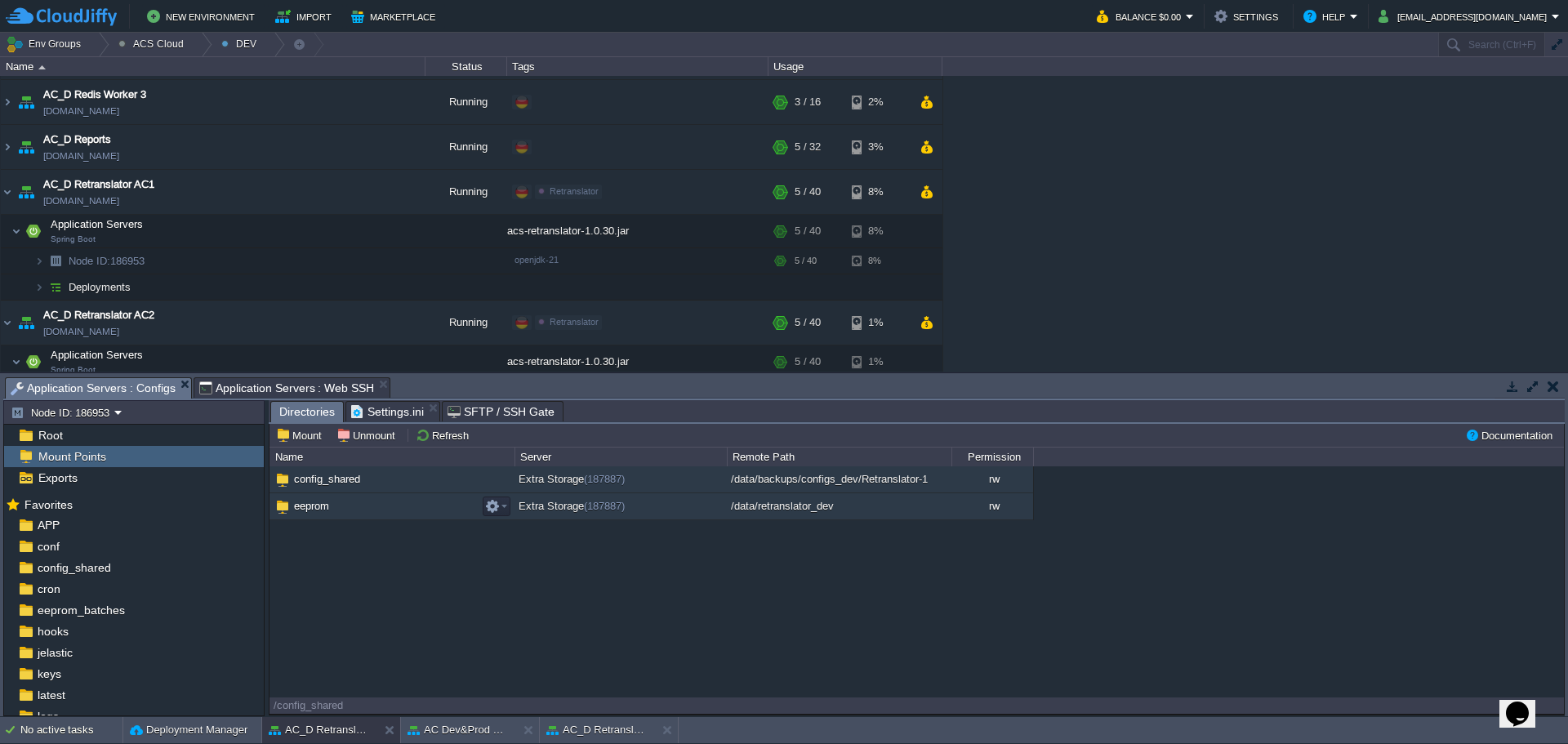
click at [315, 508] on span "eeprom" at bounding box center [311, 507] width 40 height 14
type input "/eeprom"
click at [315, 508] on span "eeprom" at bounding box center [311, 507] width 40 height 14
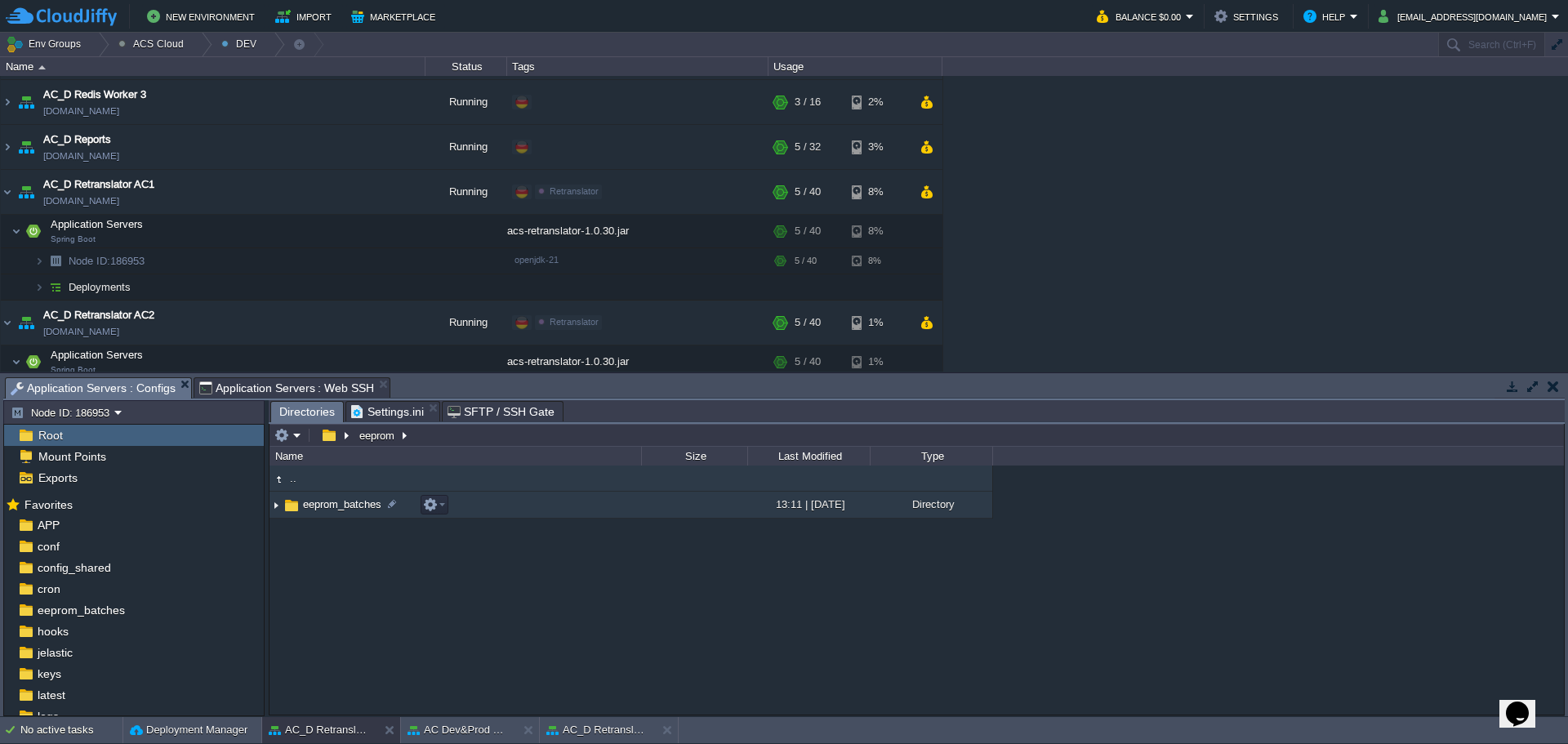
click at [340, 506] on span "eeprom_batches" at bounding box center [342, 505] width 83 height 14
click at [341, 506] on span "eeprom_batches" at bounding box center [342, 505] width 83 height 14
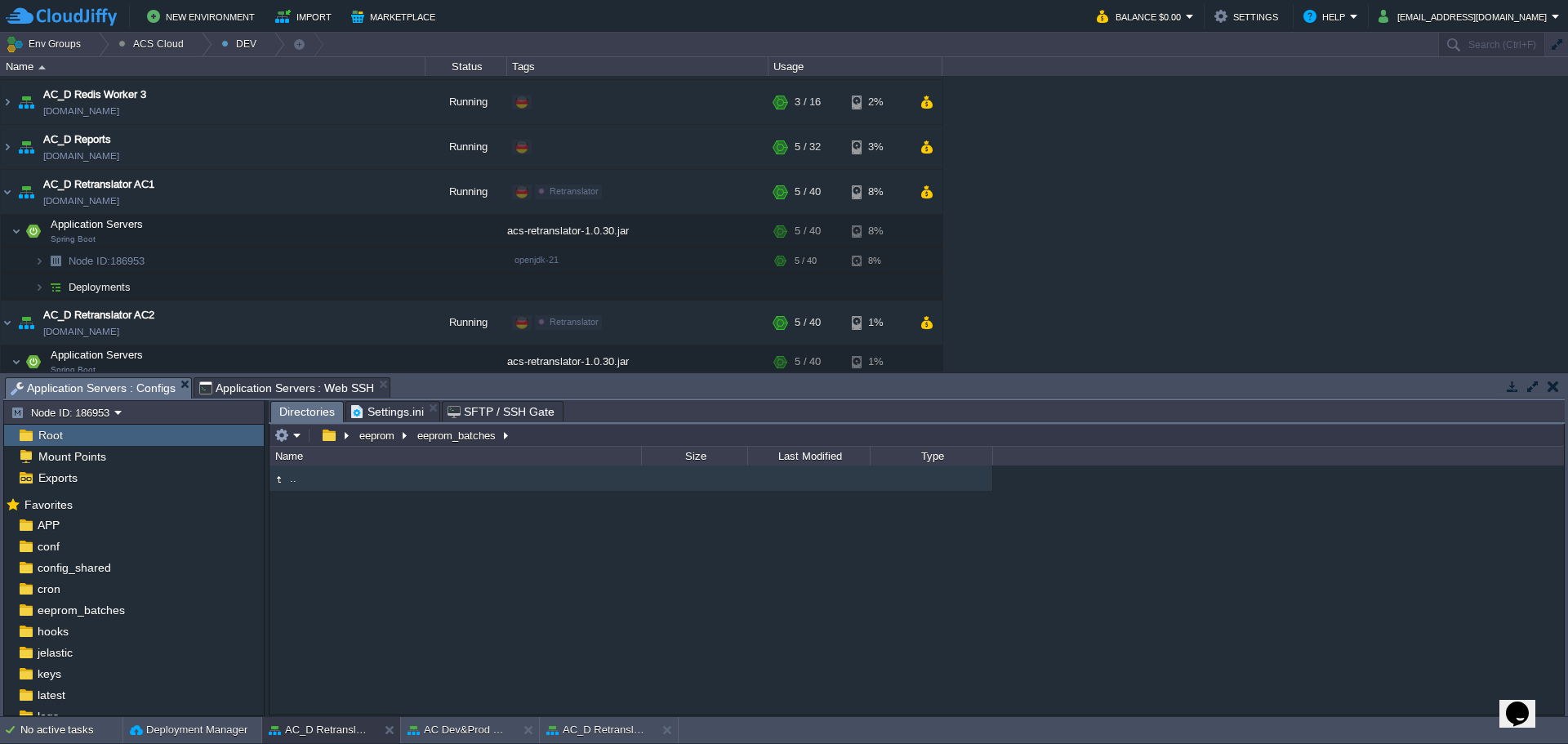
type input "/eeprom/eeprom_batches"
click at [571, 436] on input "/eeprom/eeprom_batches" at bounding box center [917, 435] width 1295 height 23
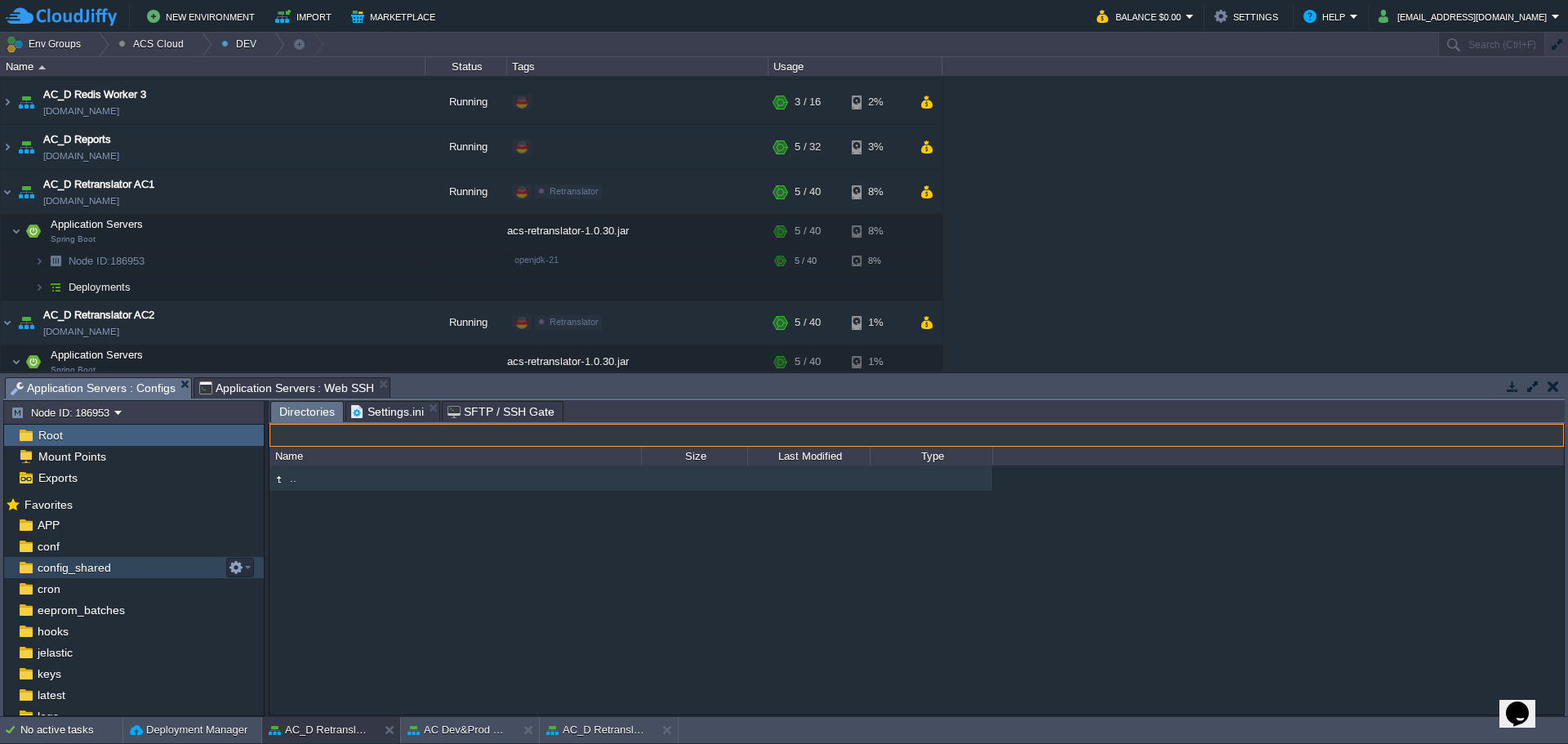
click at [136, 575] on div "config_shared" at bounding box center [134, 568] width 260 height 21
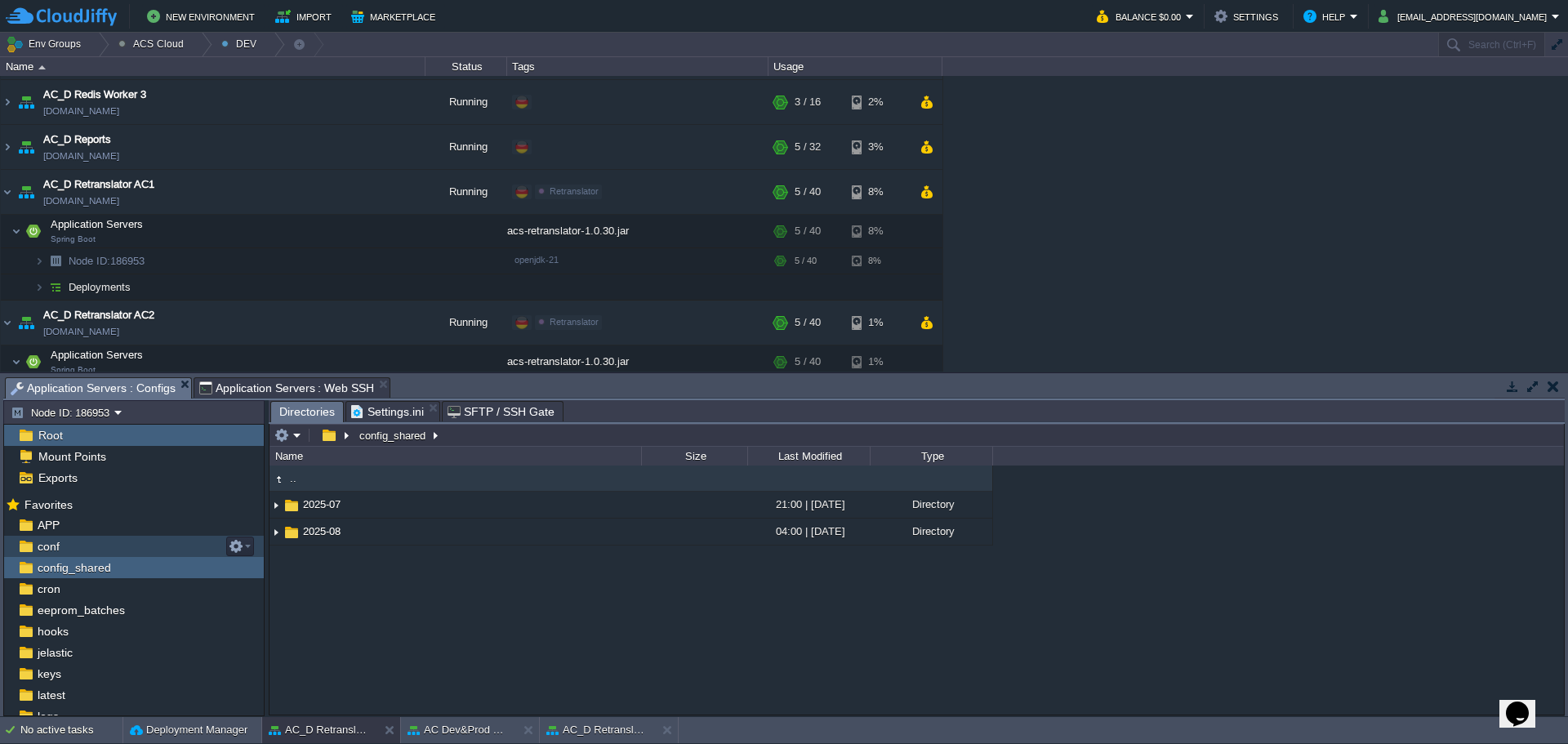
click at [74, 545] on div "conf" at bounding box center [134, 547] width 260 height 21
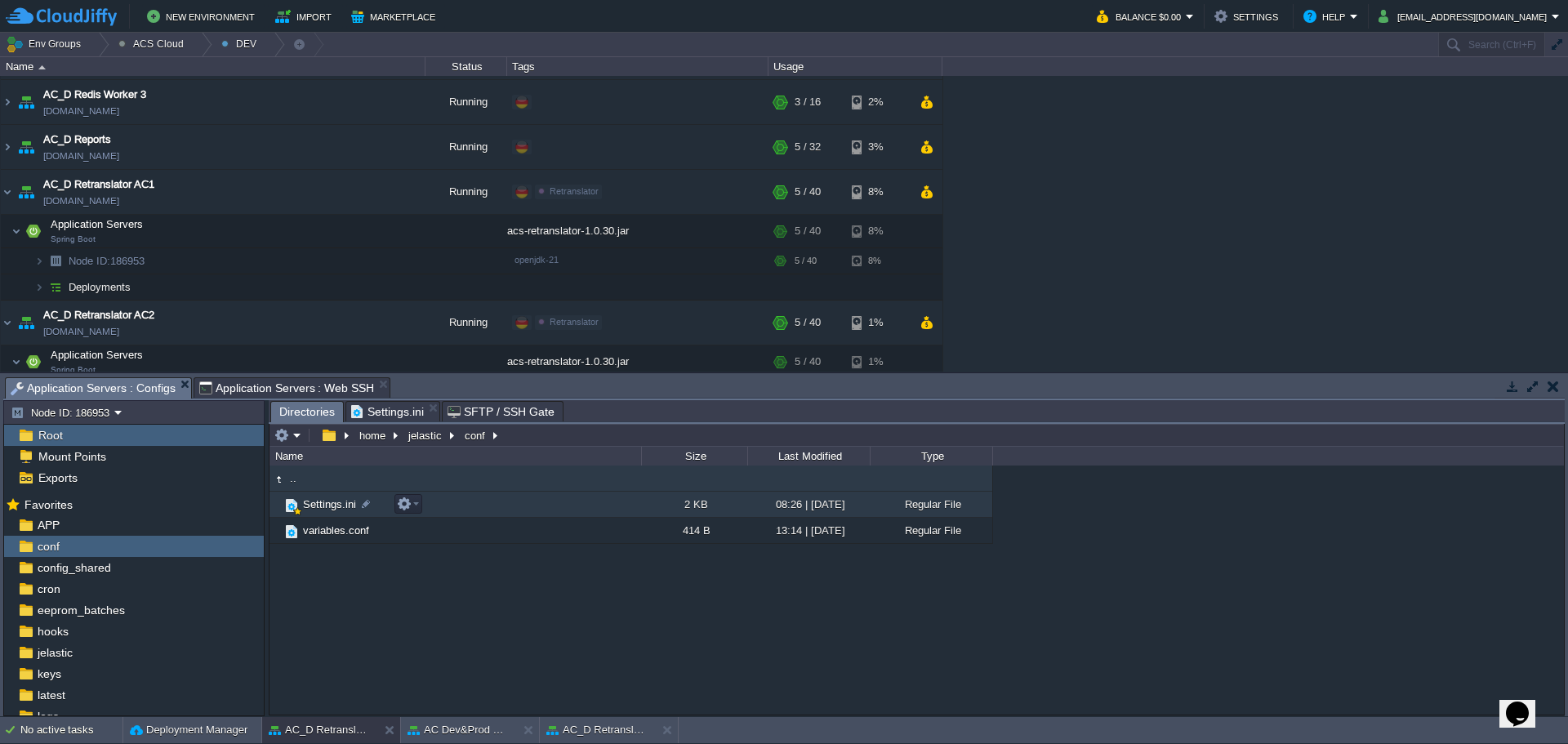
click at [334, 509] on span "Settings.ini" at bounding box center [329, 505] width 58 height 14
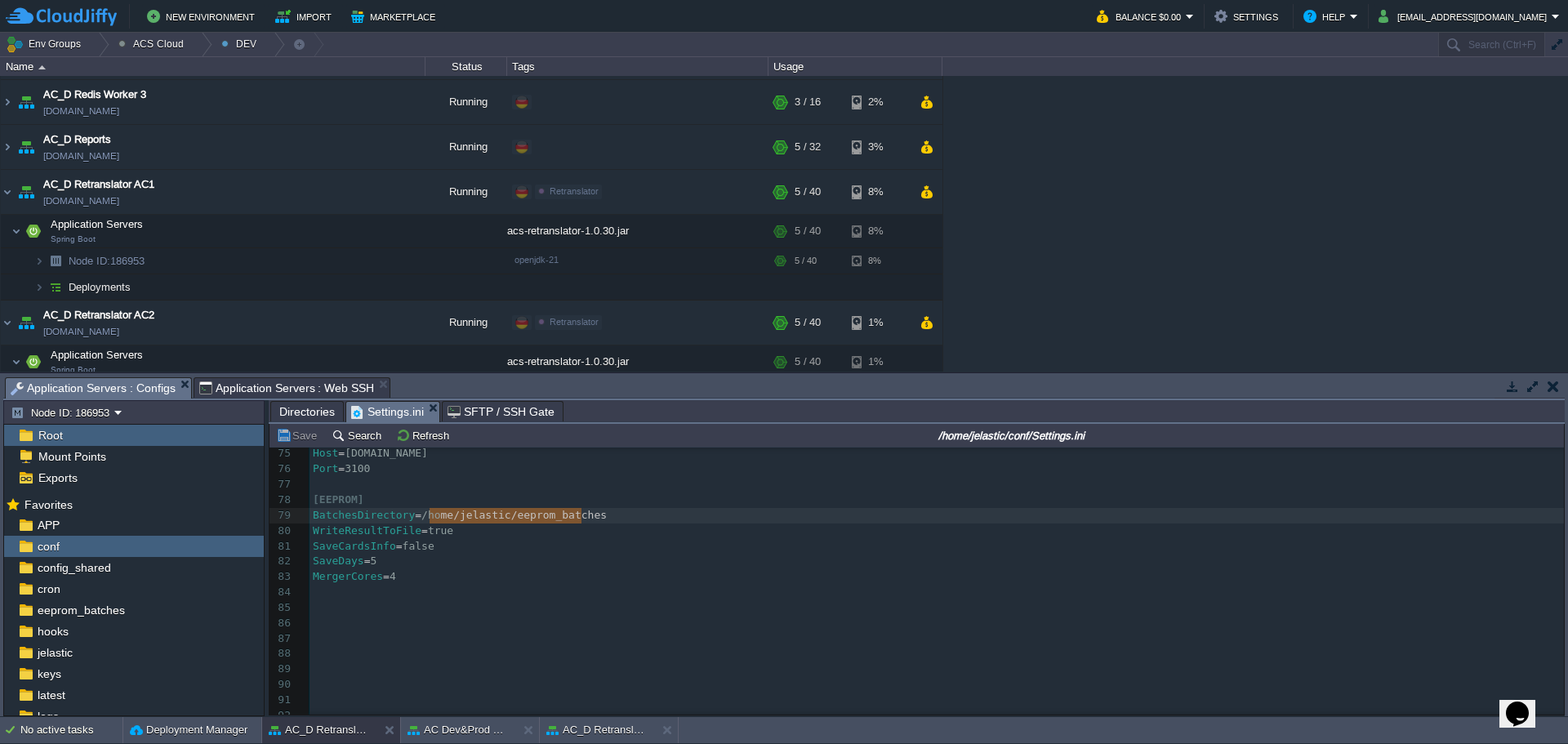
type textarea "/home/jelastic/eeprom_batches"
drag, startPoint x: 610, startPoint y: 516, endPoint x: 414, endPoint y: 516, distance: 196.0
click at [297, 441] on button "Save" at bounding box center [299, 435] width 45 height 14
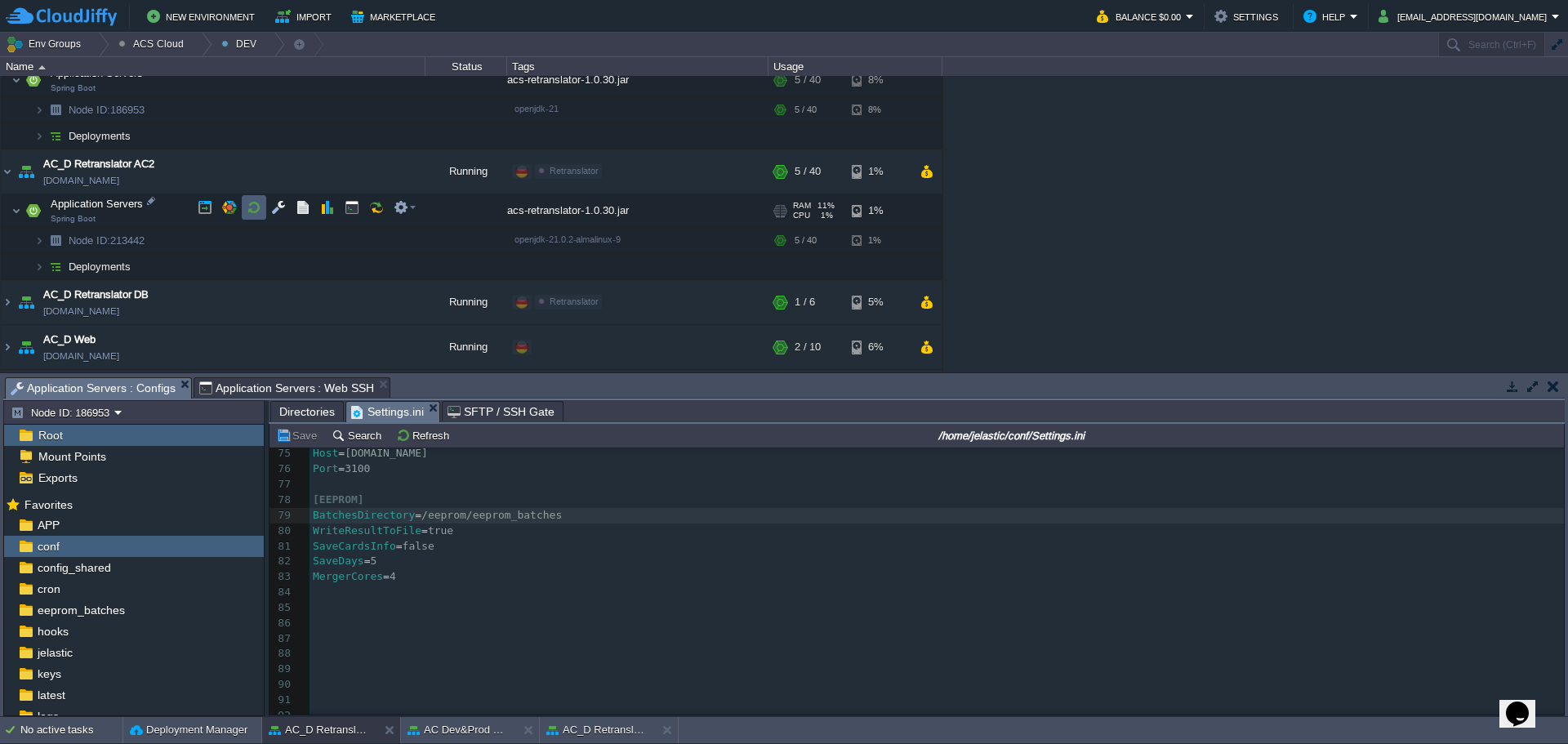
scroll to position [1634, 0]
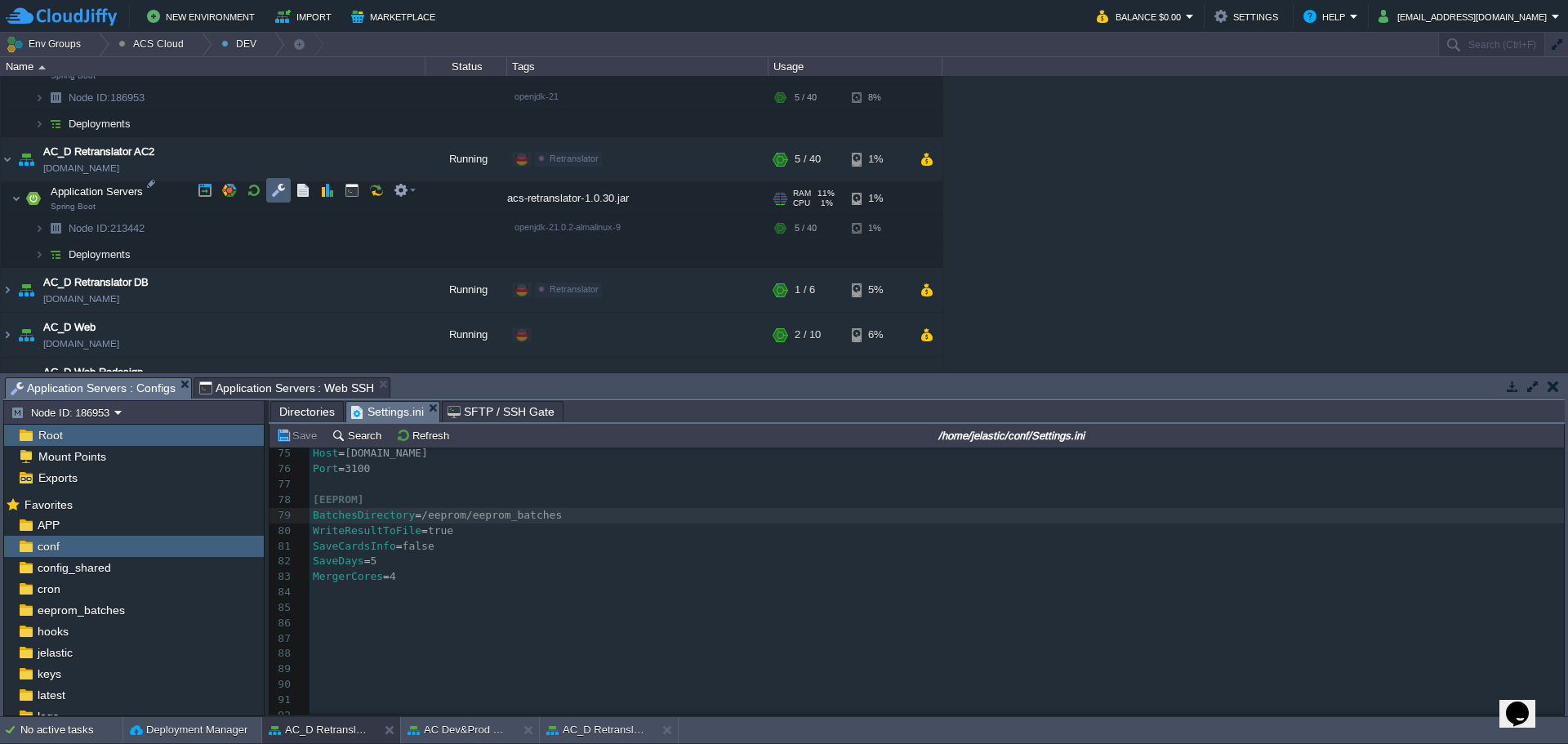
click at [286, 193] on td at bounding box center [278, 190] width 24 height 24
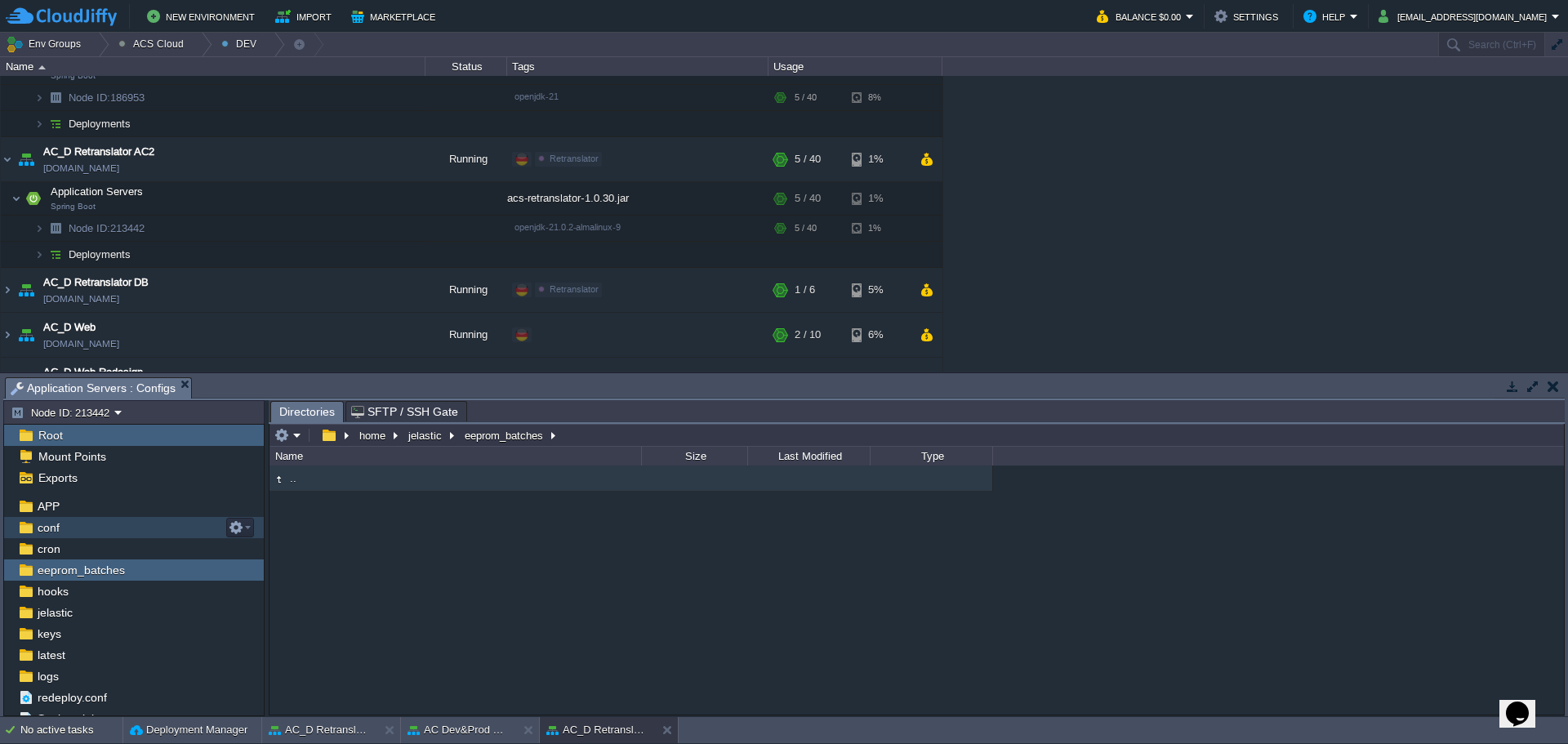
scroll to position [0, 0]
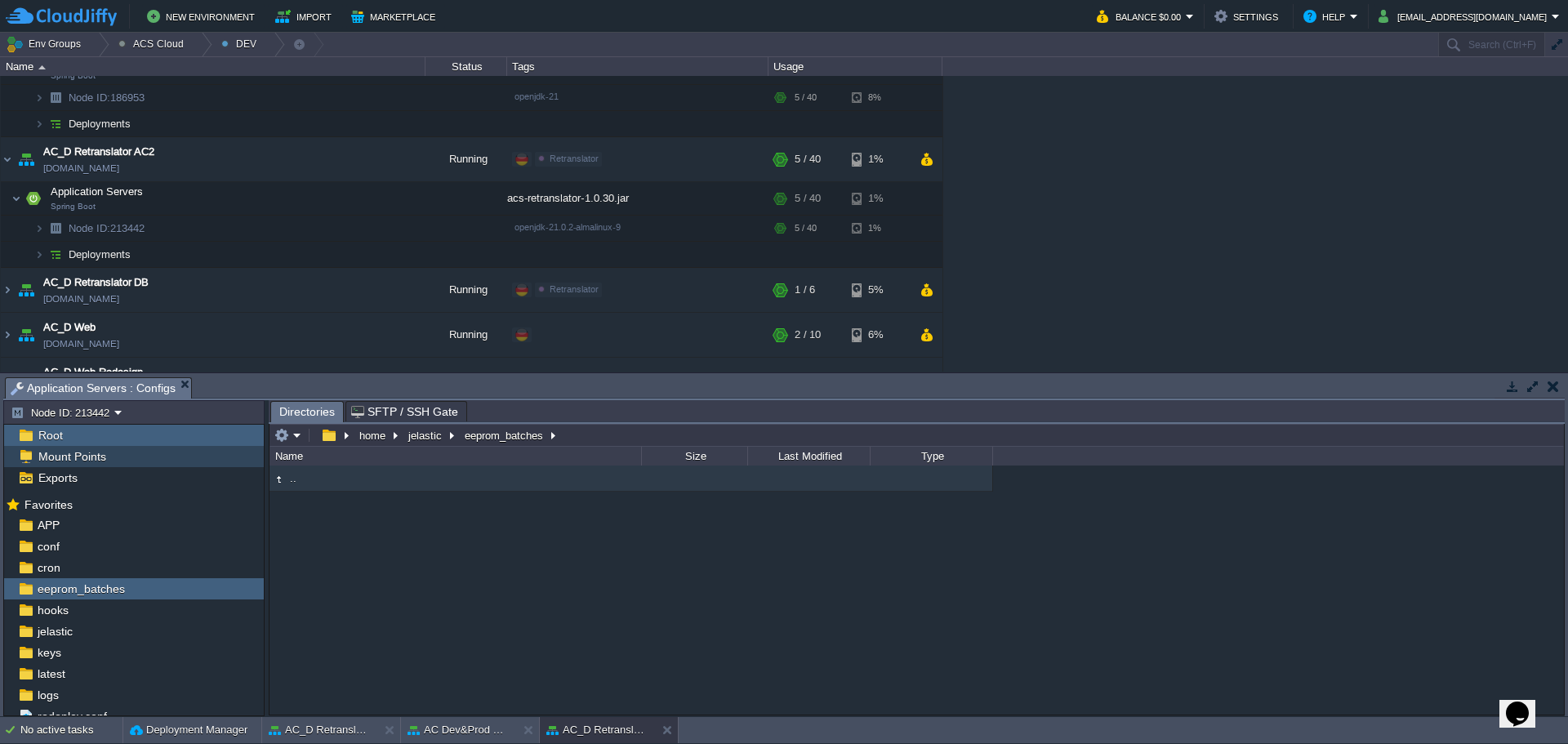
click at [93, 457] on span "Mount Points" at bounding box center [71, 457] width 73 height 14
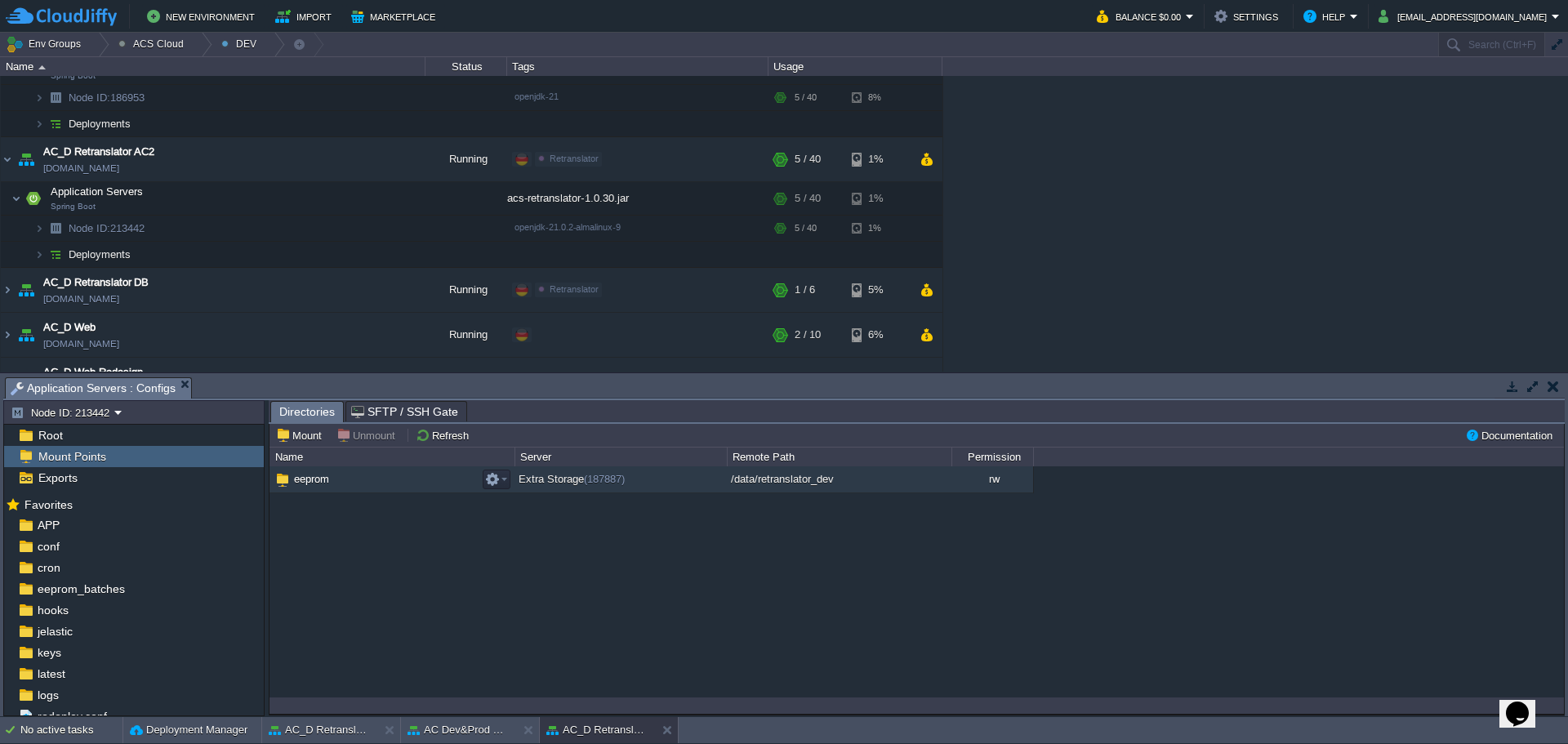
click at [315, 475] on span "eeprom" at bounding box center [311, 479] width 40 height 14
type input "/eeprom"
click at [315, 475] on span "eeprom" at bounding box center [311, 479] width 40 height 14
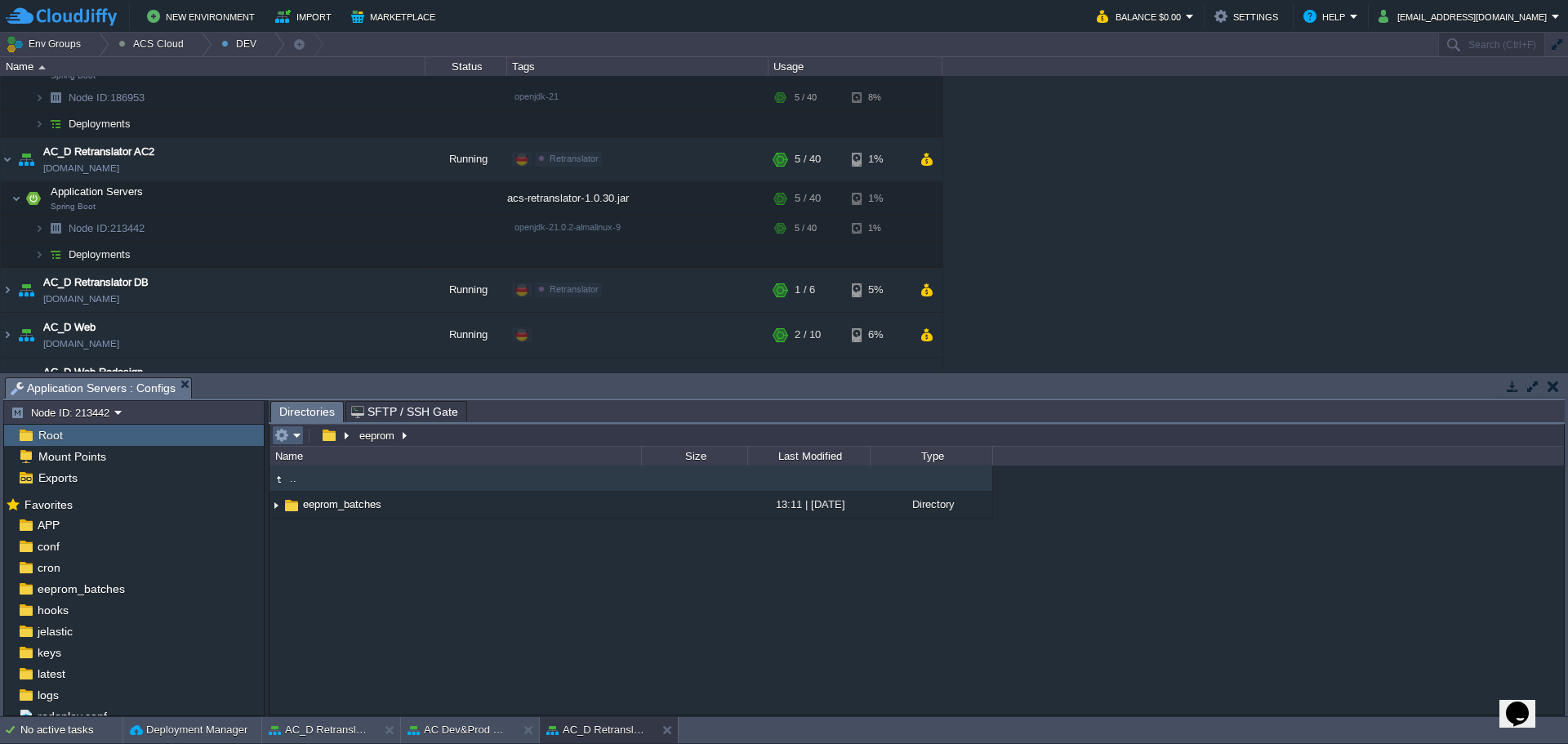
click at [294, 433] on em at bounding box center [288, 435] width 27 height 14
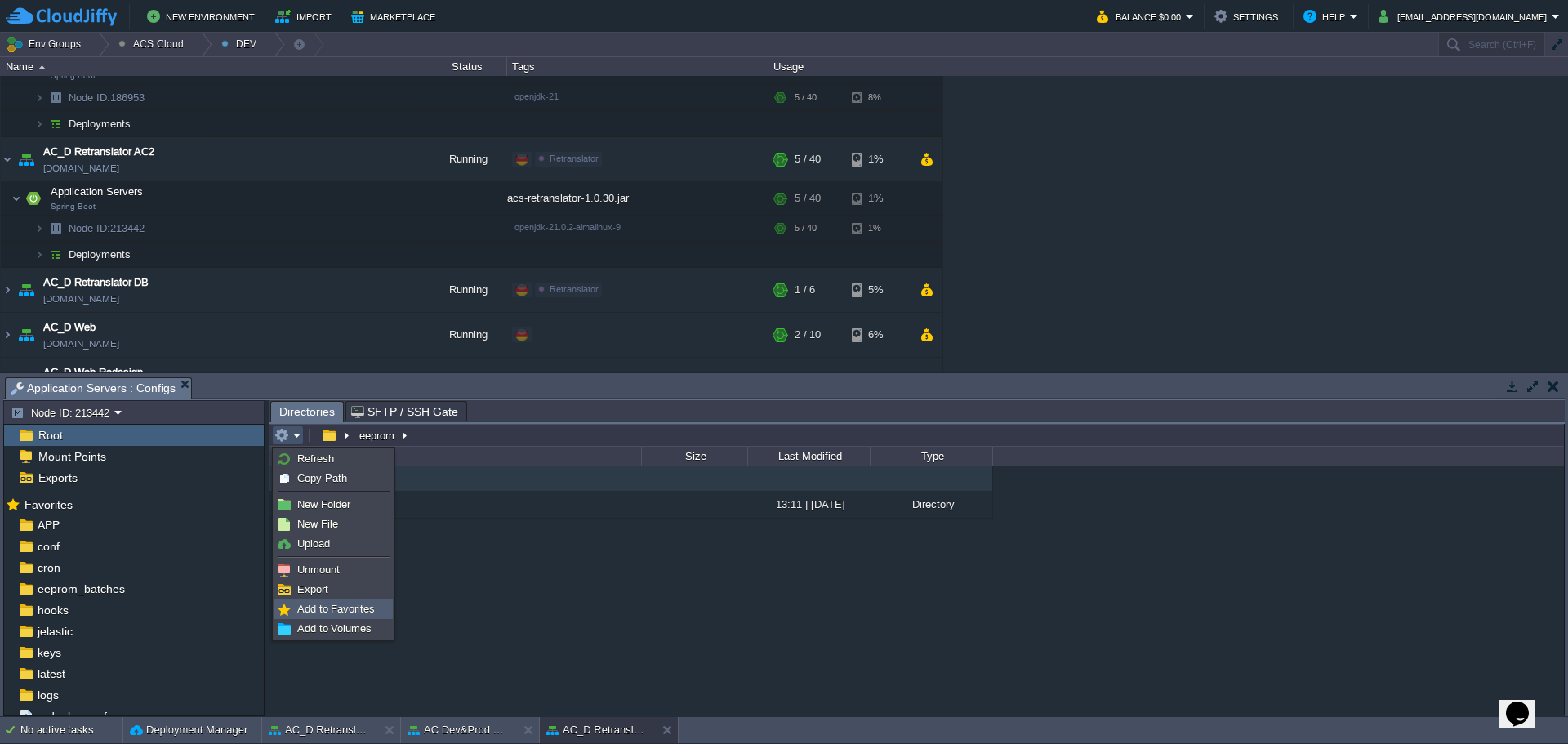
click at [326, 615] on span "Add to Favorites" at bounding box center [335, 609] width 78 height 12
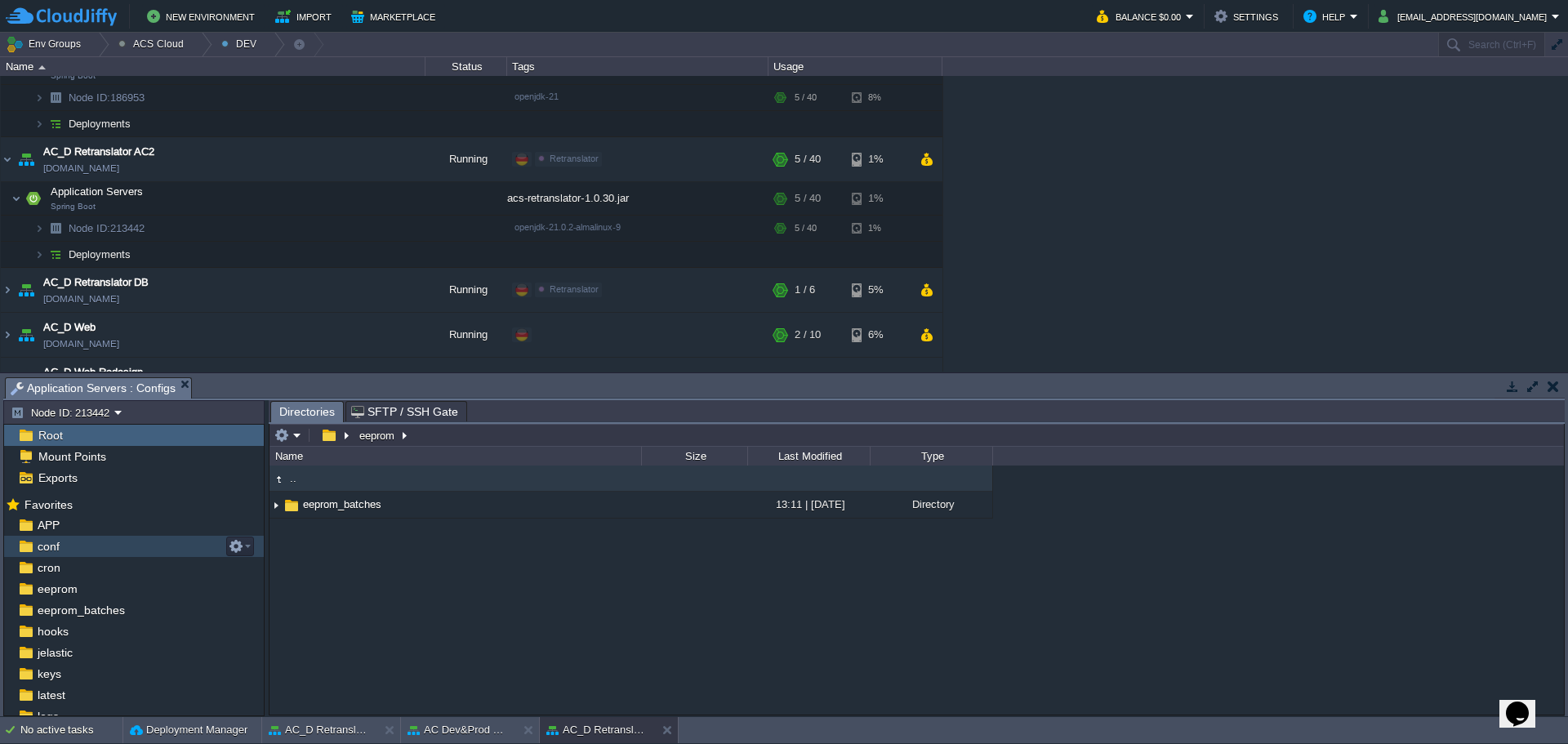
click at [136, 549] on div "conf" at bounding box center [134, 547] width 260 height 21
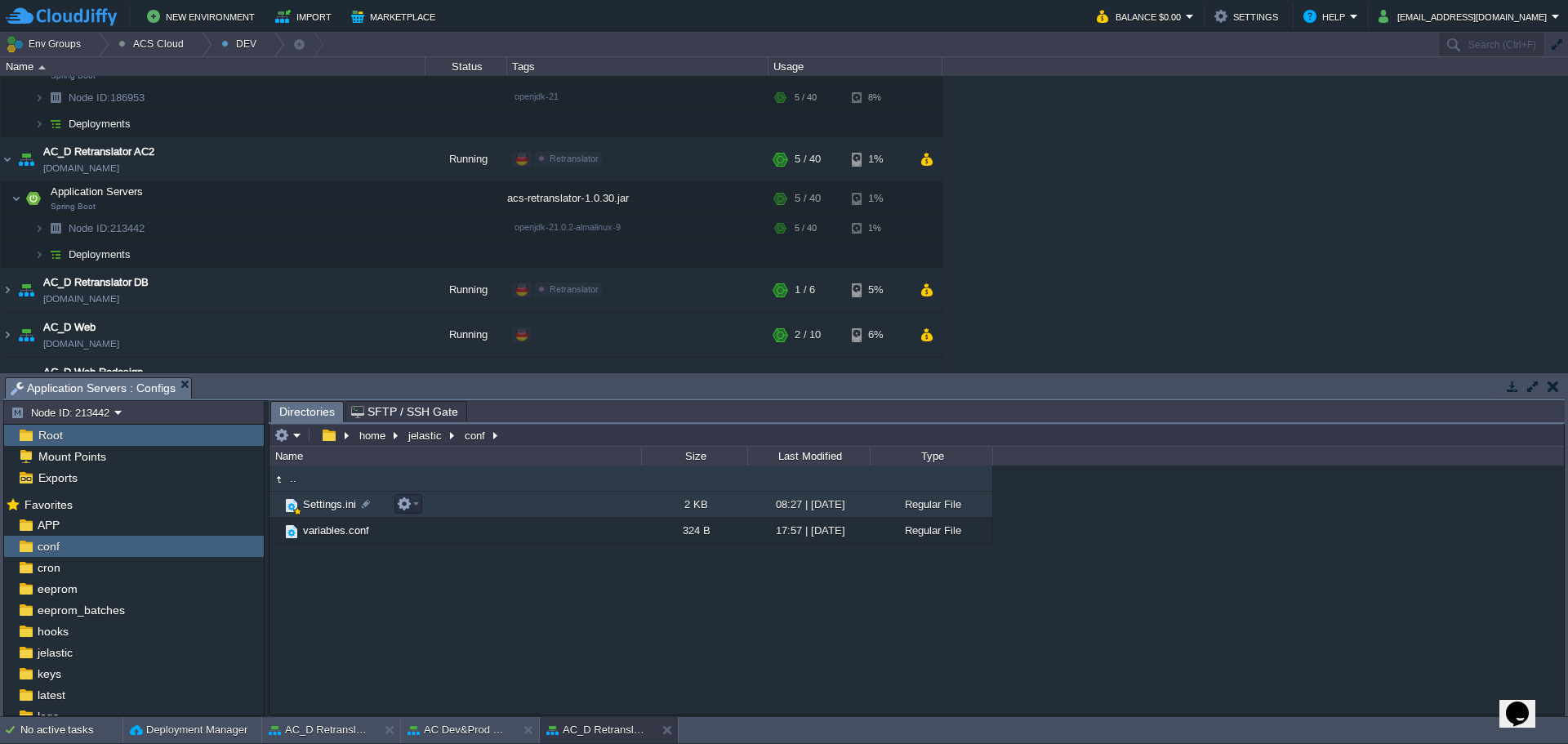
click at [323, 505] on span "Settings.ini" at bounding box center [329, 505] width 58 height 14
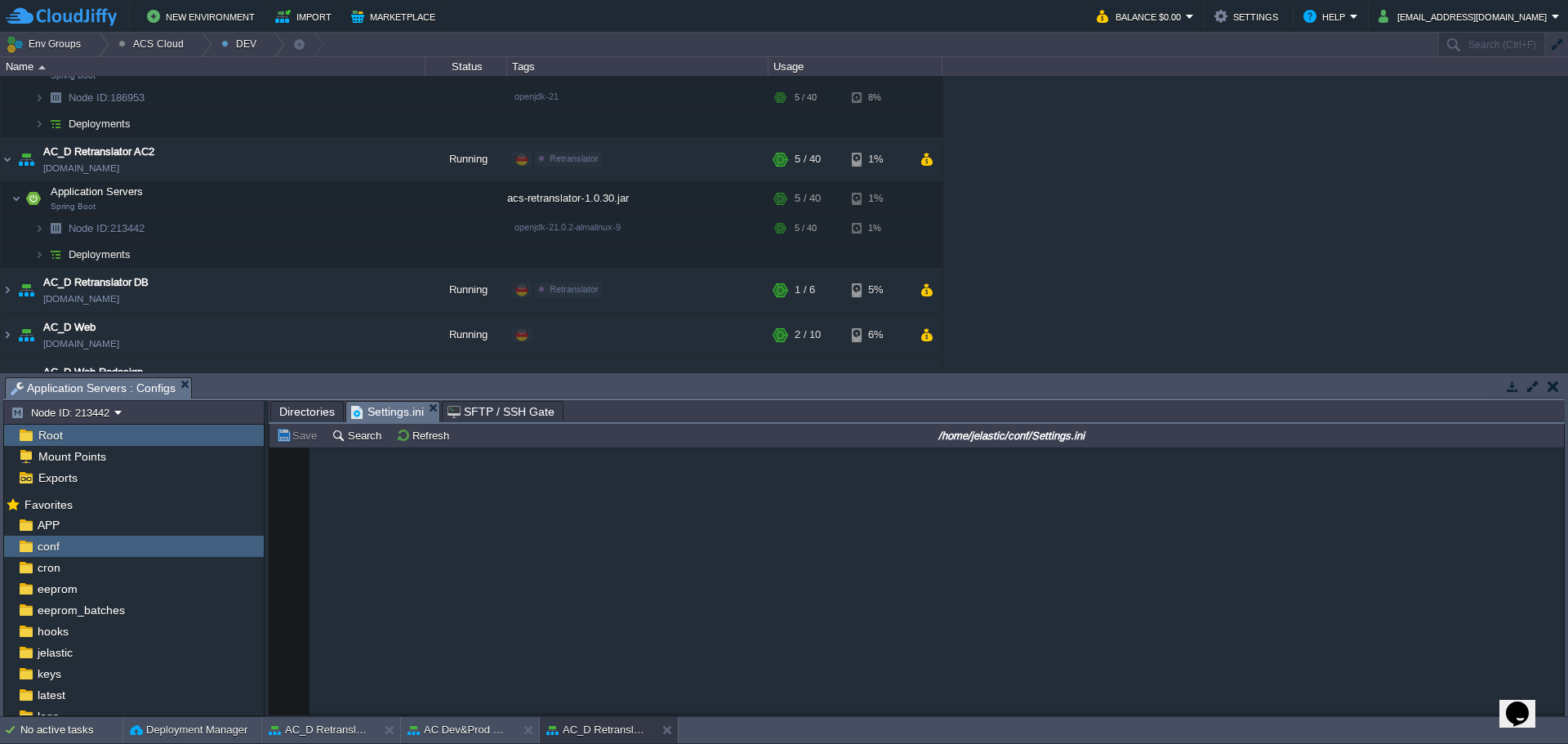
scroll to position [1125, 0]
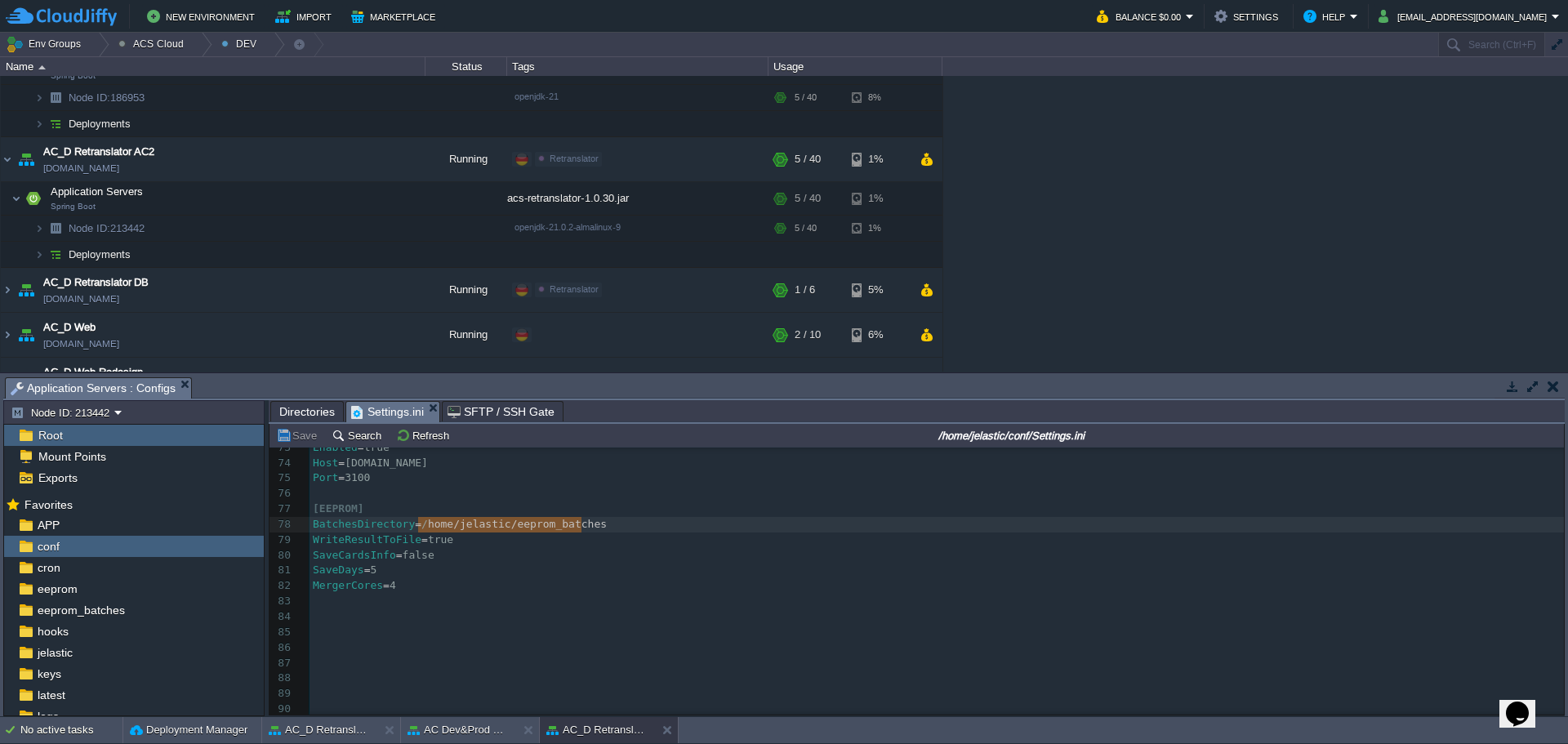
type textarea "/home/jelastic/eeprom_batches"
drag, startPoint x: 590, startPoint y: 522, endPoint x: 417, endPoint y: 518, distance: 173.0
click at [294, 438] on button "Save" at bounding box center [299, 435] width 45 height 14
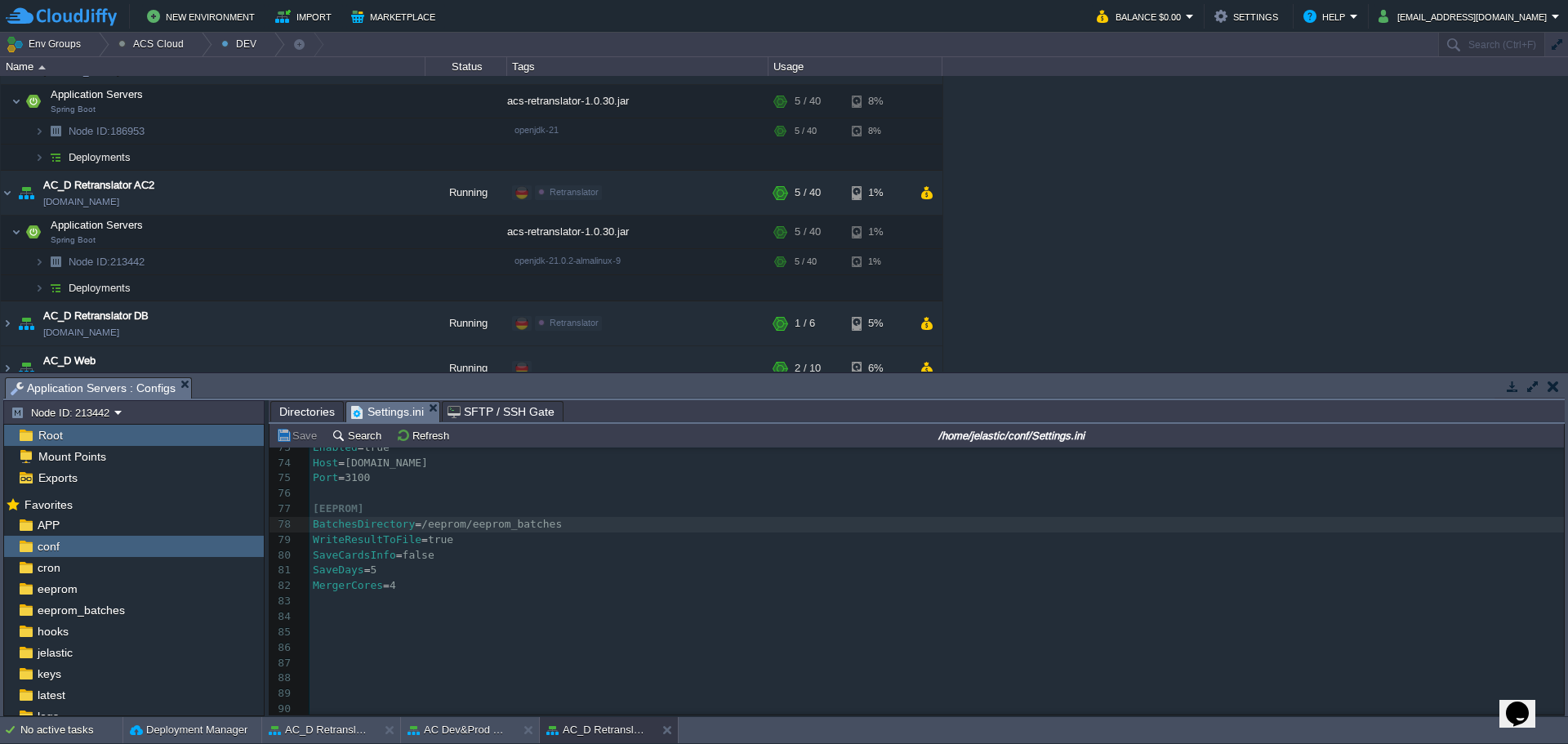
scroll to position [1634, 0]
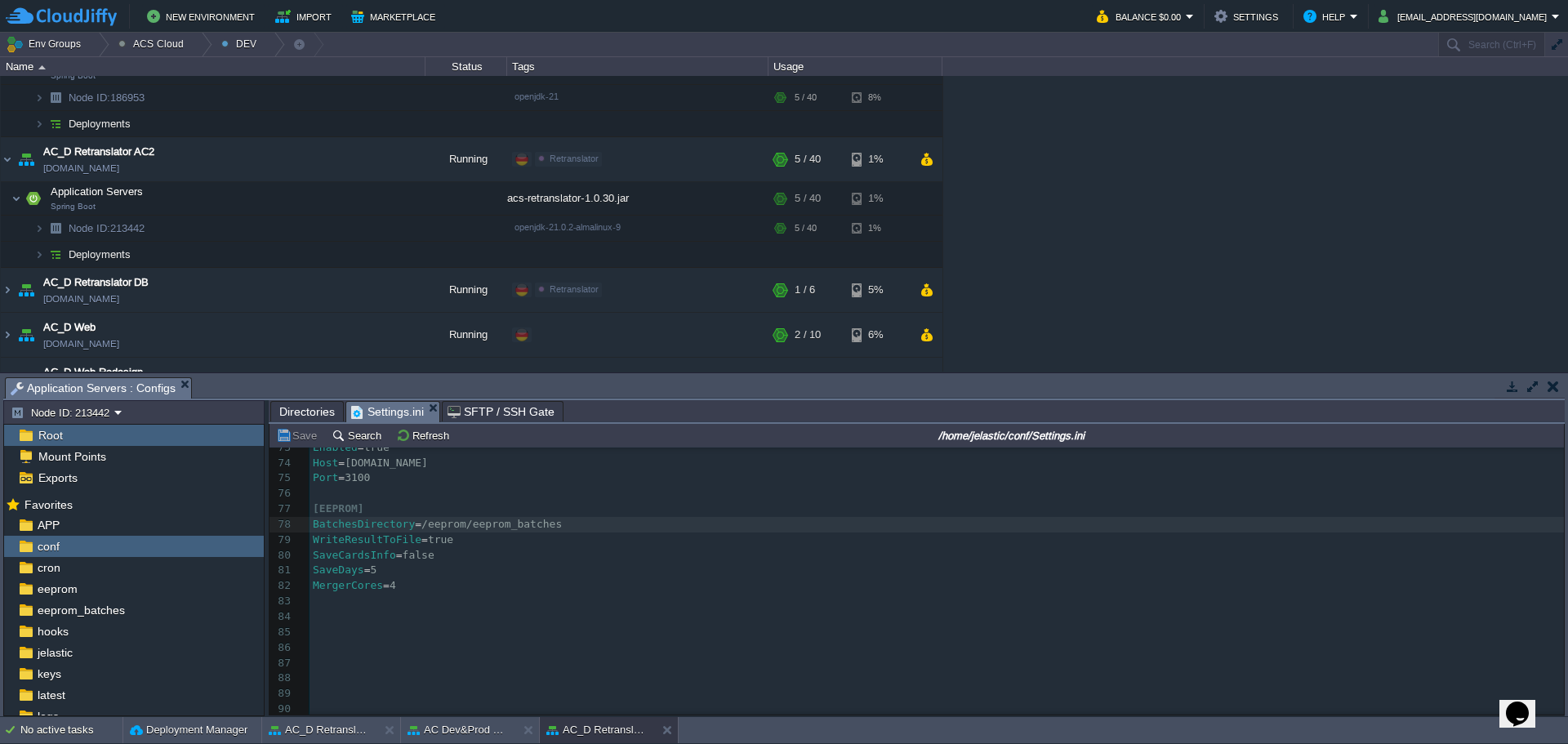
click at [588, 519] on pre "BatchesDirectory = /eeprom/eeprom_batches" at bounding box center [937, 525] width 1255 height 15
click at [94, 616] on span "eeprom_batches" at bounding box center [80, 610] width 93 height 14
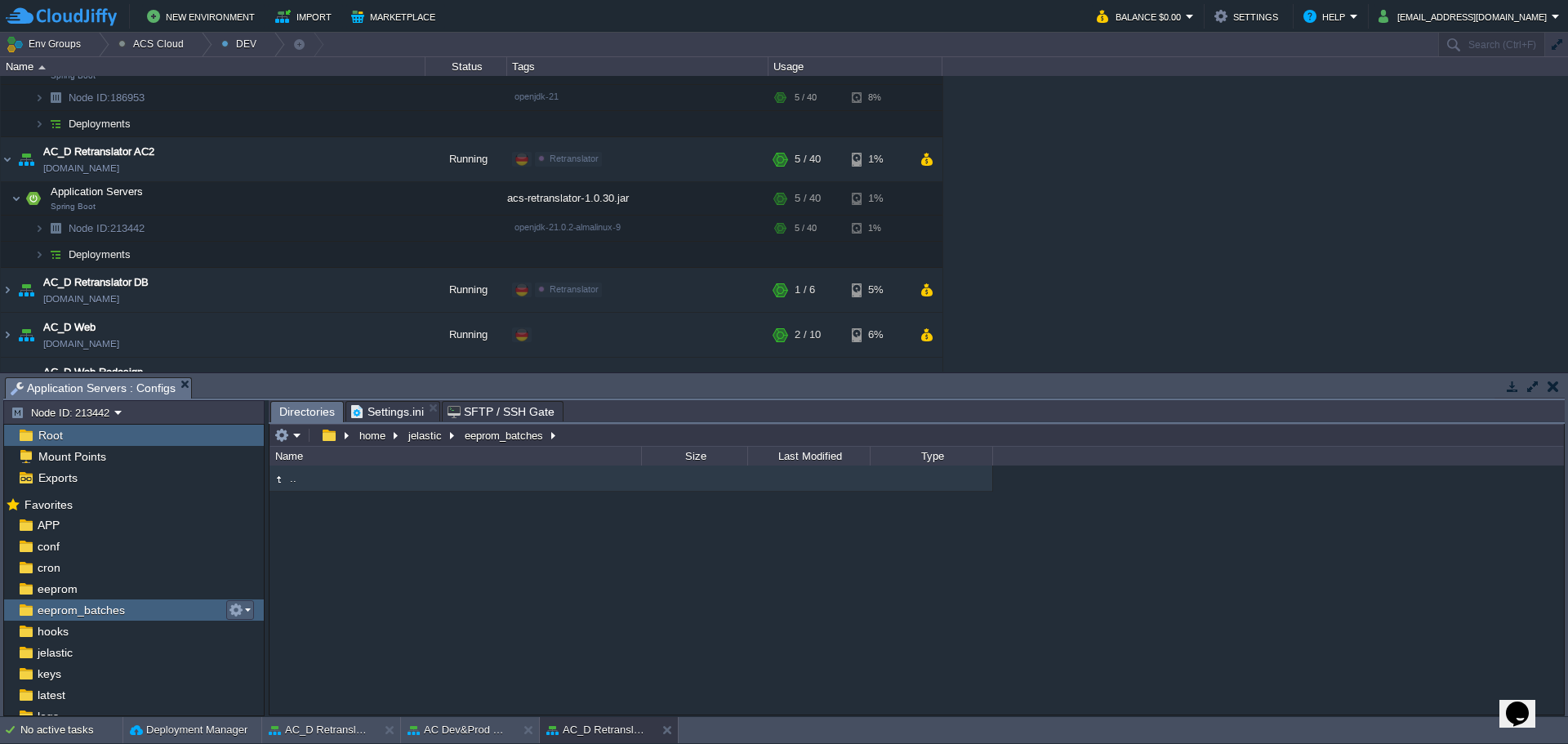
click at [243, 610] on em at bounding box center [239, 610] width 22 height 14
click at [260, 649] on span "Remove from Favorites" at bounding box center [307, 652] width 111 height 12
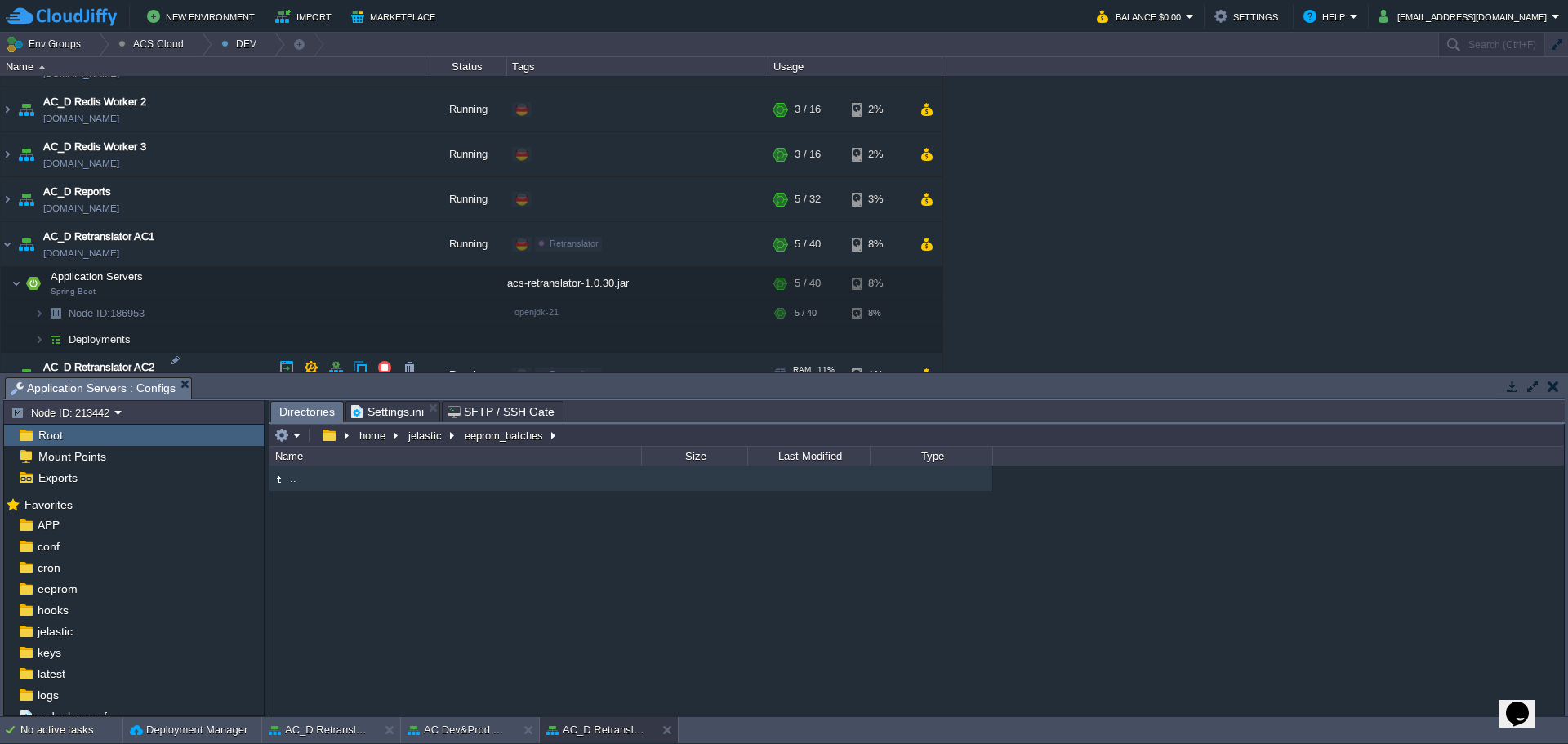
scroll to position [1389, 0]
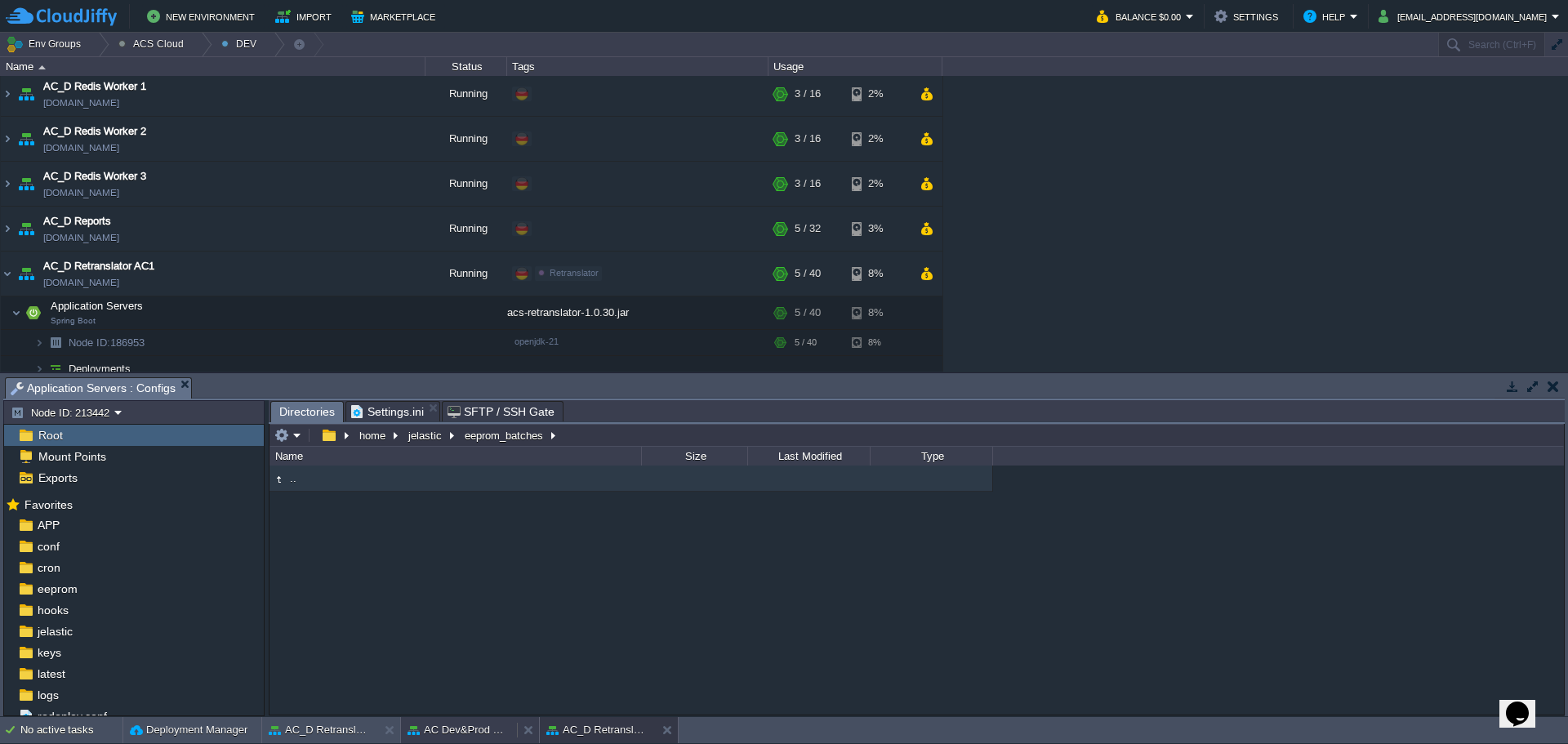
click at [474, 722] on div "AC Dev&Prod Shared Storage" at bounding box center [459, 730] width 116 height 26
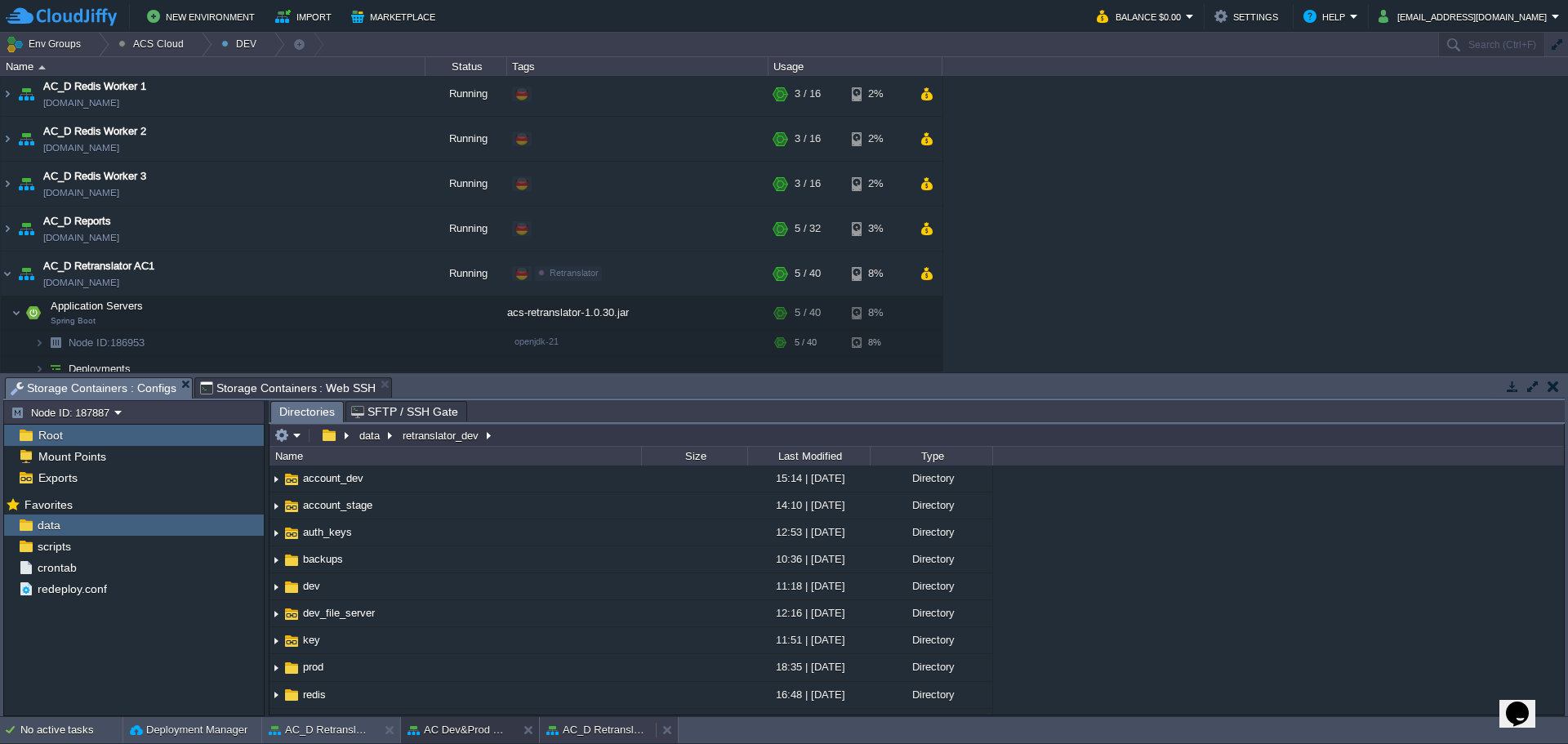
click at [607, 722] on div "AC_D Retranslator AC2" at bounding box center [598, 730] width 116 height 26
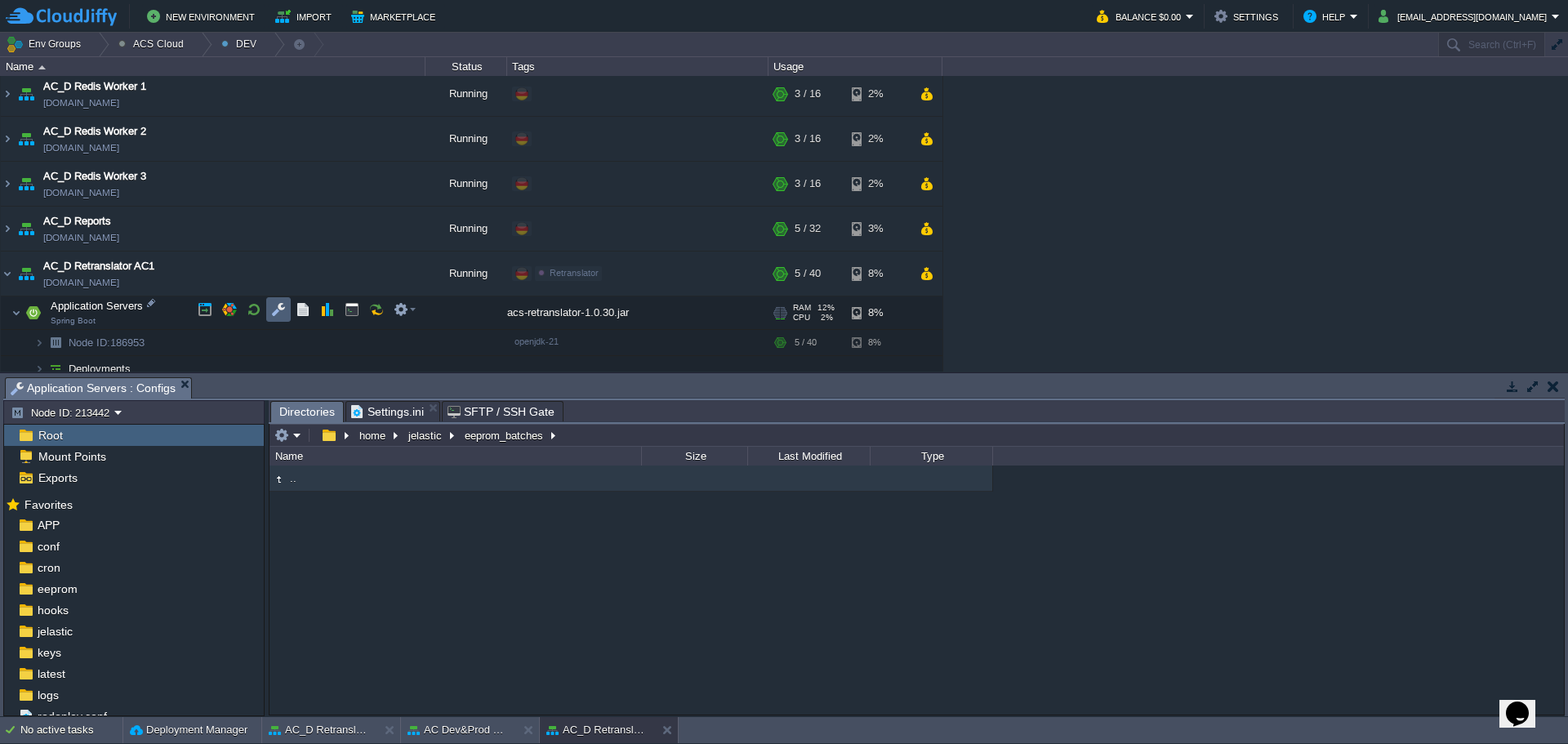
click at [273, 306] on button "button" at bounding box center [278, 310] width 14 height 14
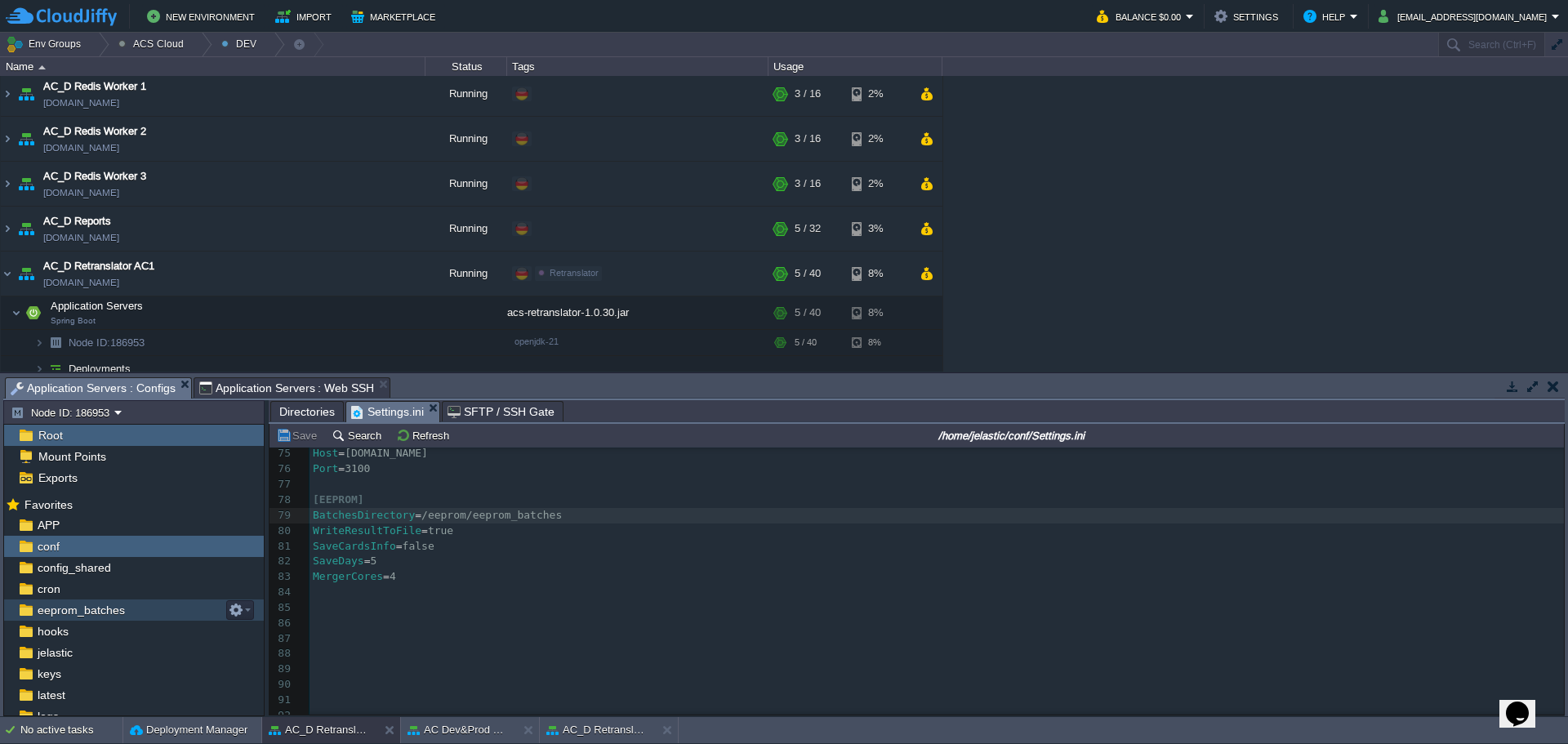
click at [151, 609] on div "eeprom_batches" at bounding box center [134, 610] width 260 height 21
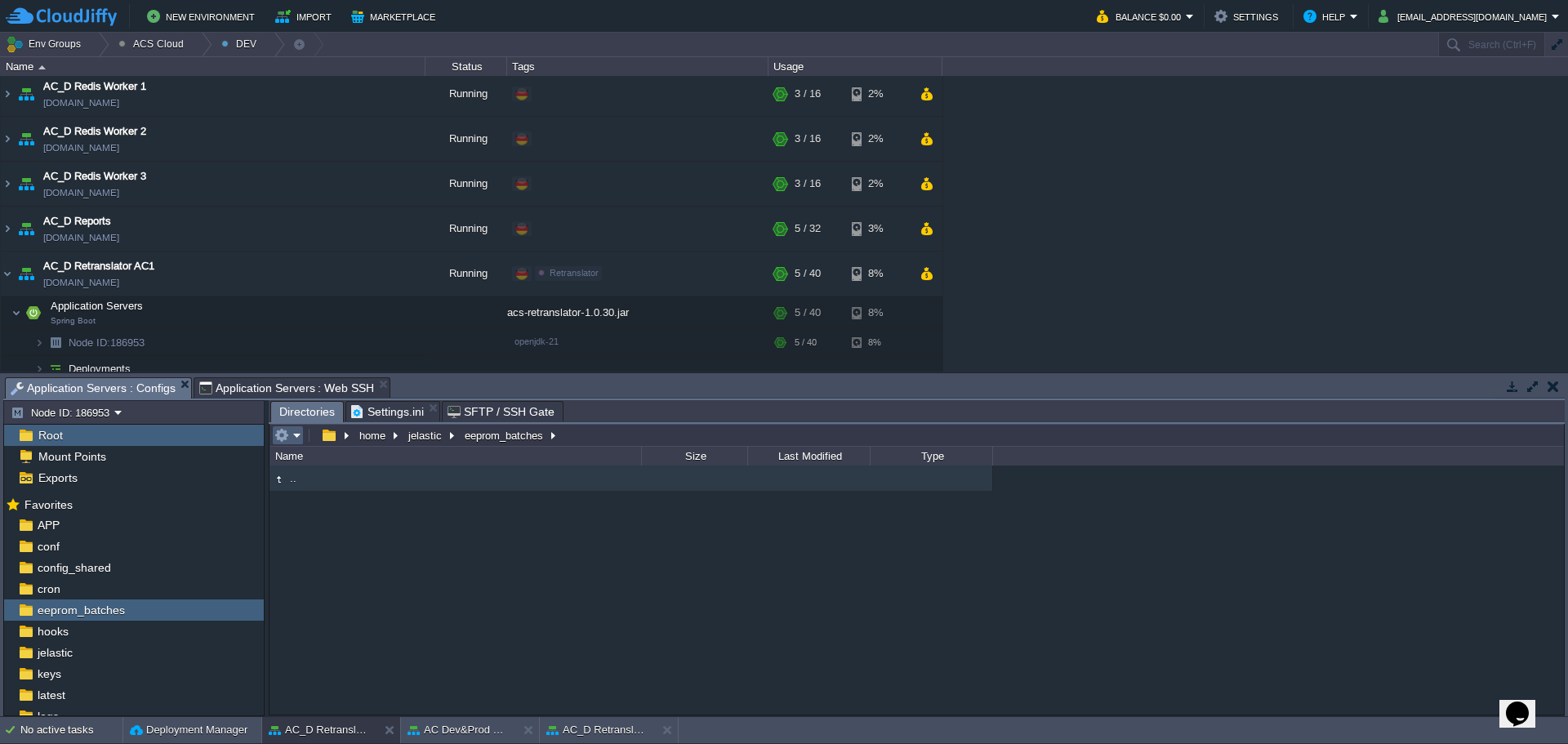
click at [300, 438] on em at bounding box center [288, 435] width 27 height 14
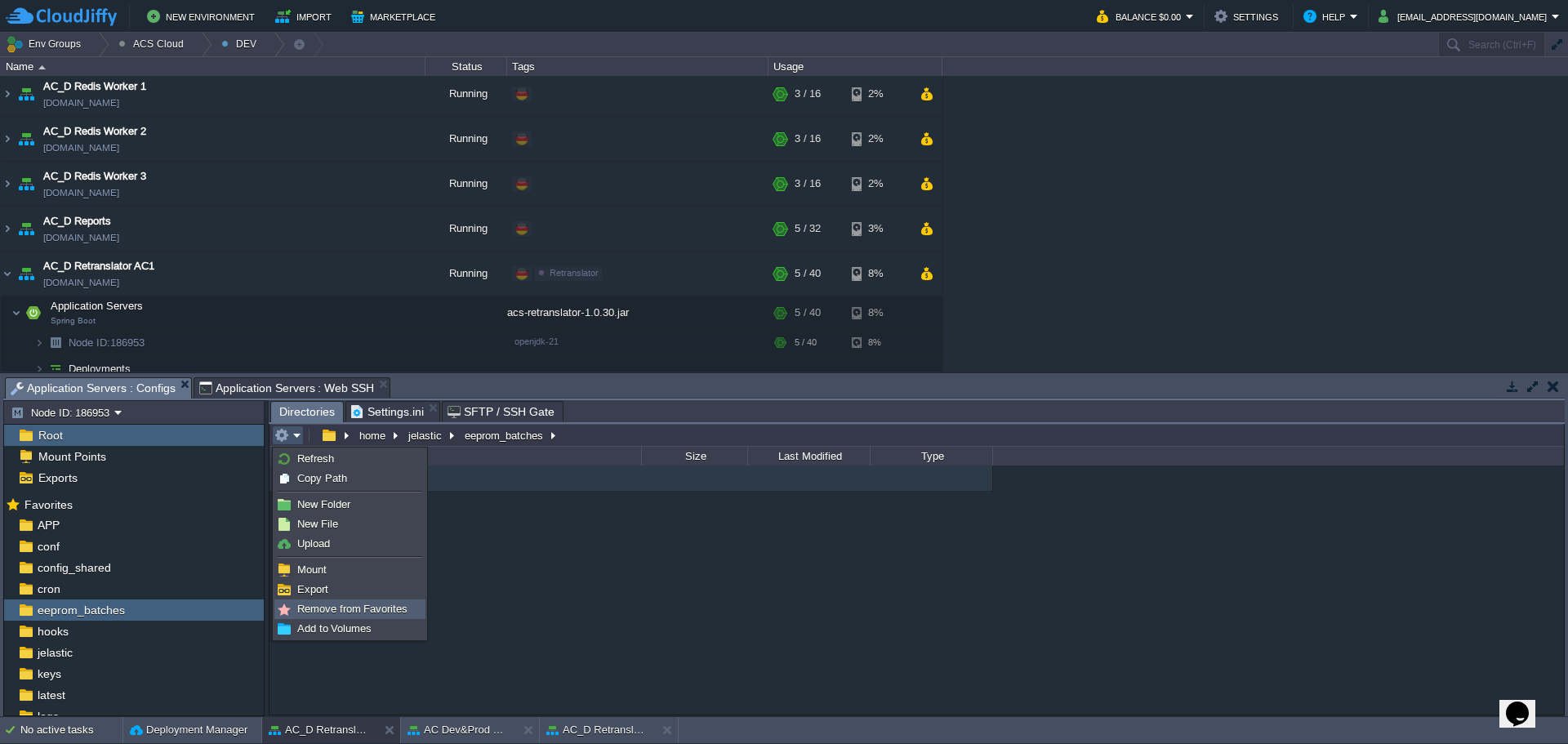
click at [348, 600] on link "Remove from Favorites" at bounding box center [351, 609] width 150 height 18
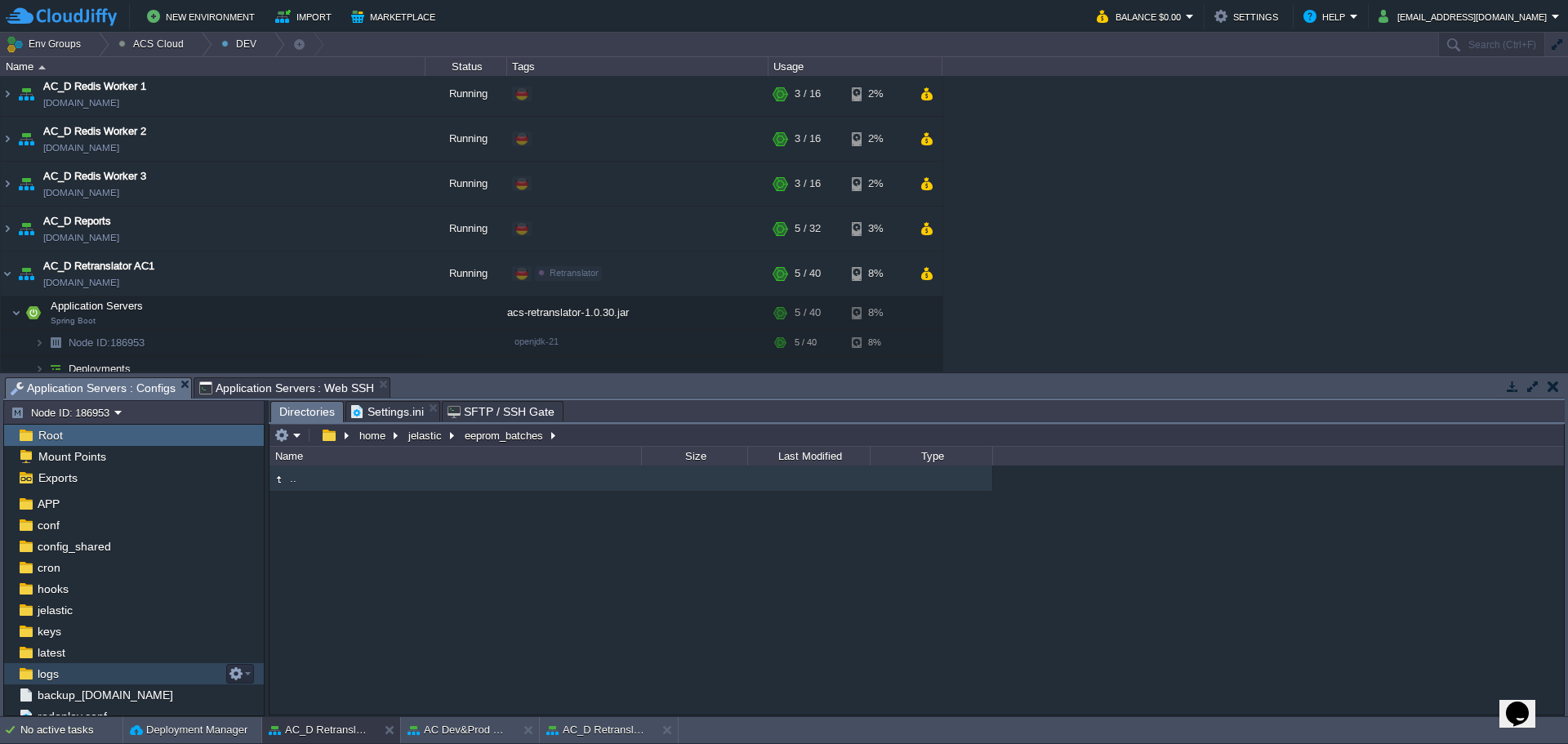
scroll to position [0, 0]
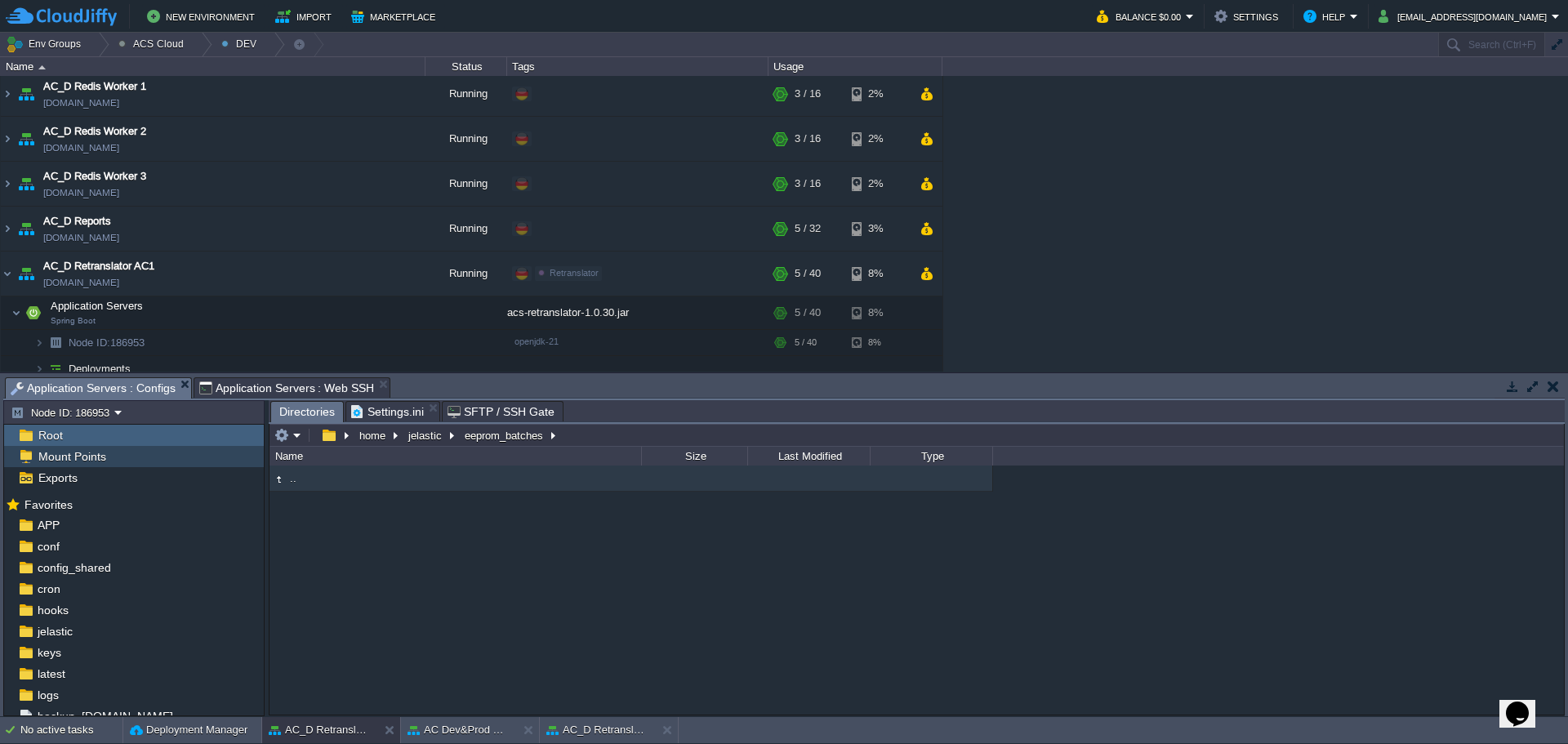
click at [115, 459] on div "Mount Points" at bounding box center [134, 457] width 260 height 21
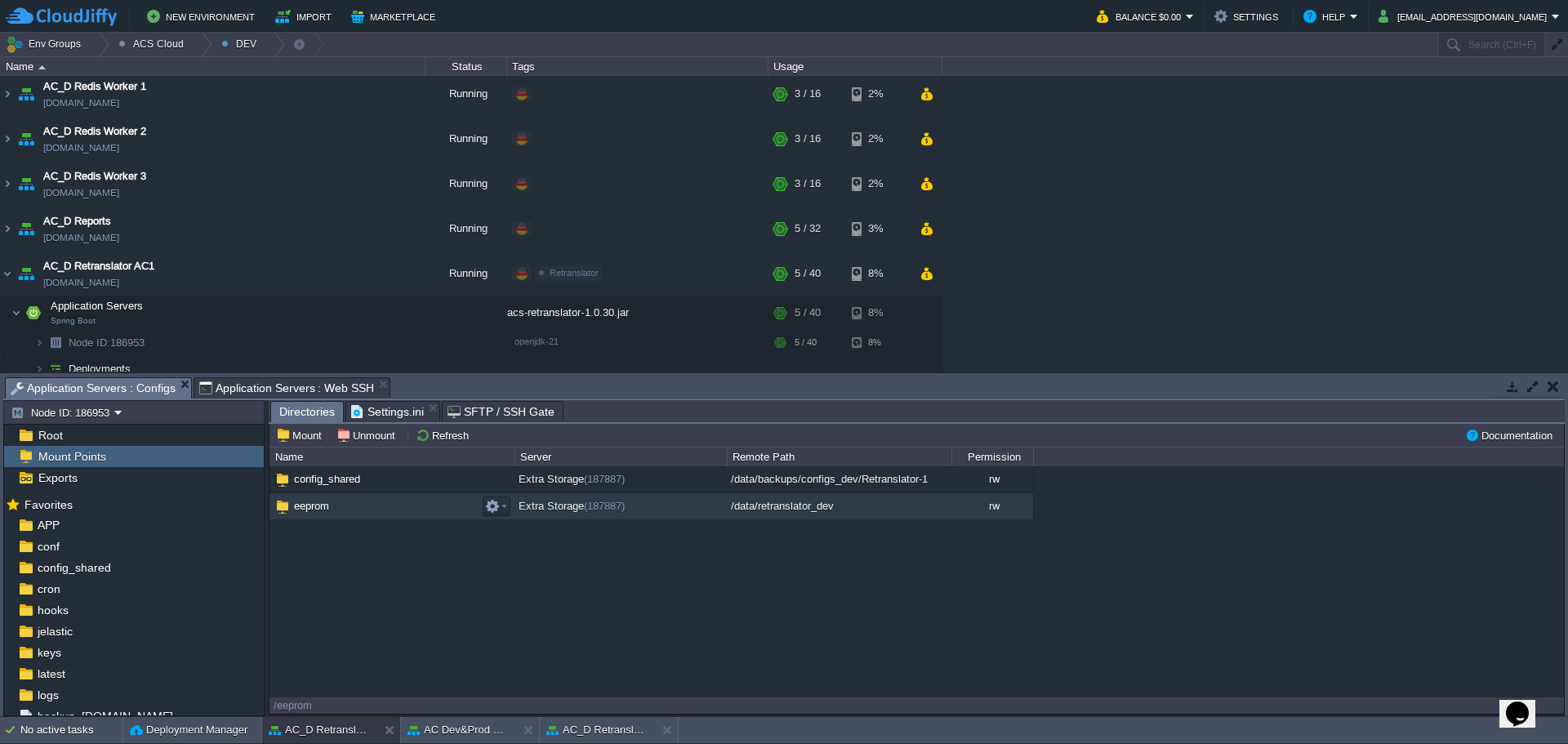
click at [333, 509] on td "eeprom" at bounding box center [392, 507] width 245 height 27
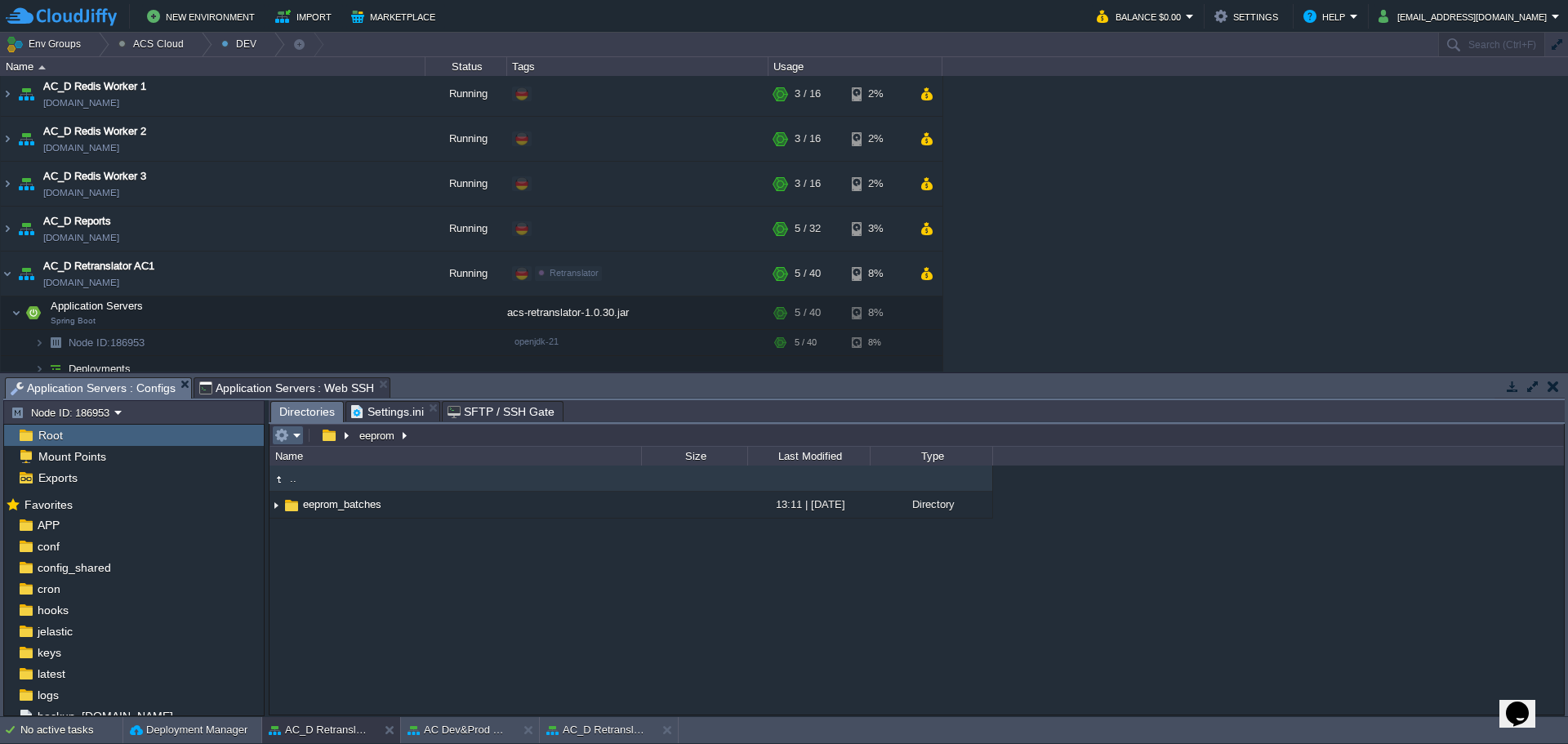
click at [300, 439] on em at bounding box center [288, 435] width 27 height 14
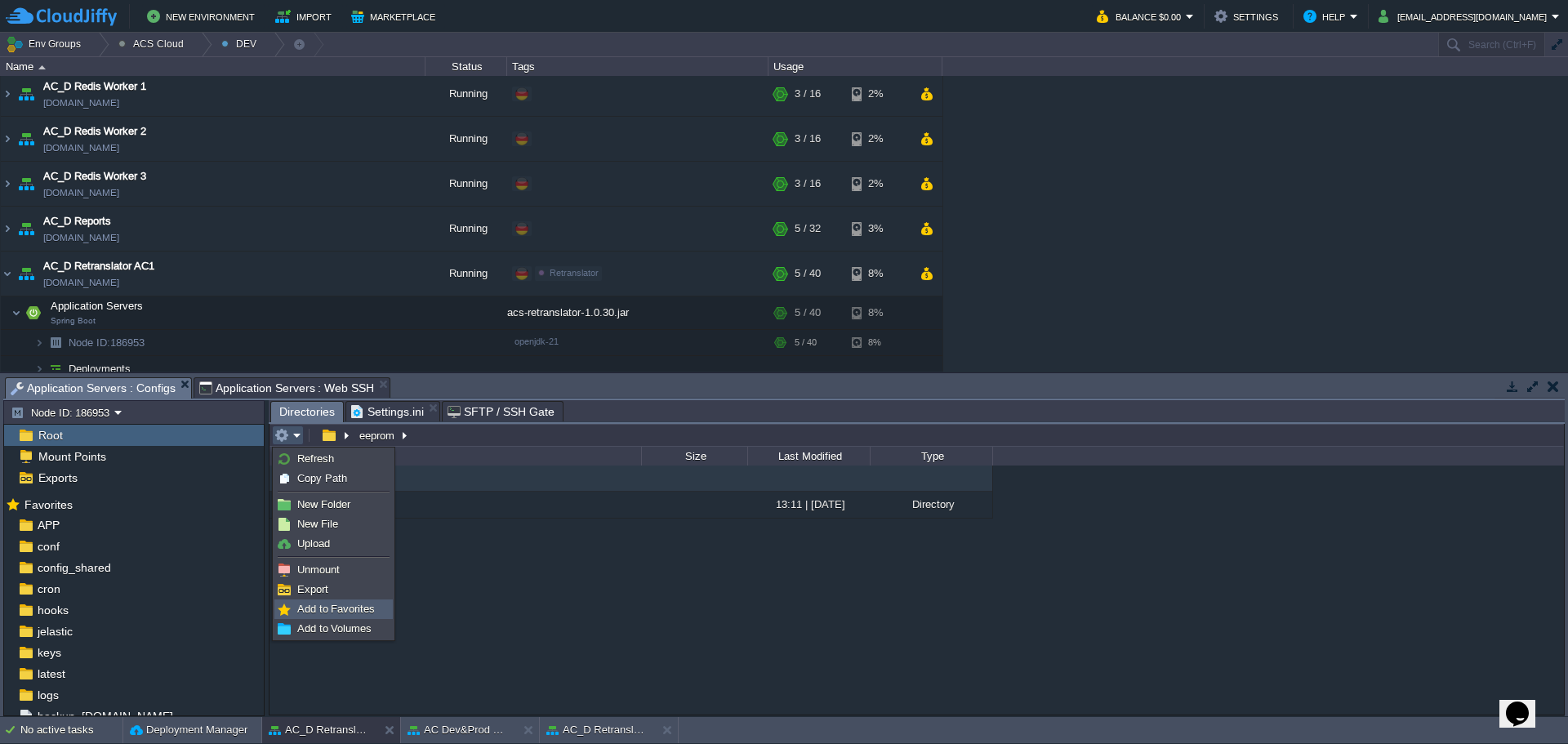
click at [326, 607] on span "Add to Favorites" at bounding box center [335, 609] width 78 height 12
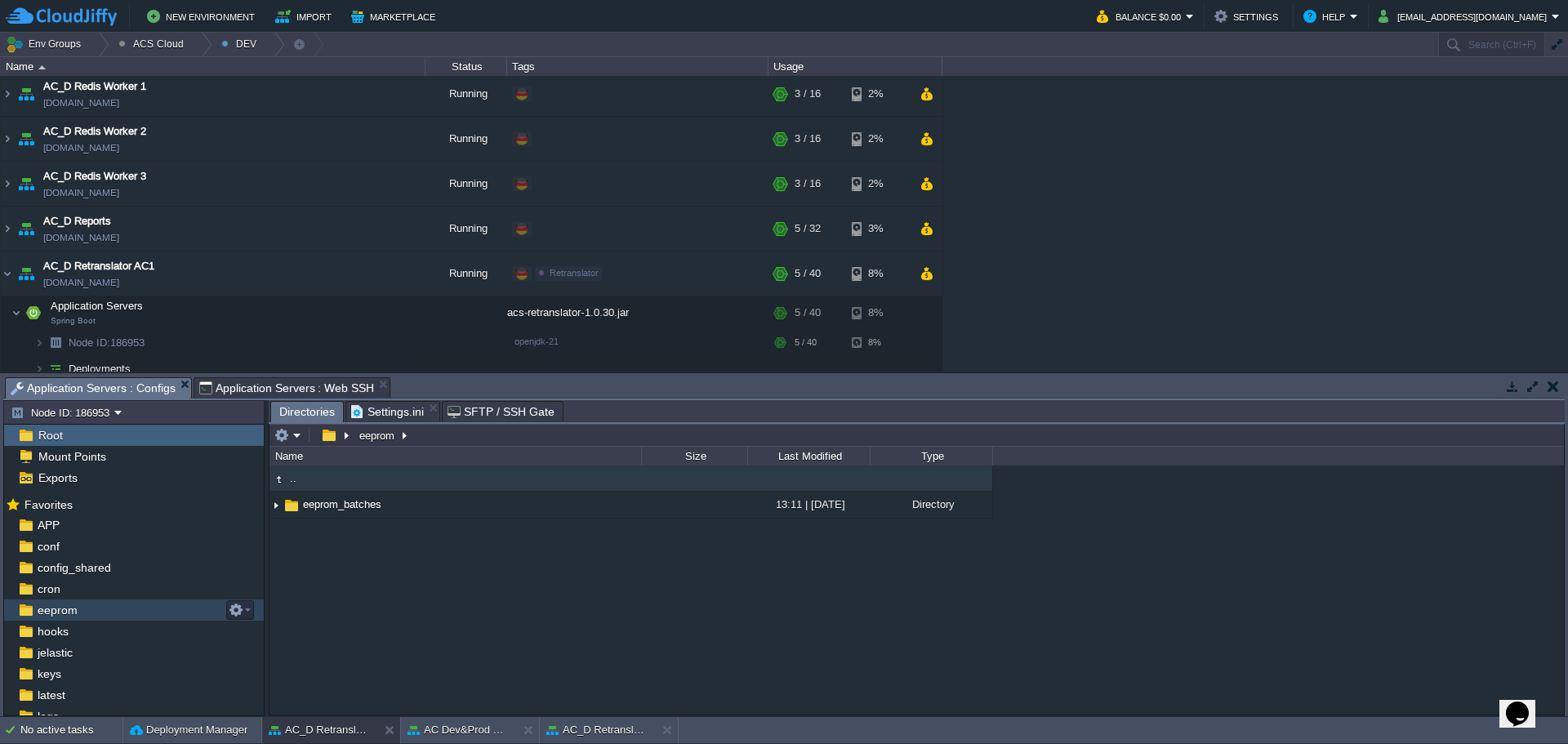
click at [91, 613] on div "eeprom" at bounding box center [134, 610] width 260 height 21
click at [582, 733] on button "AC_D Retranslator AC2" at bounding box center [598, 731] width 103 height 16
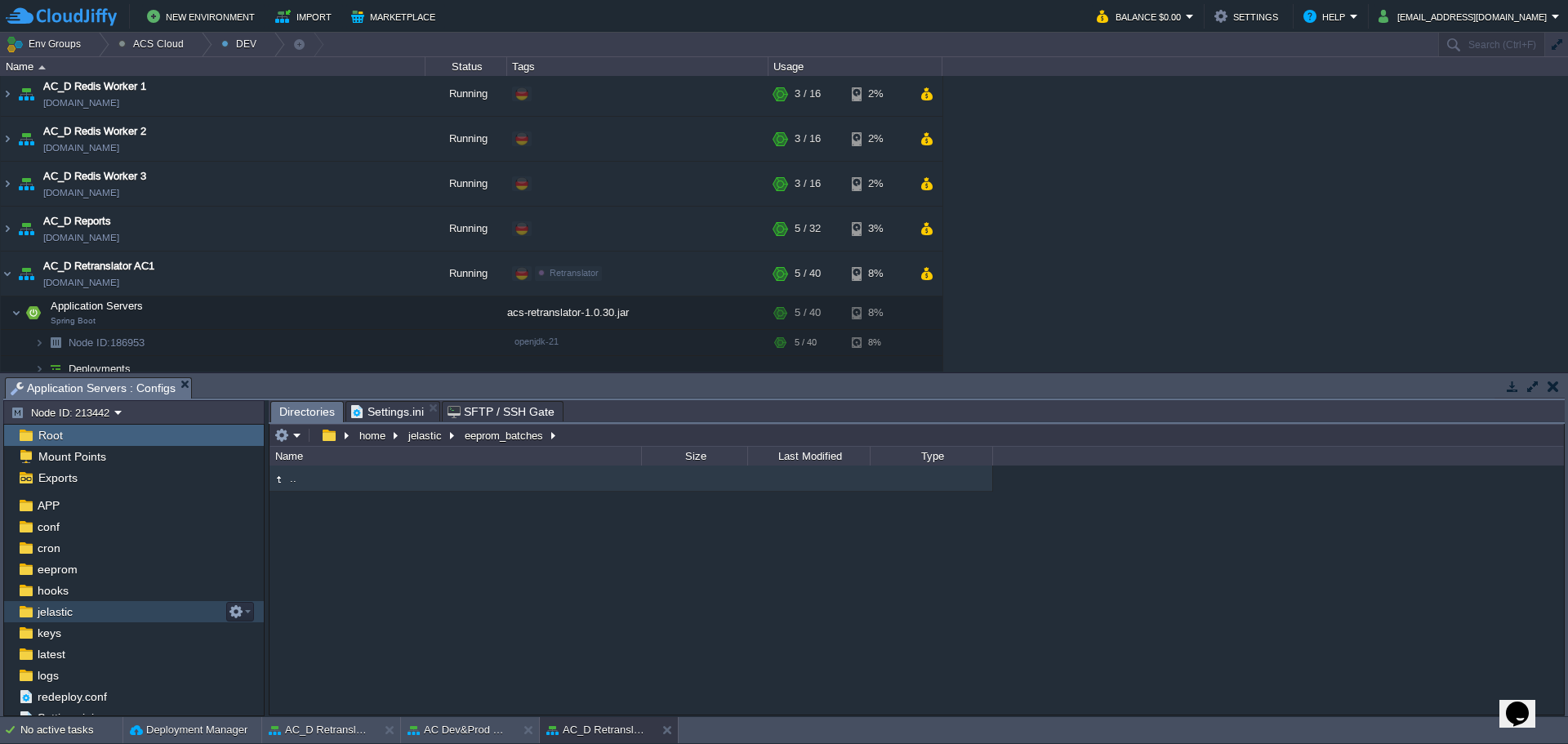
scroll to position [29, 0]
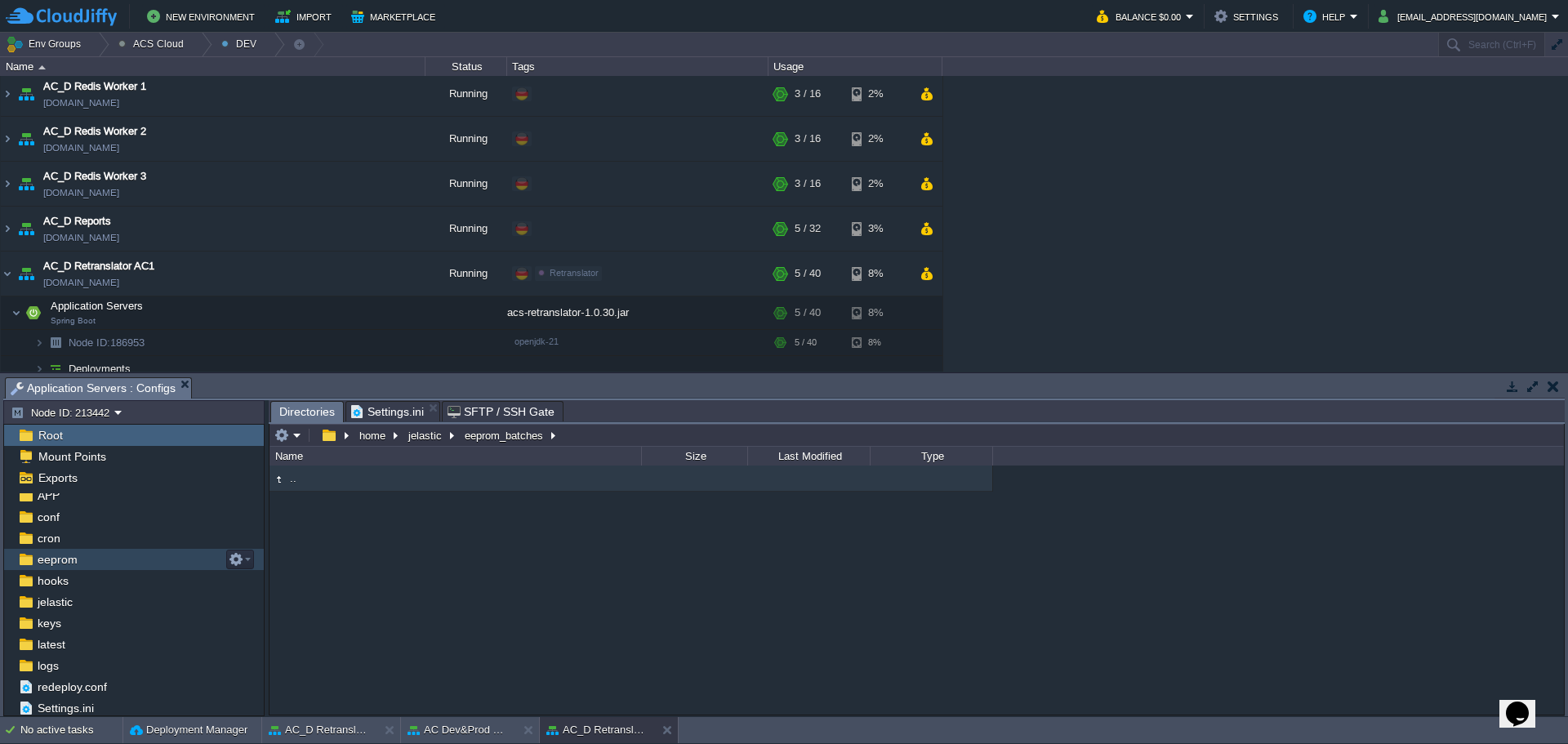
click at [86, 558] on div "eeprom" at bounding box center [134, 559] width 260 height 21
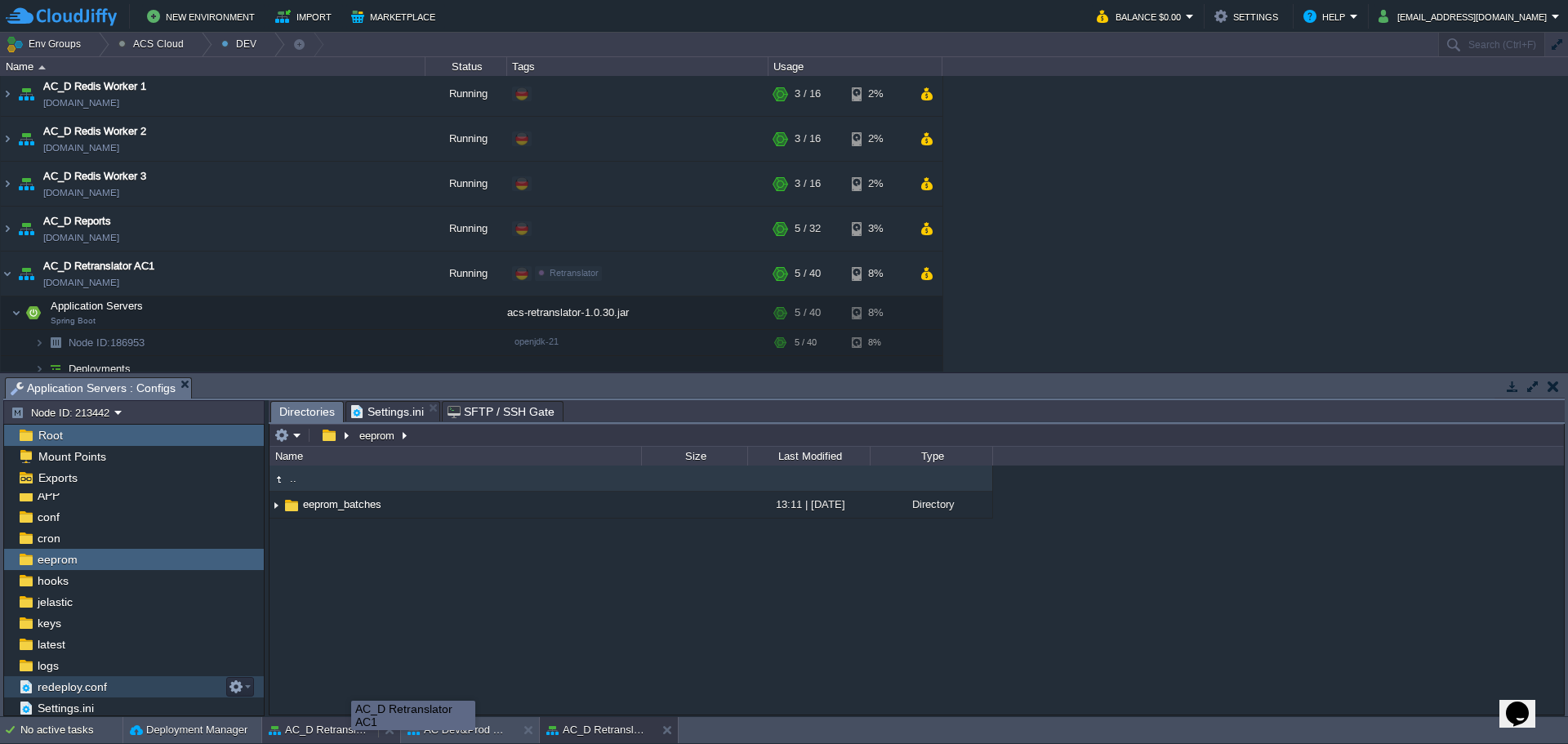
click at [341, 731] on button "AC_D Retranslator AC1" at bounding box center [319, 731] width 103 height 16
